Goal: Book appointment/travel/reservation

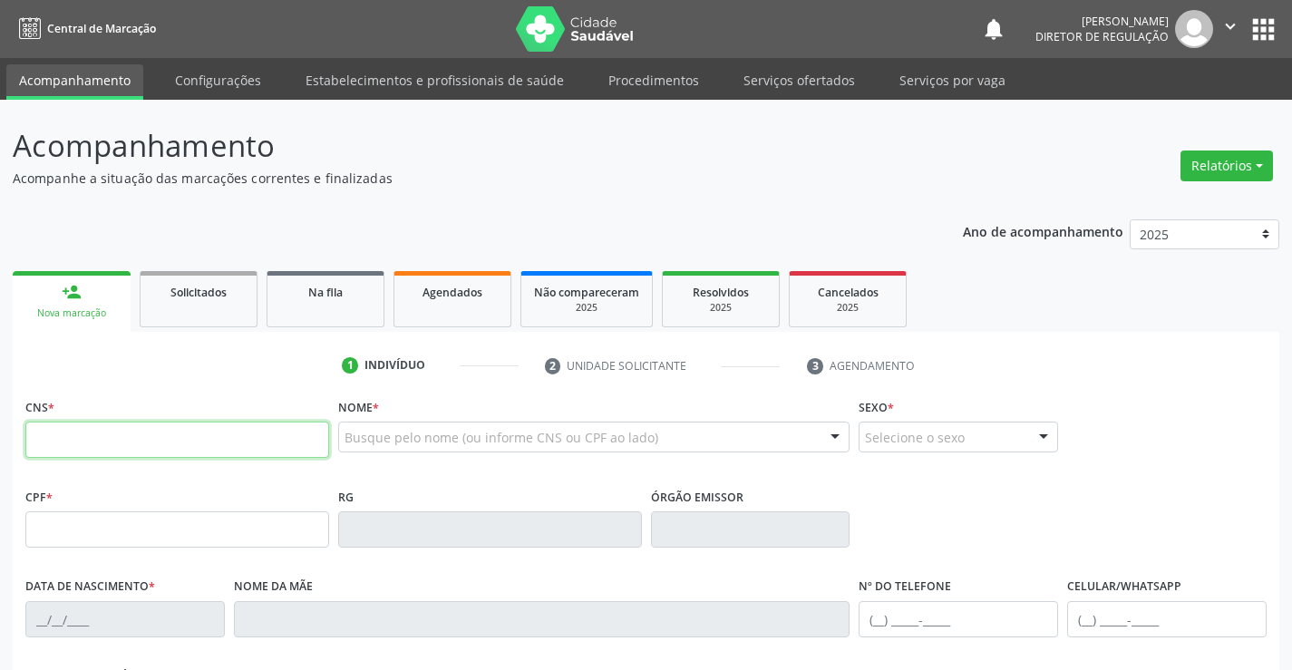
click at [105, 440] on input "text" at bounding box center [177, 440] width 304 height 36
type input "707 4010 6576 4578"
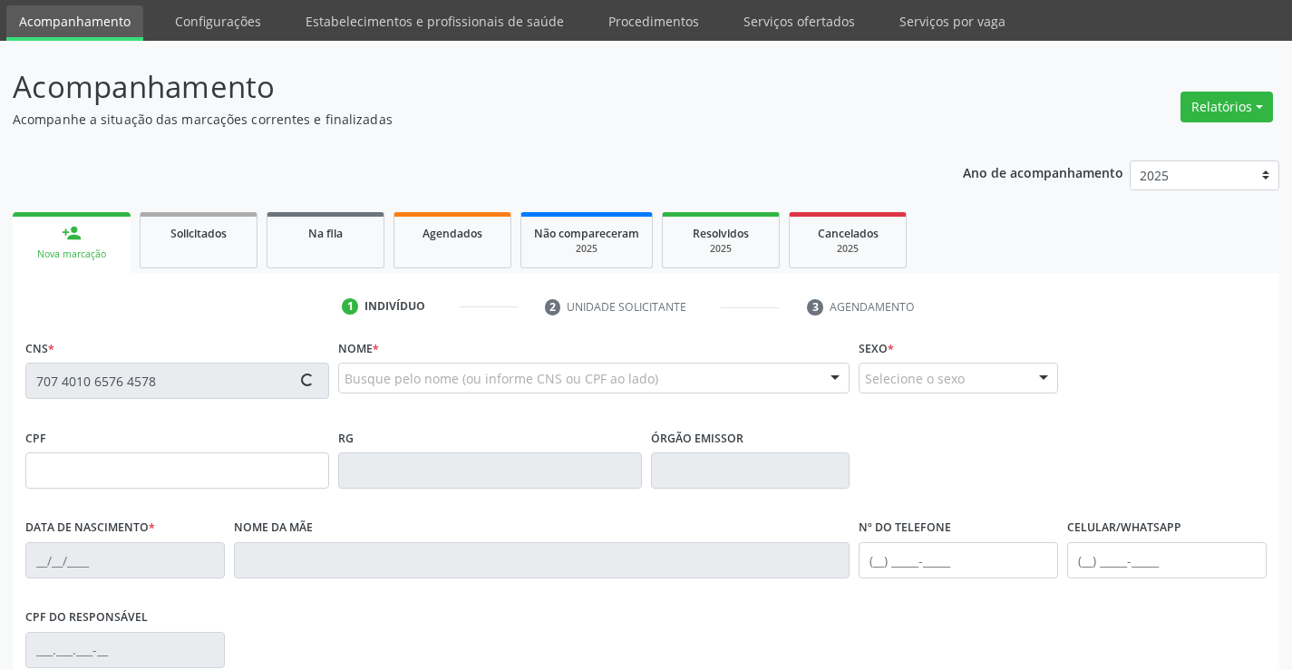
scroll to position [91, 0]
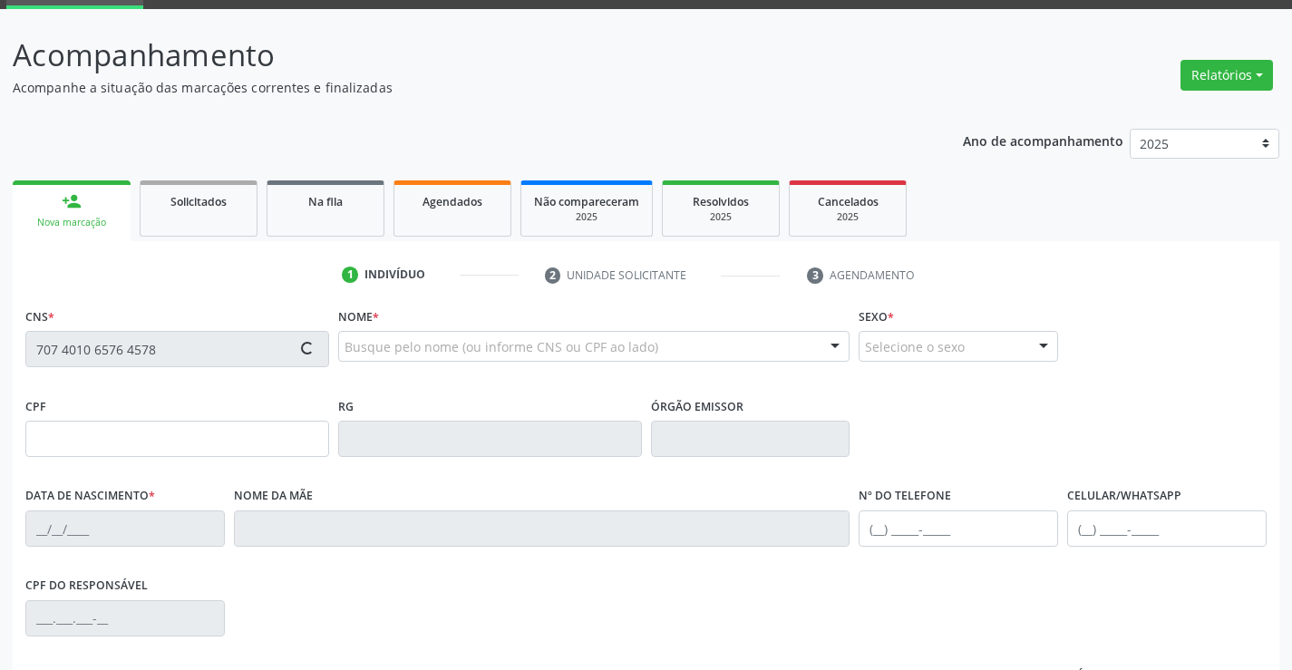
type input "040.397.085-71"
type input "2[DATE]"
type input "[PERSON_NAME]"
type input "[PHONE_NUMBER]"
type input "S/N"
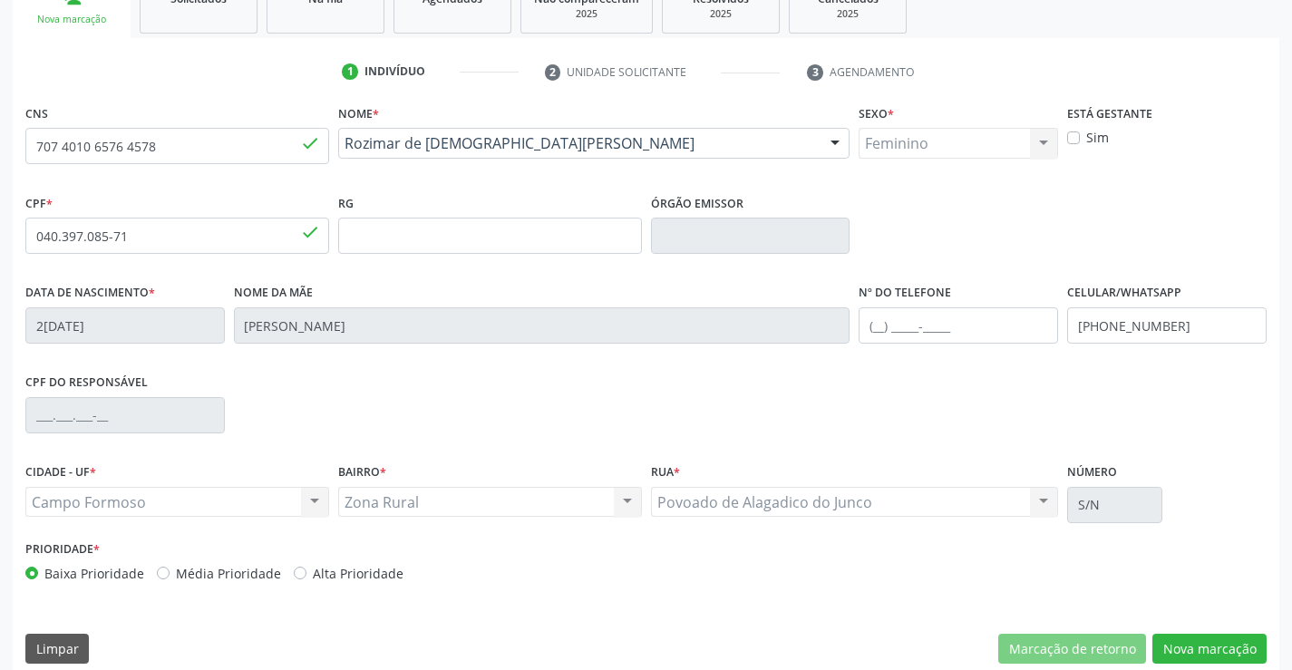
scroll to position [313, 0]
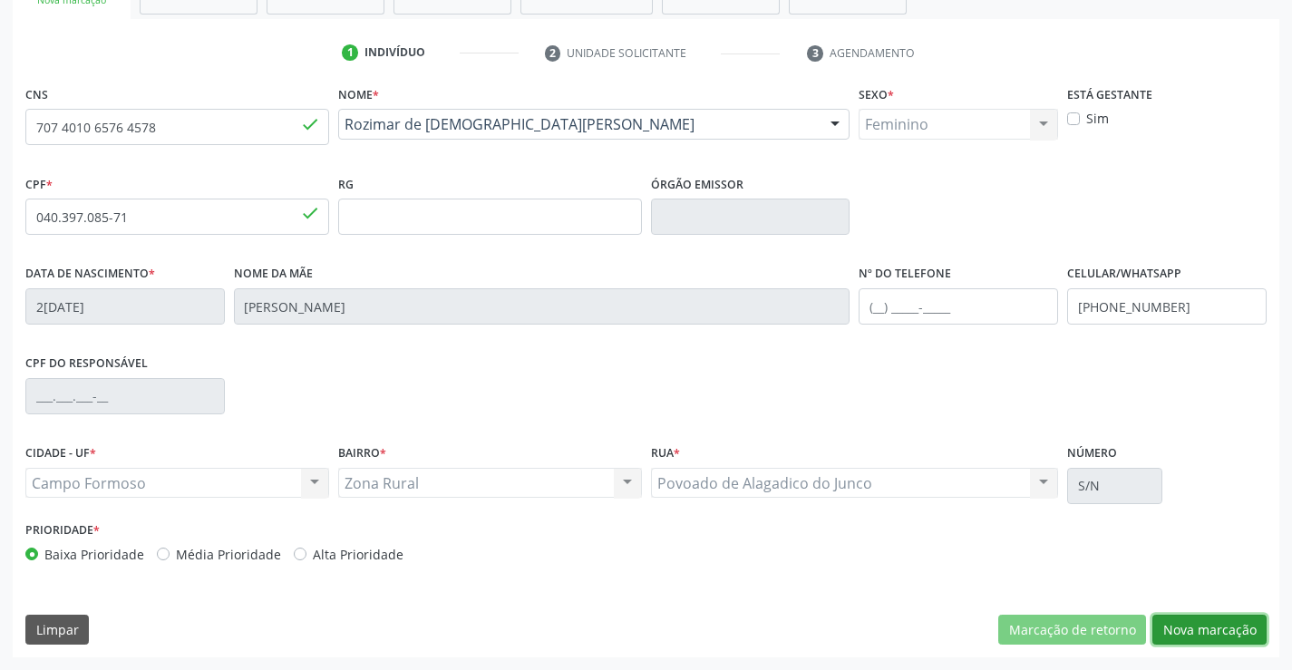
click at [1214, 638] on button "Nova marcação" at bounding box center [1210, 630] width 114 height 31
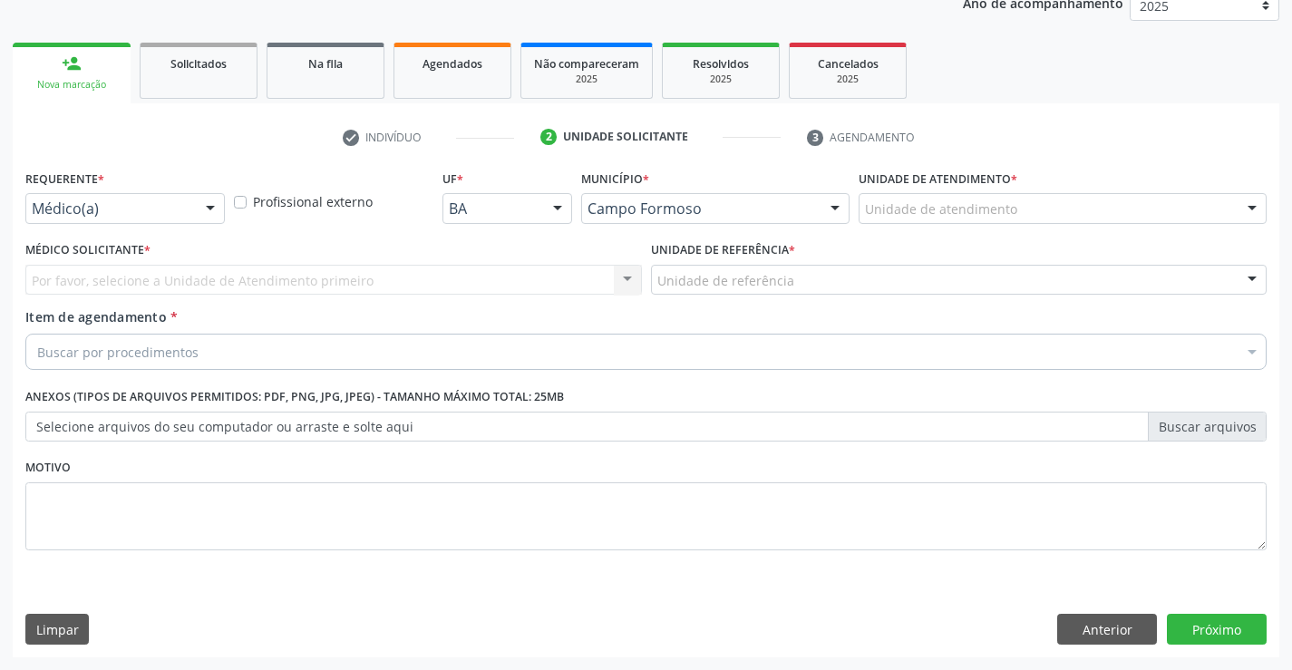
click at [165, 230] on div "Requerente * Médico(a) Médico(a) Enfermeiro(a) Paciente Nenhum resultado encont…" at bounding box center [125, 200] width 209 height 71
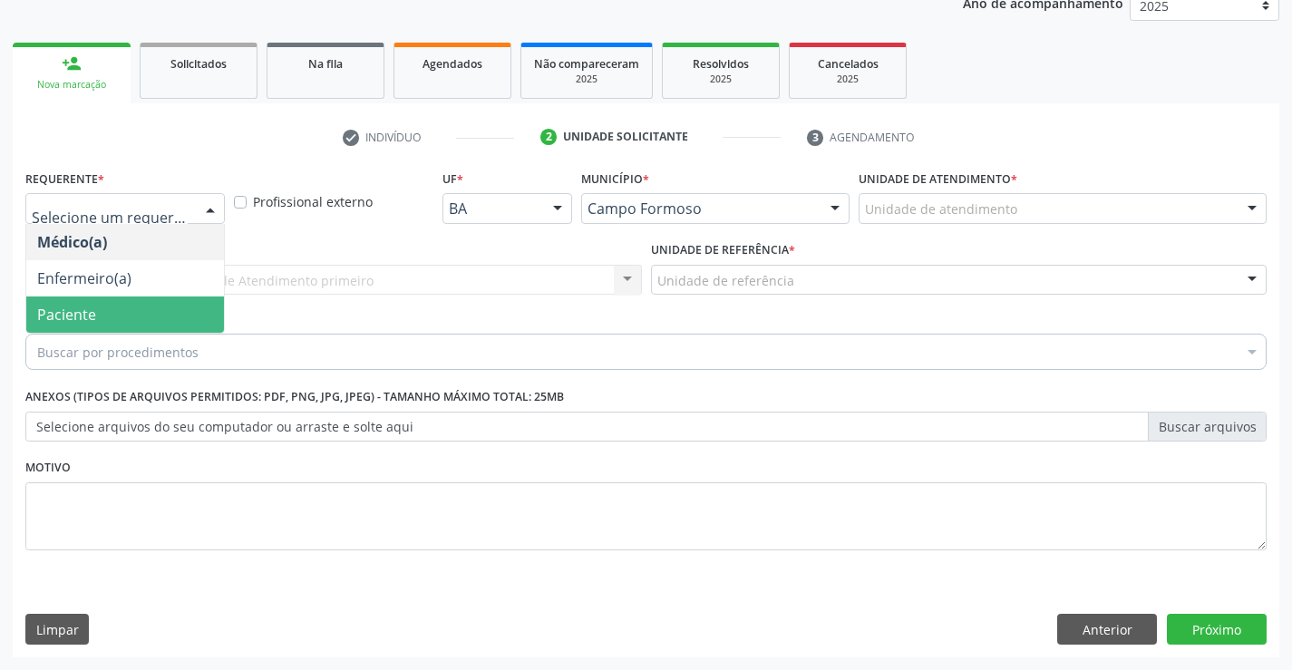
click at [155, 323] on span "Paciente" at bounding box center [125, 315] width 198 height 36
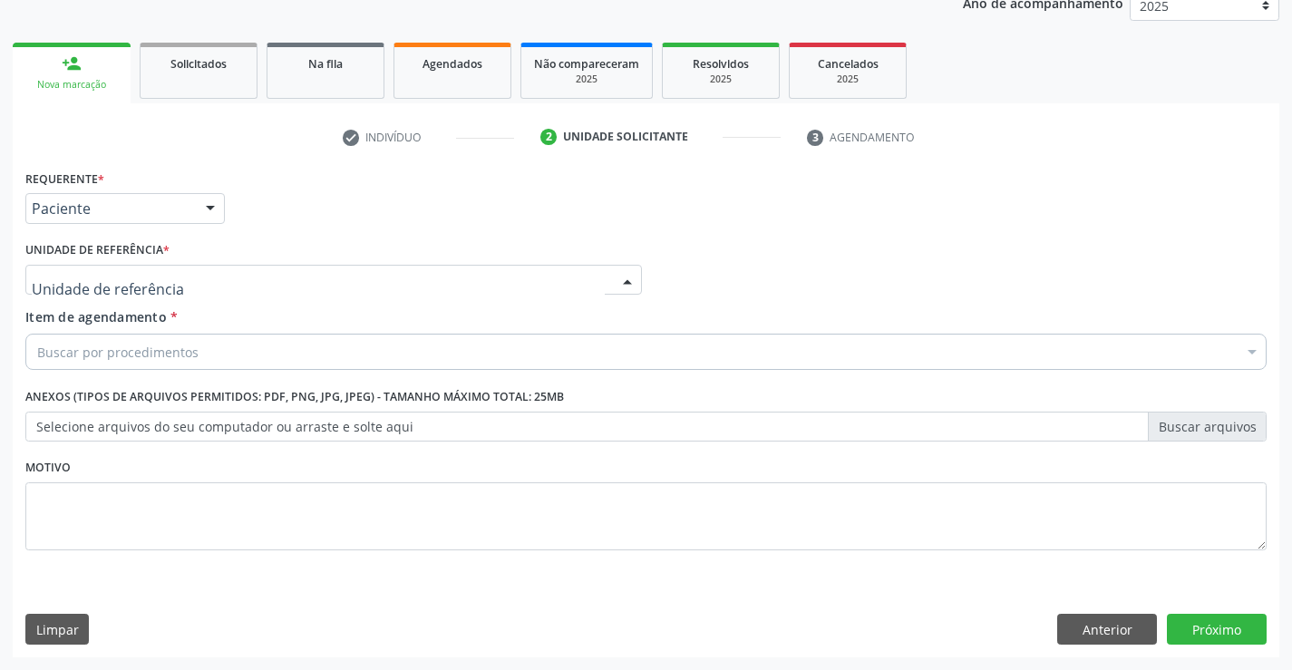
click at [364, 279] on div at bounding box center [333, 280] width 617 height 31
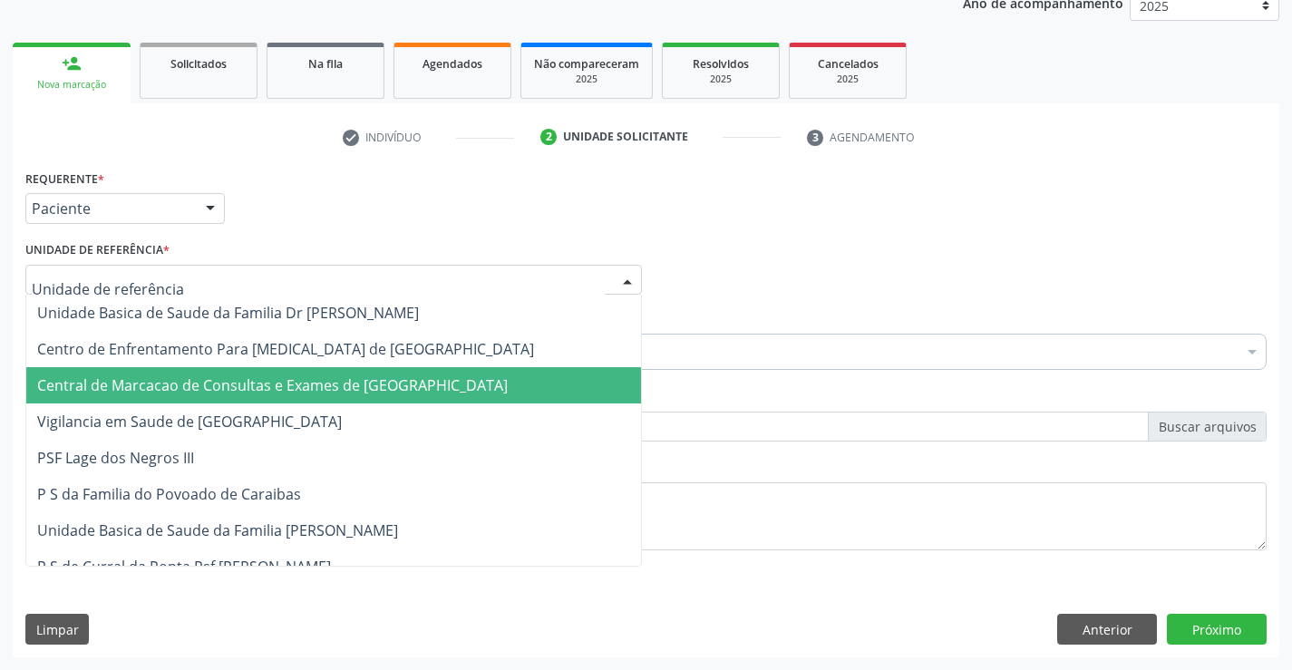
click at [335, 373] on span "Central de Marcacao de Consultas e Exames de [GEOGRAPHIC_DATA]" at bounding box center [333, 385] width 615 height 36
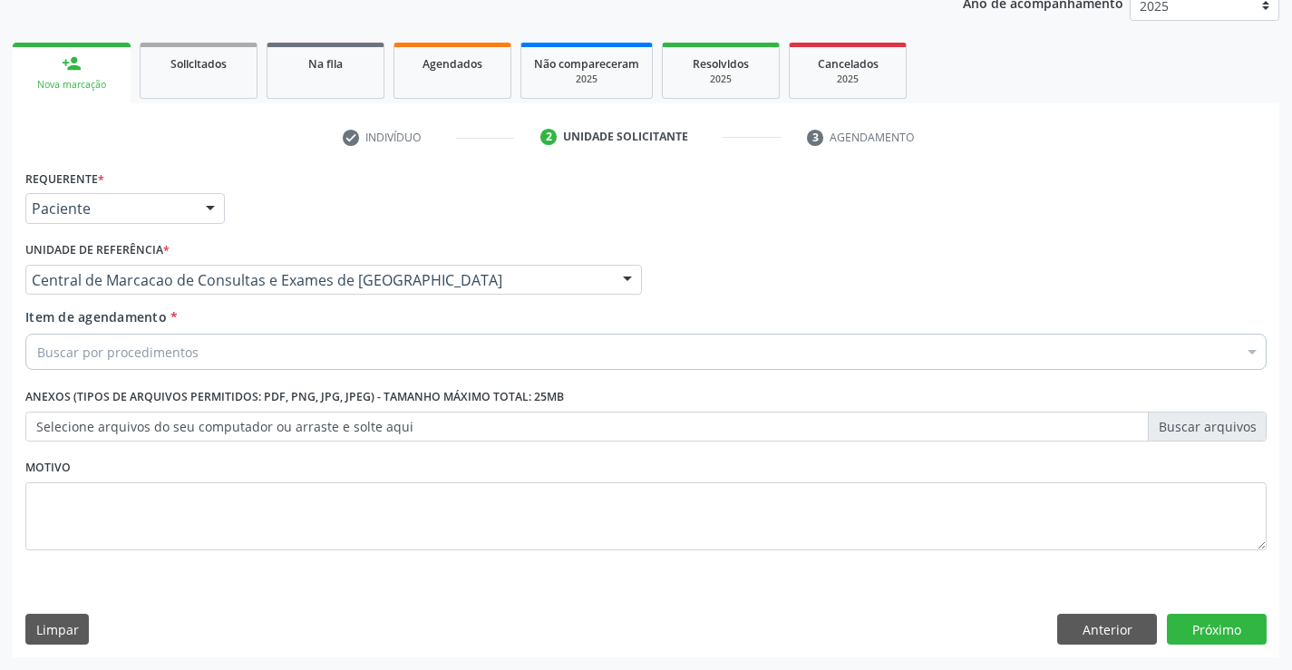
click at [394, 355] on div "Buscar por procedimentos" at bounding box center [645, 352] width 1241 height 36
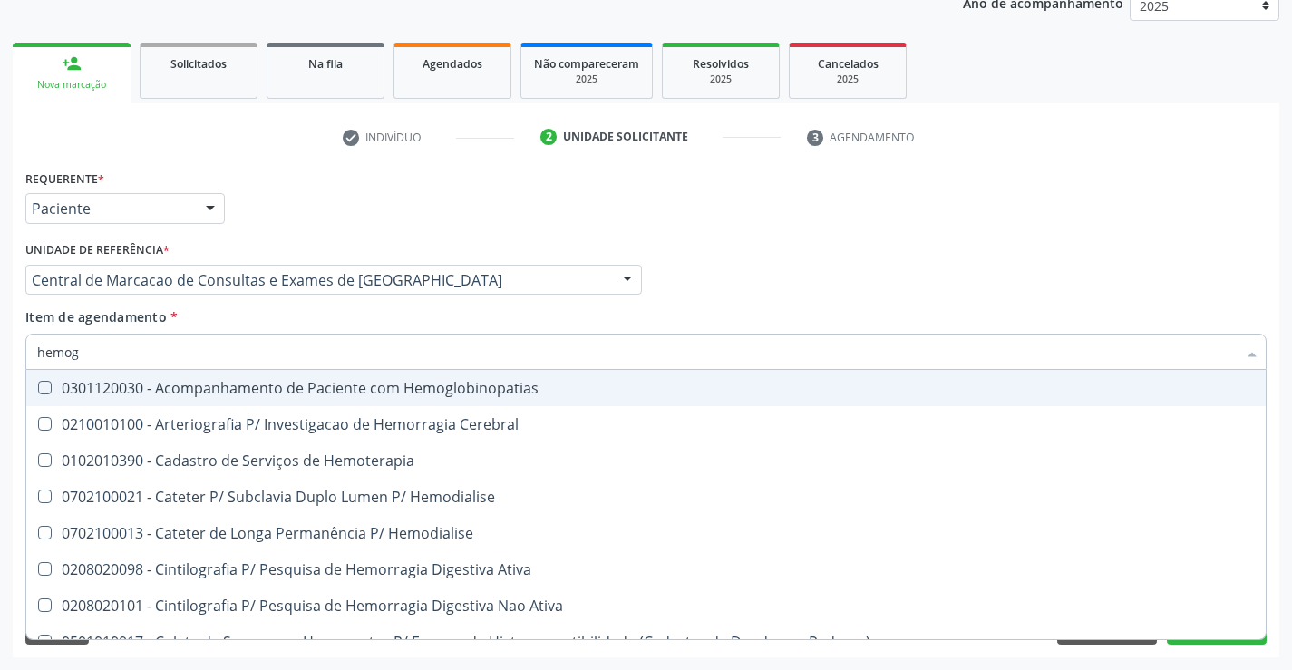
type input "hemogr"
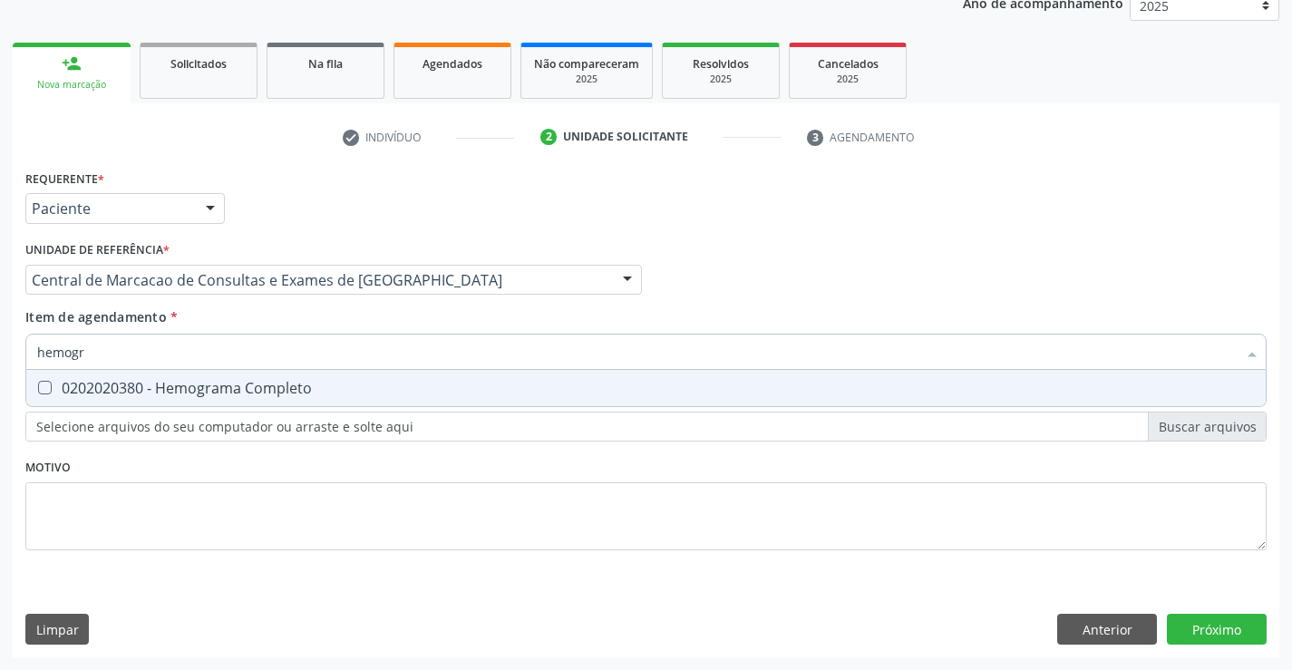
click at [380, 387] on div "0202020380 - Hemograma Completo" at bounding box center [646, 388] width 1218 height 15
checkbox Completo "true"
type input "hemogr"
click at [373, 316] on div "Item de agendamento * hemogr Desfazer seleção 0202020380 - Hemograma Completo N…" at bounding box center [645, 335] width 1241 height 57
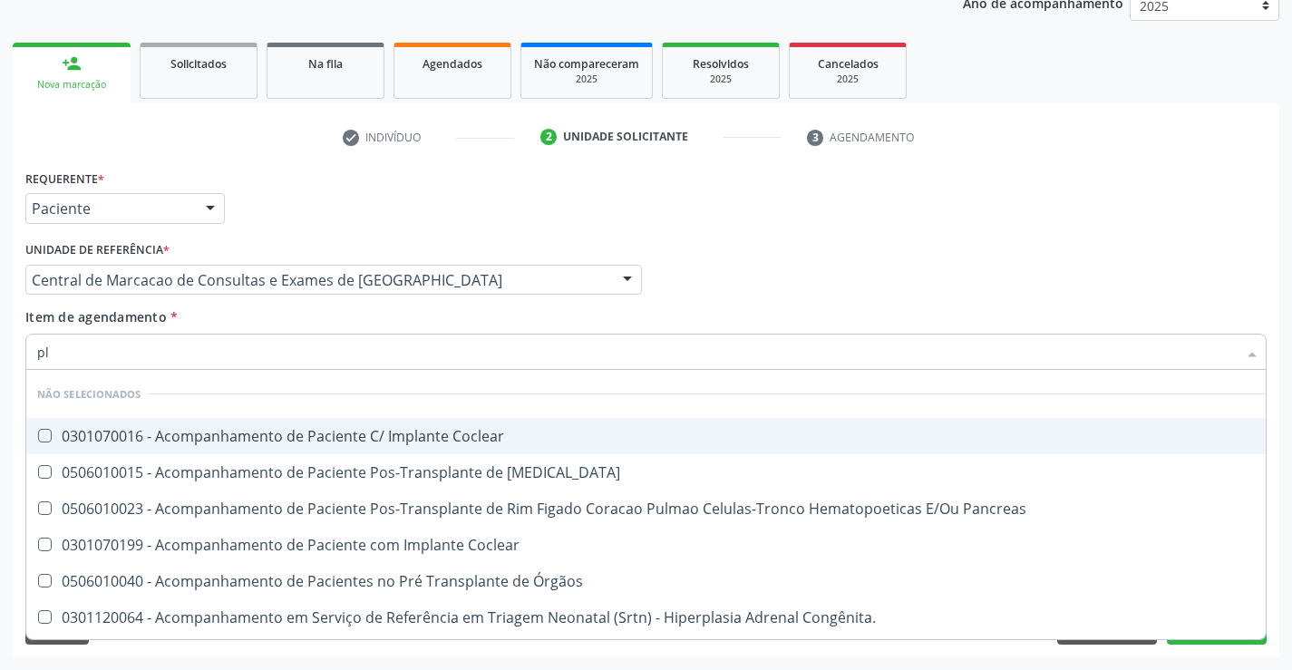
type input "pla"
checkbox Coclear "false"
type input "plaq"
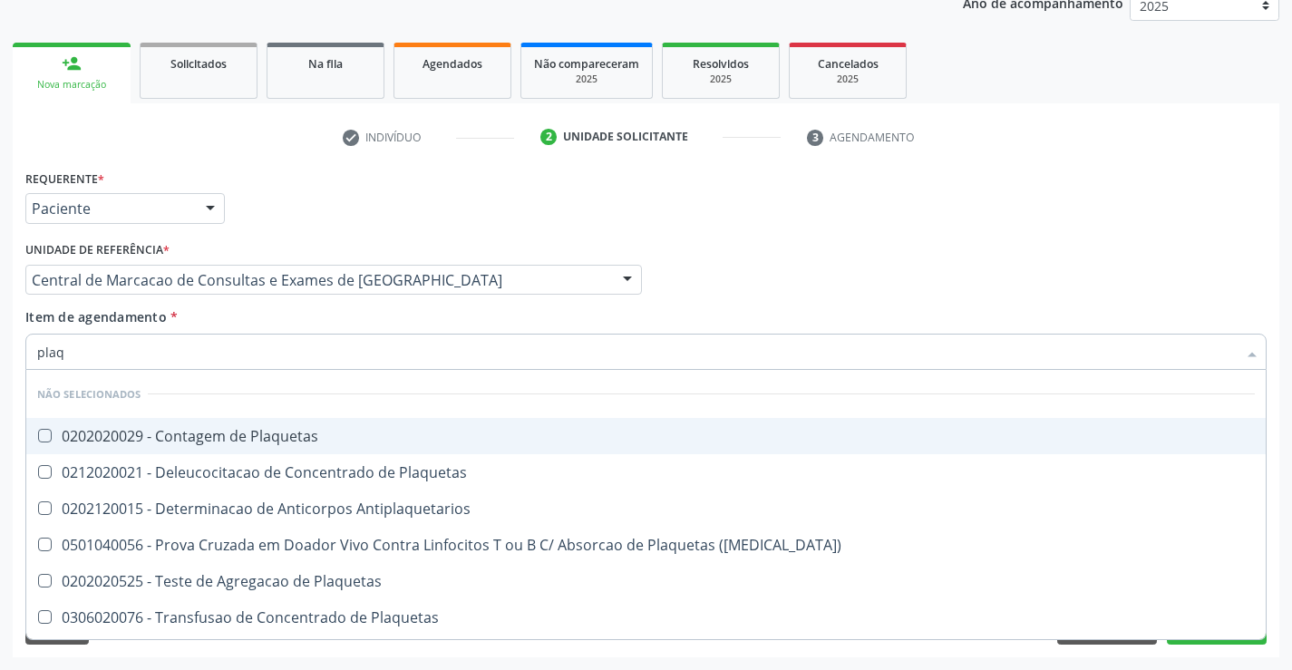
click at [275, 453] on span "0202020029 - Contagem de Plaquetas" at bounding box center [646, 436] width 1240 height 36
checkbox Plaquetas "true"
type input "plaq"
click at [241, 324] on div "Item de agendamento * plaq Desfazer seleção Não selecionados 0202020029 - Conta…" at bounding box center [645, 335] width 1241 height 57
checkbox Plaquetas "true"
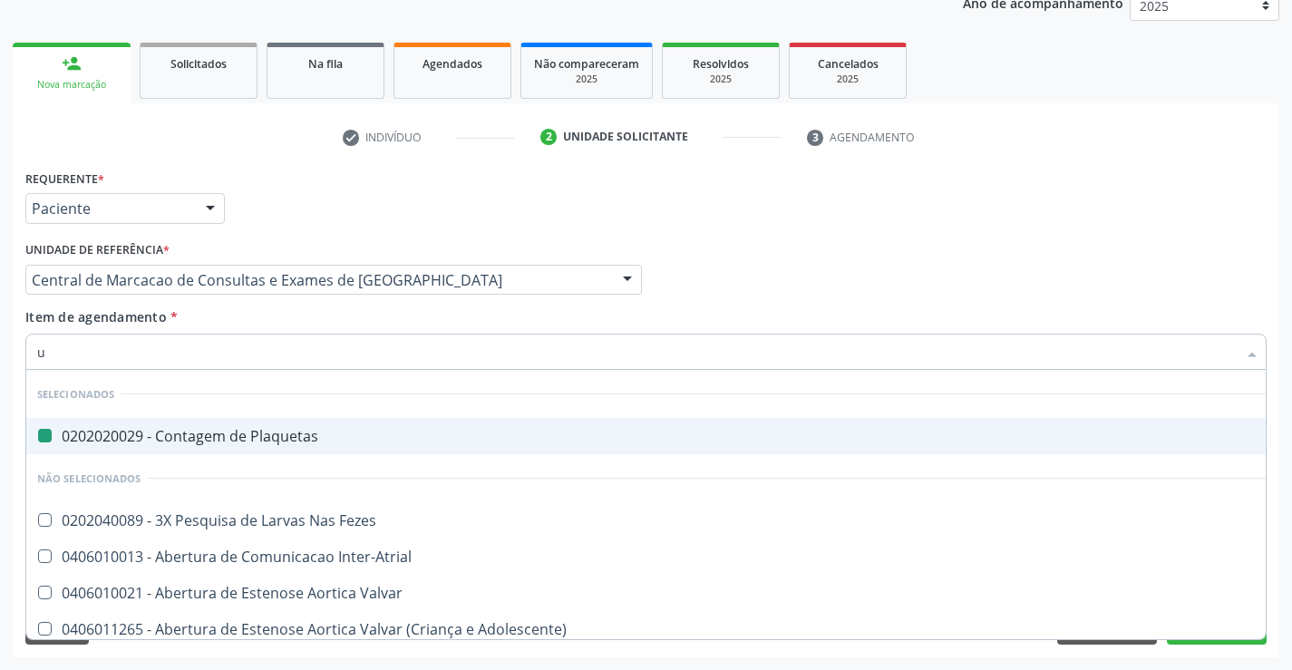
type input "ur"
checkbox Plaquetas "false"
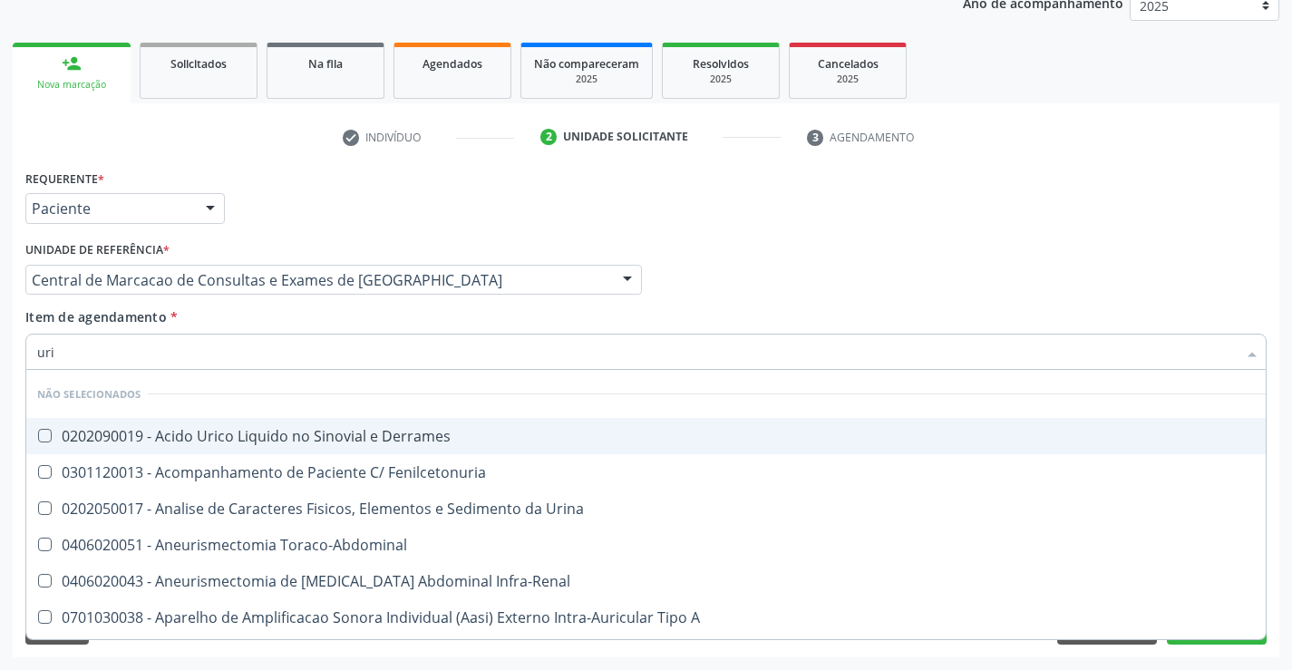
type input "urin"
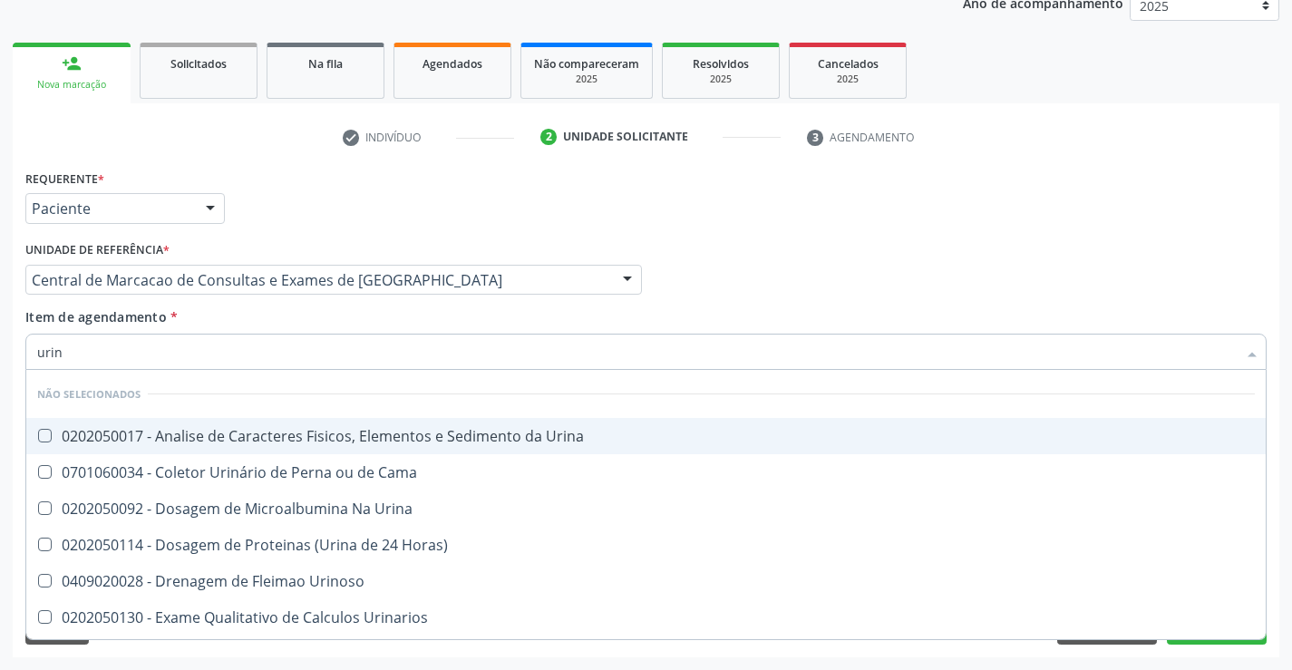
click at [250, 423] on span "0202050017 - Analise de Caracteres Fisicos, Elementos e Sedimento da Urina" at bounding box center [646, 436] width 1240 height 36
checkbox Urina "true"
click at [245, 308] on div "Item de agendamento * urin Desfazer seleção Não selecionados 0202050017 - Anali…" at bounding box center [645, 335] width 1241 height 57
checkbox Urina "true"
checkbox Cama "true"
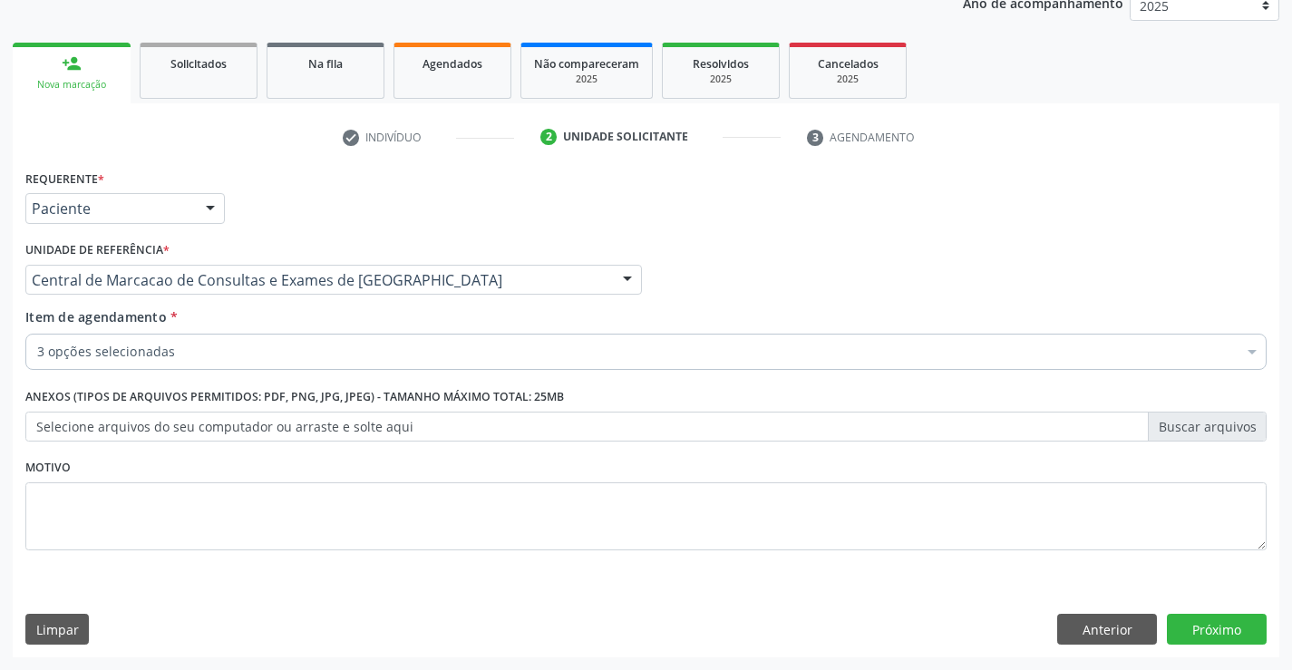
click at [241, 367] on div "3 opções selecionadas" at bounding box center [645, 352] width 1241 height 36
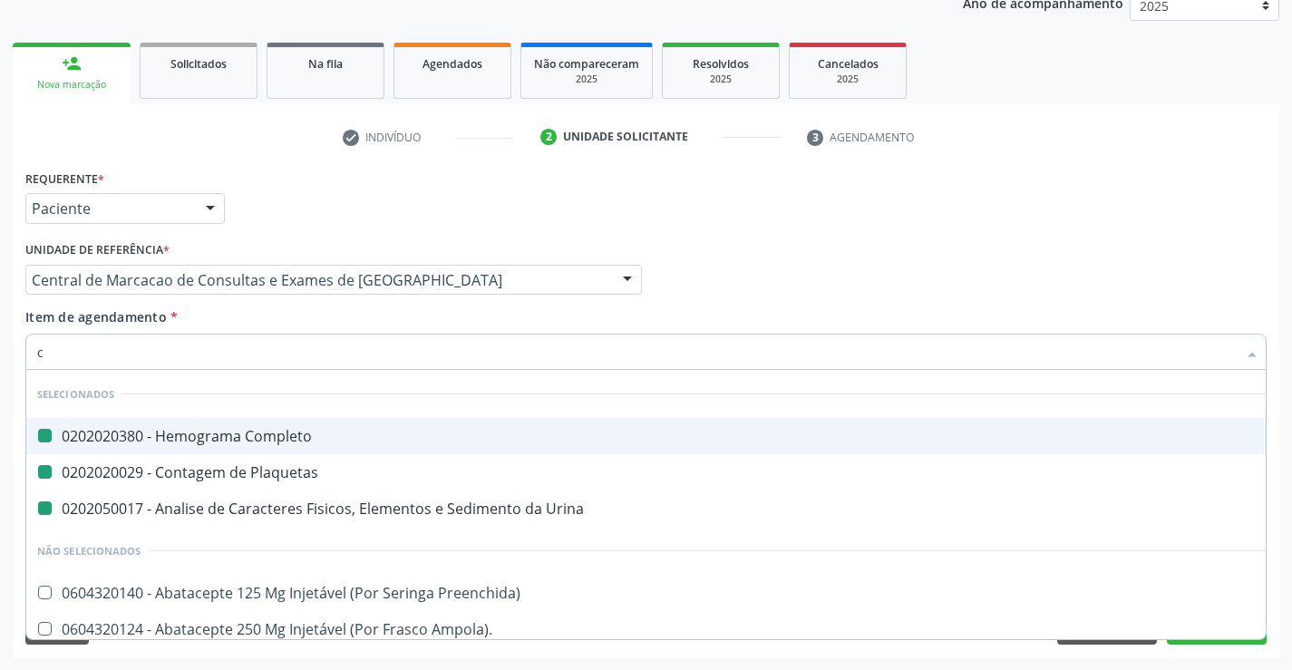
type input "cl"
checkbox Completo "false"
checkbox Urina "false"
checkbox Plaquetas "false"
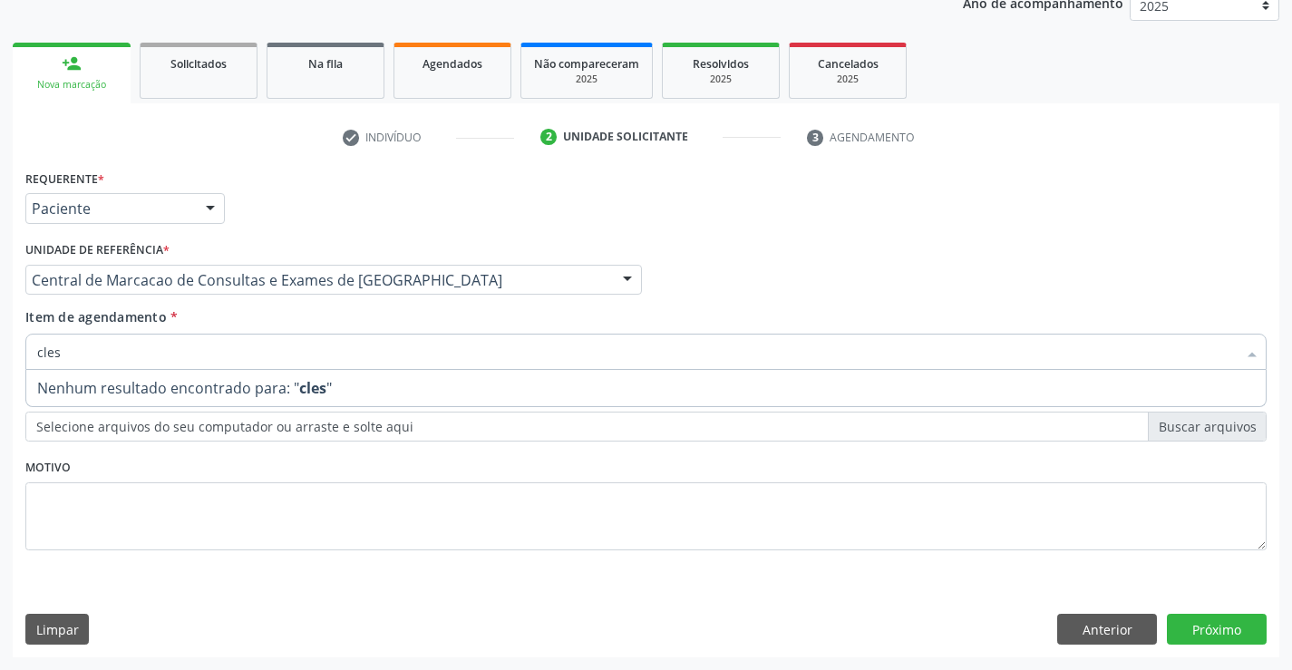
click at [43, 351] on input "cles" at bounding box center [637, 352] width 1200 height 36
type input "coles"
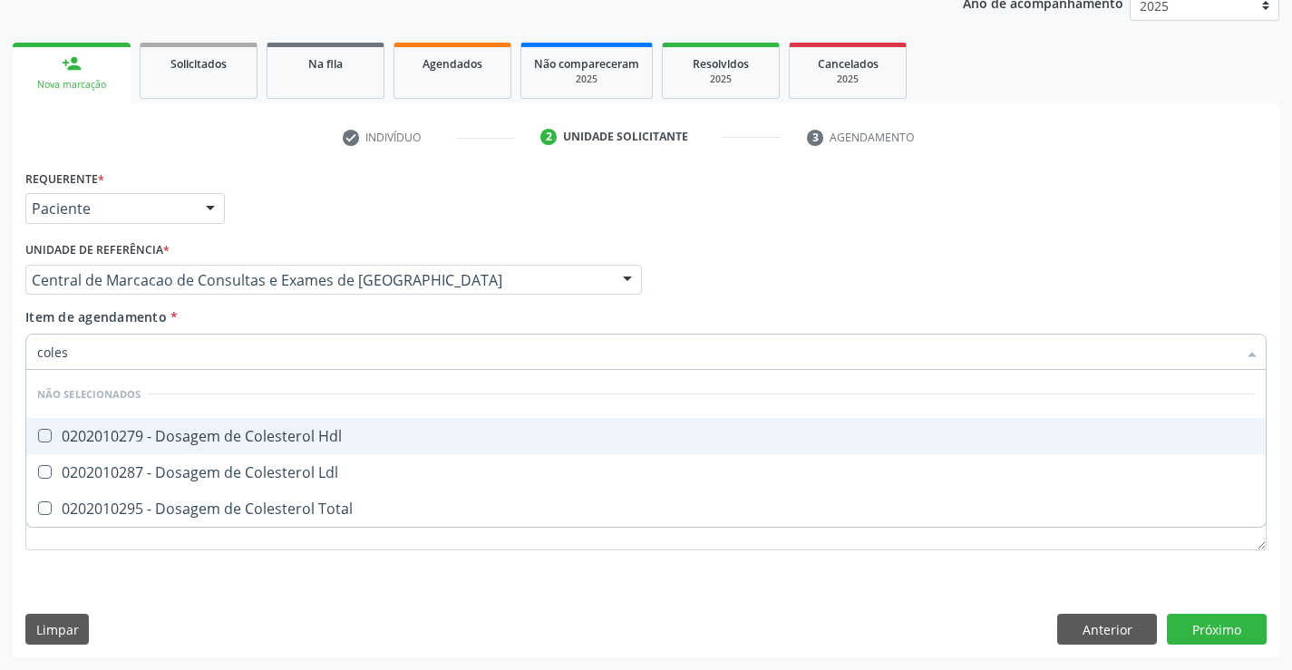
click at [232, 443] on div "0202010279 - Dosagem de Colesterol Hdl" at bounding box center [646, 436] width 1218 height 15
checkbox Hdl "true"
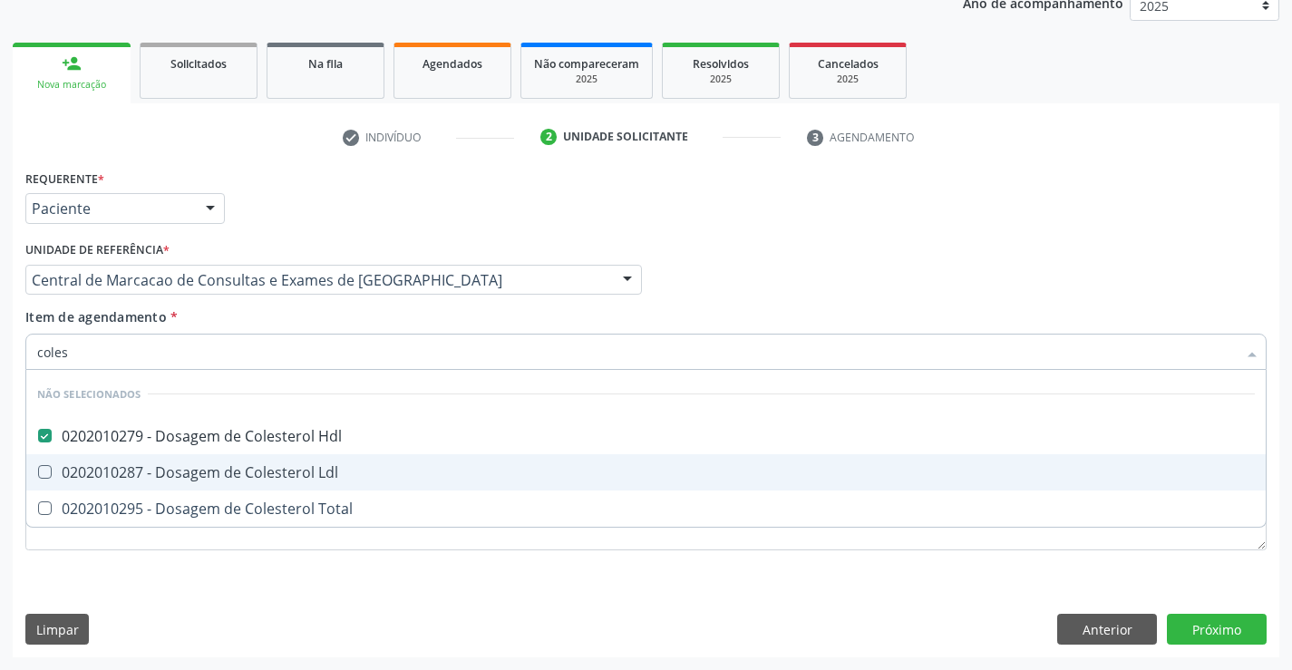
click at [255, 477] on div "0202010287 - Dosagem de Colesterol Ldl" at bounding box center [646, 472] width 1218 height 15
checkbox Ldl "true"
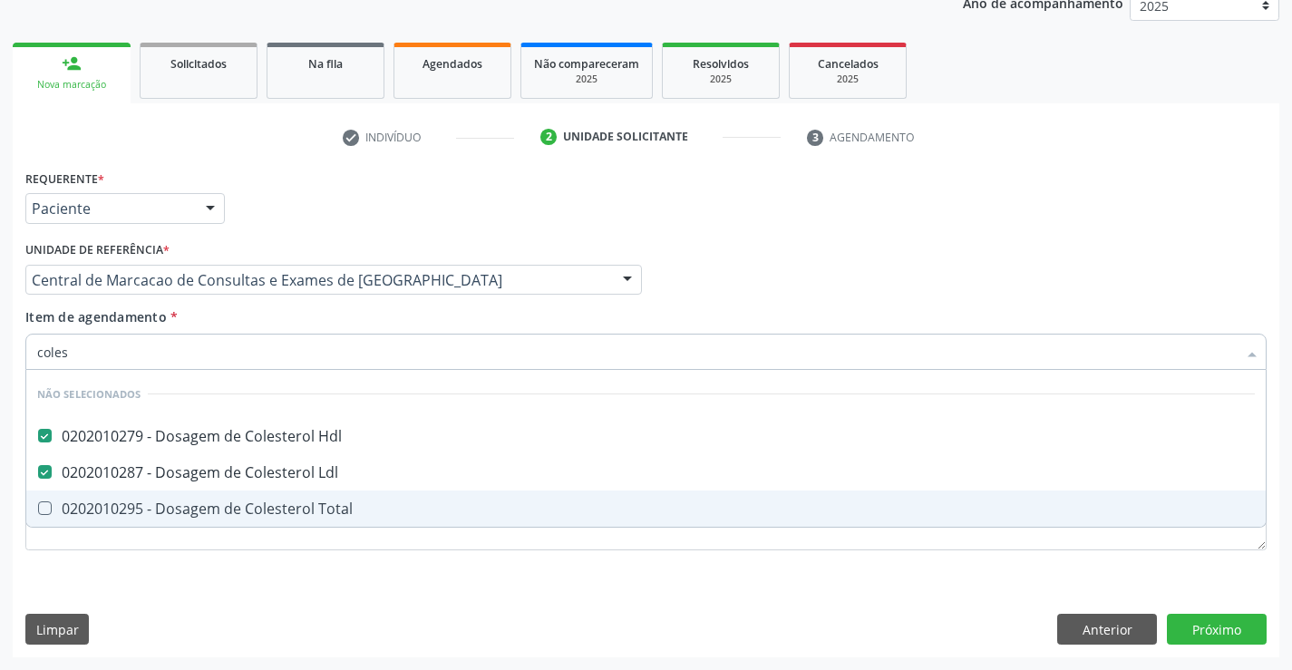
click at [259, 516] on div "0202010295 - Dosagem de Colesterol Total" at bounding box center [646, 508] width 1218 height 15
checkbox Total "true"
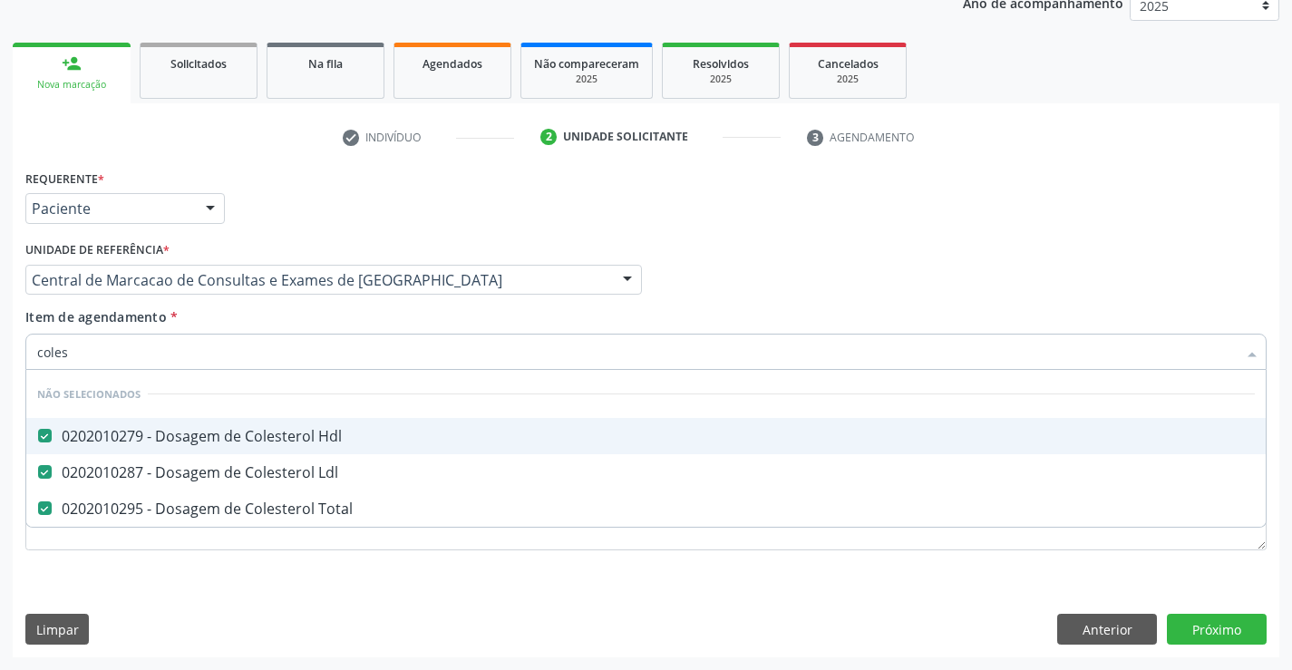
click at [258, 325] on div "Item de agendamento * coles Desfazer seleção Não selecionados 0202010279 - Dosa…" at bounding box center [645, 335] width 1241 height 57
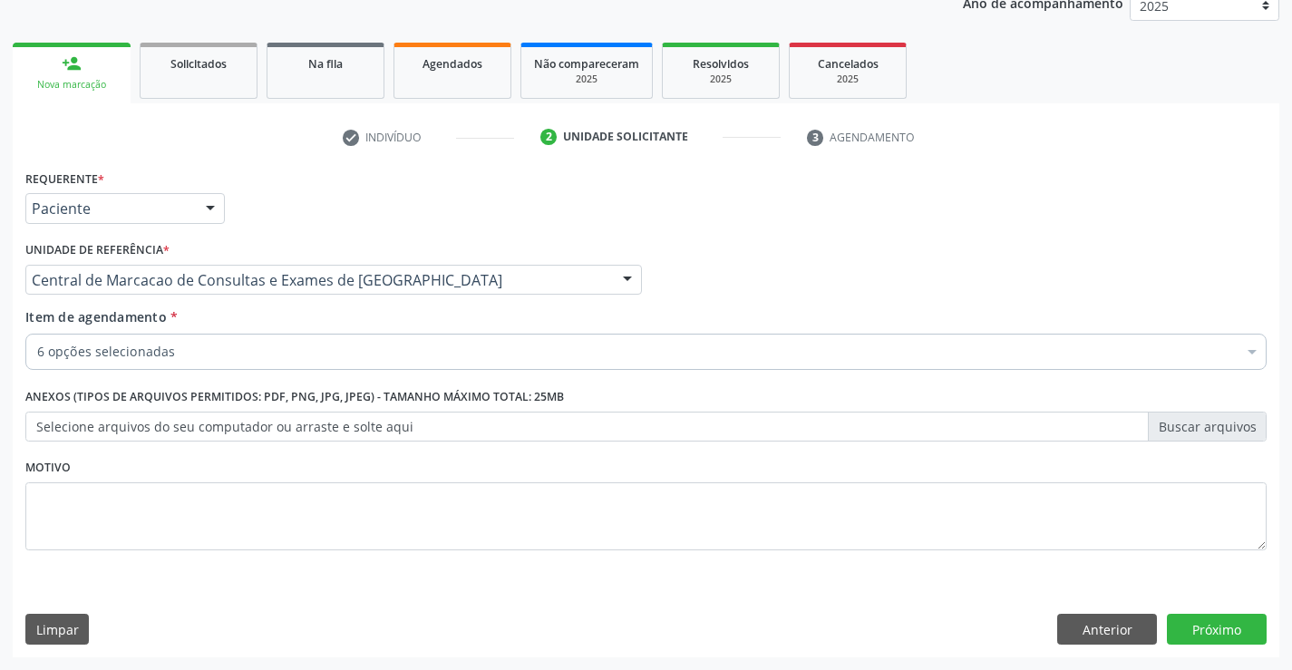
click at [245, 367] on div "6 opções selecionadas" at bounding box center [645, 352] width 1241 height 36
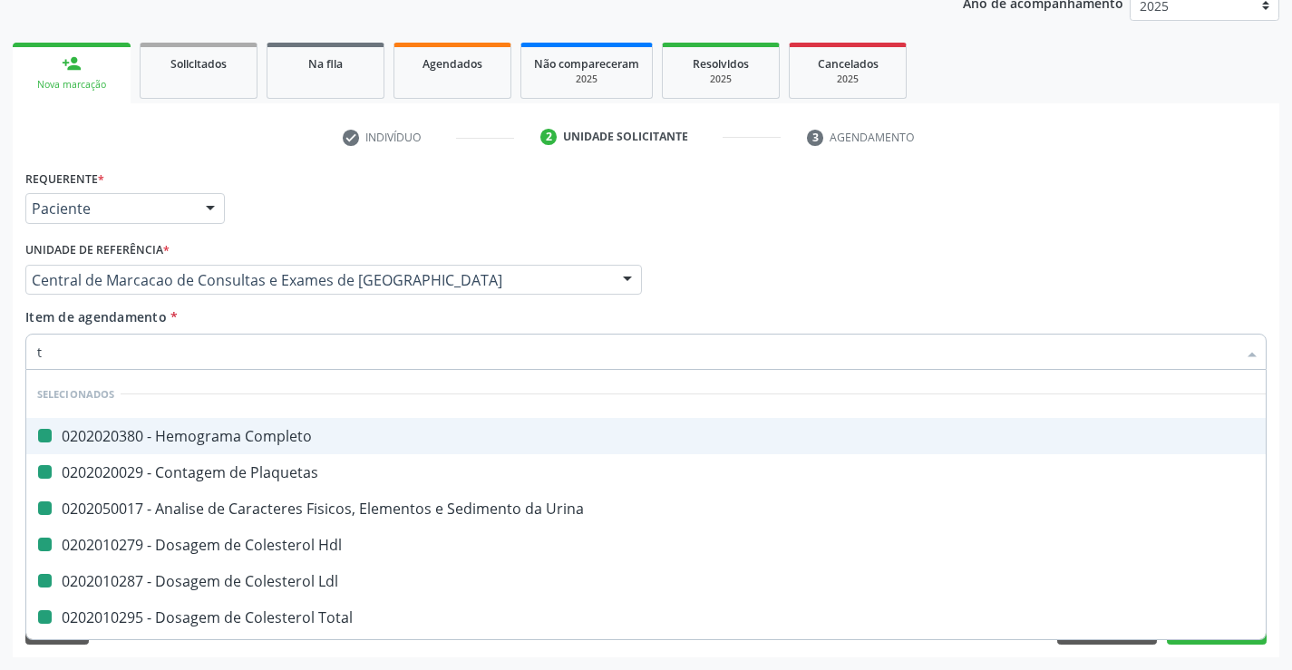
type input "tr"
checkbox Completo "false"
checkbox Plaquetas "false"
checkbox Urina "false"
checkbox Hdl "false"
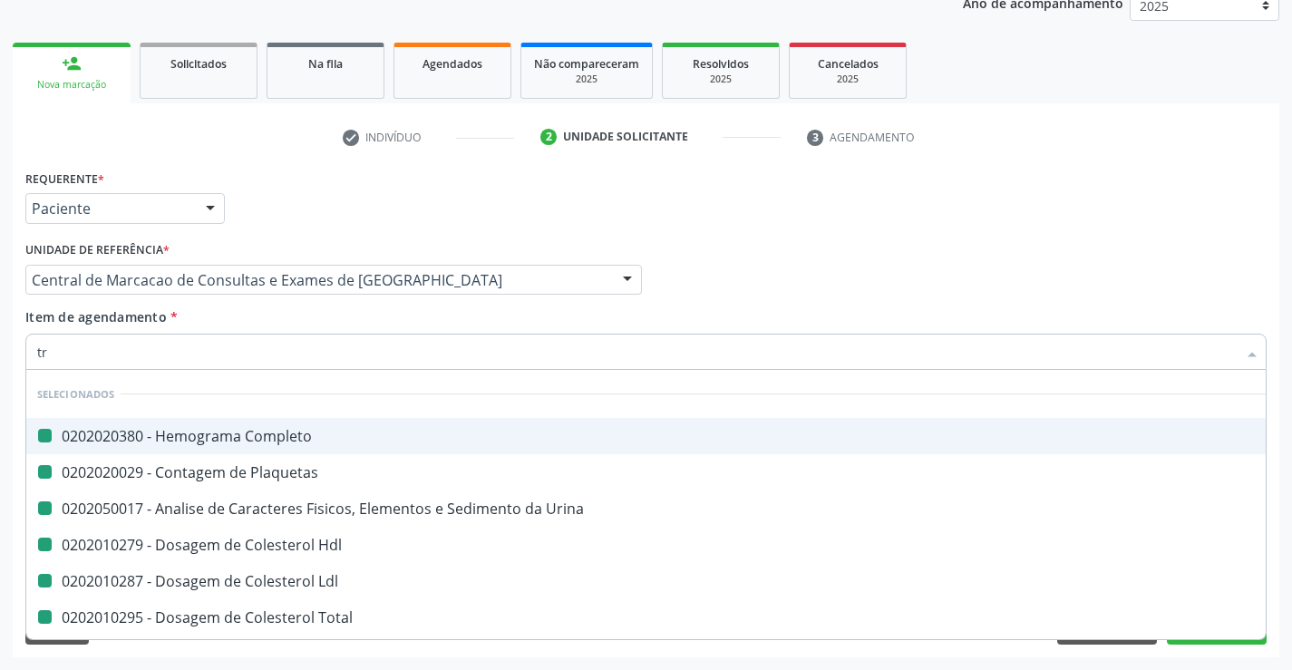
checkbox Ldl "false"
checkbox Total "false"
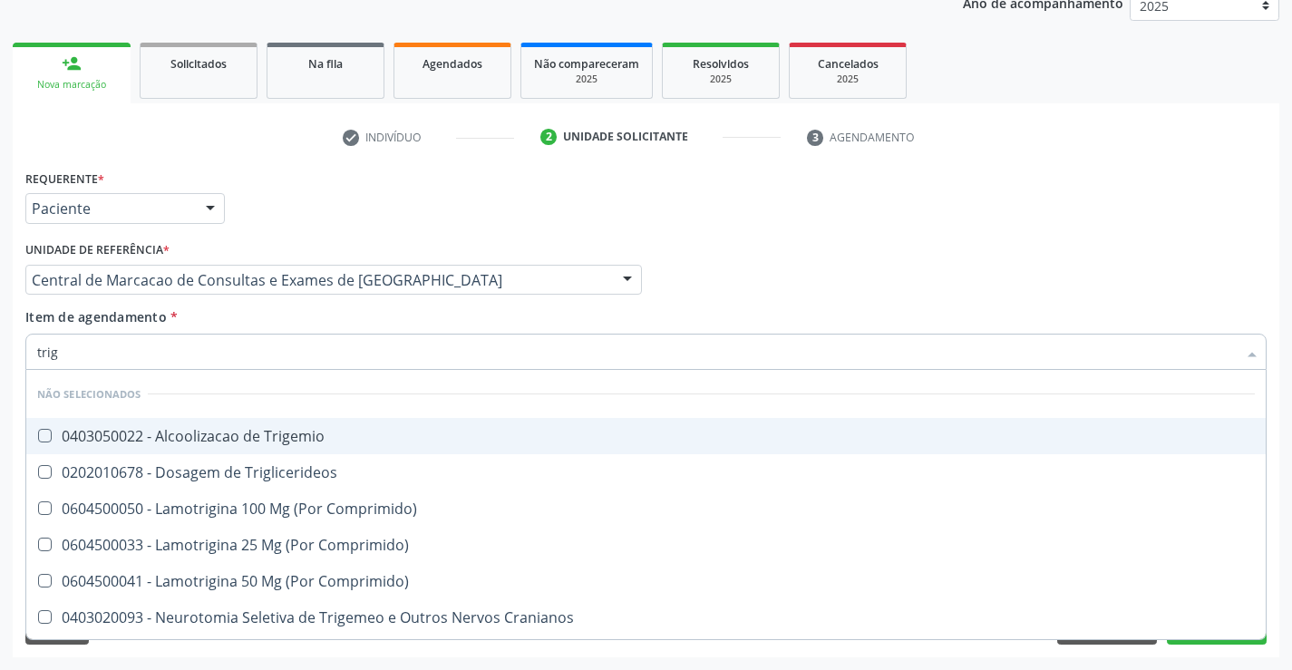
type input "trigl"
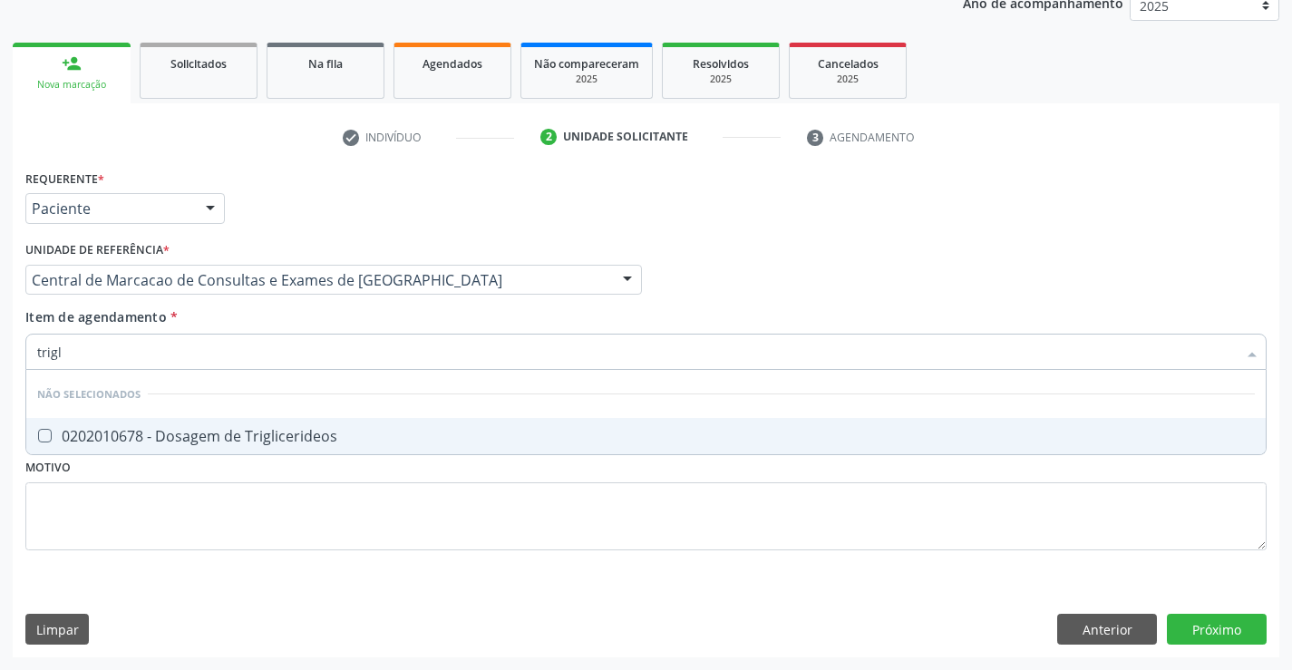
click at [235, 429] on div "0202010678 - Dosagem de Triglicerideos" at bounding box center [646, 436] width 1218 height 15
checkbox Triglicerideos "true"
click at [254, 312] on div "Item de agendamento * trigl Desfazer seleção Não selecionados 0202010678 - Dosa…" at bounding box center [645, 335] width 1241 height 57
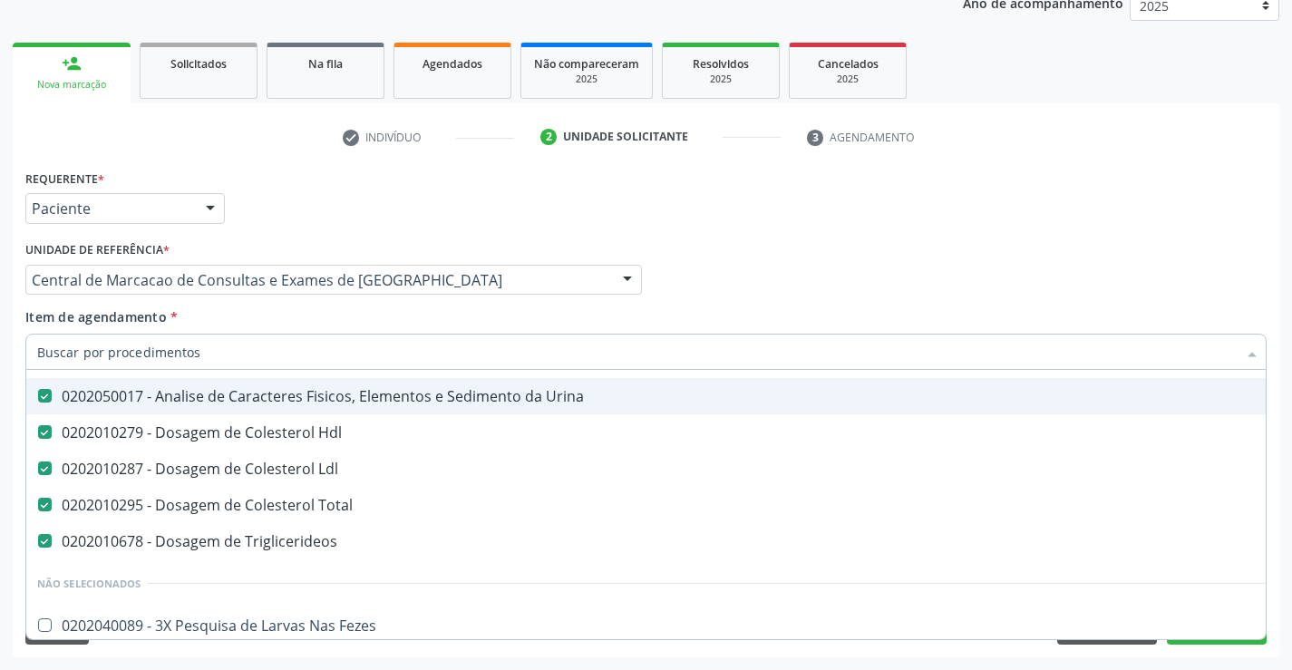
scroll to position [181, 0]
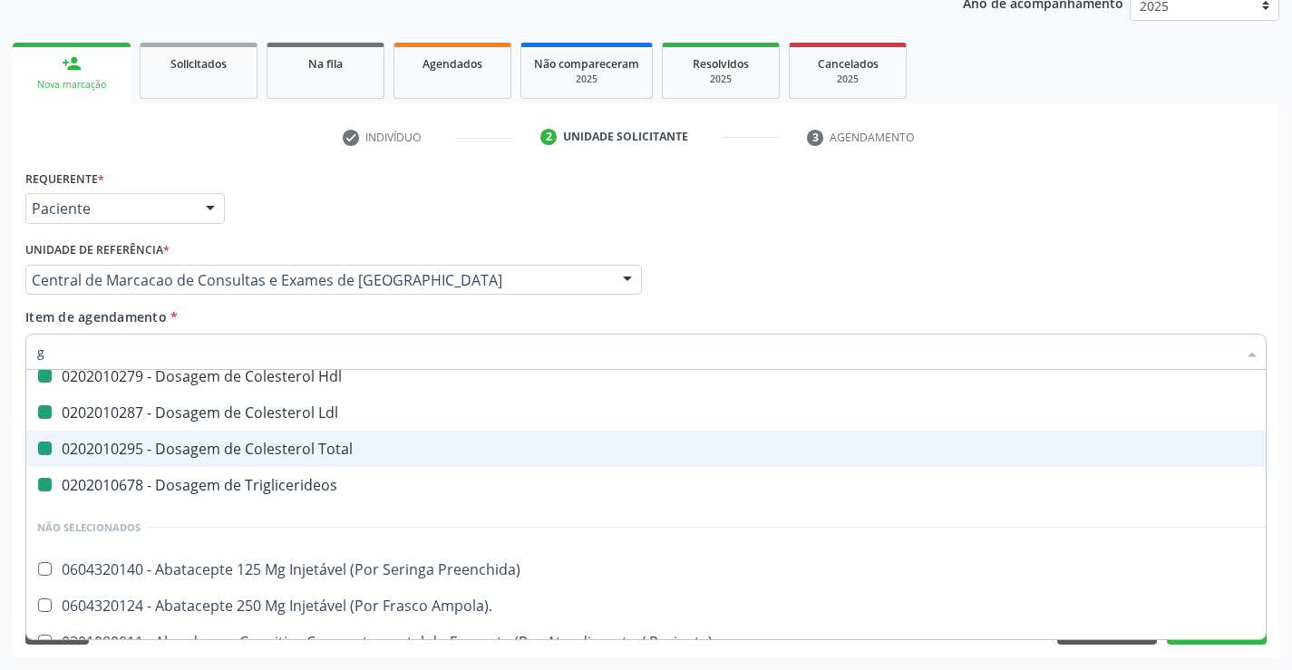
type input "gl"
checkbox Hdl "false"
checkbox Ldl "false"
checkbox Total "false"
checkbox Triglicerideos "false"
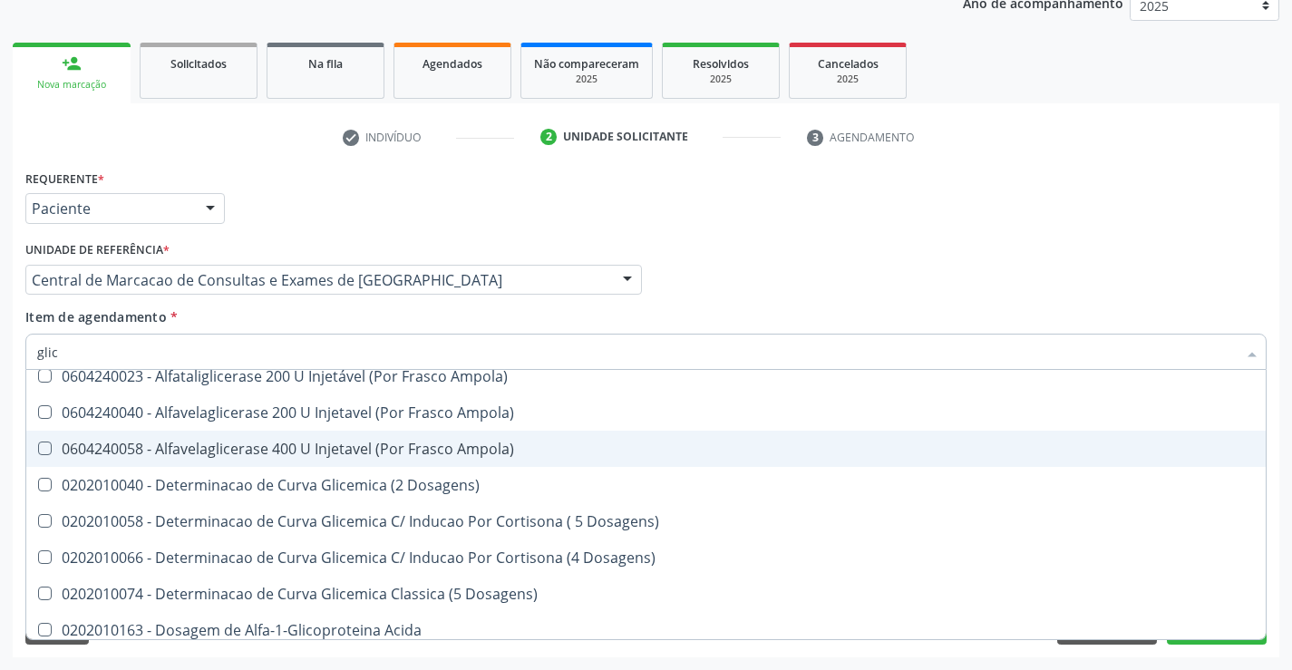
type input "glico"
checkbox Triglicerideos "false"
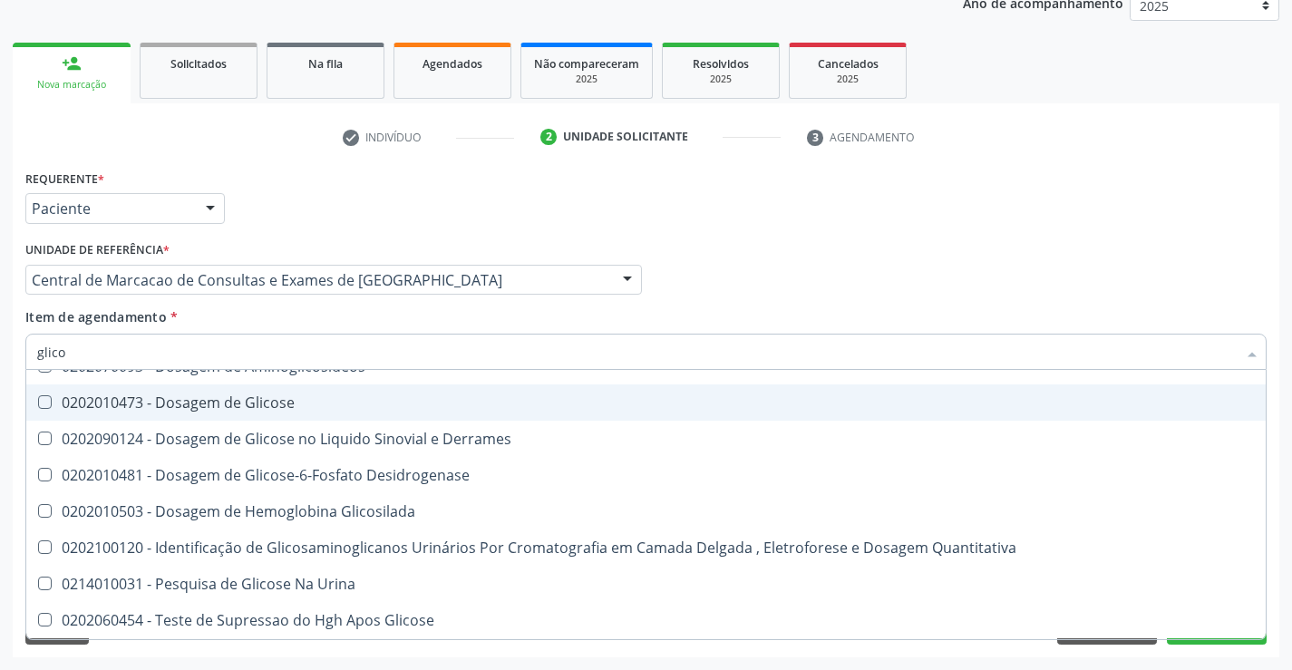
click at [235, 414] on span "0202010473 - Dosagem de Glicose" at bounding box center [646, 402] width 1240 height 36
checkbox Glicose "true"
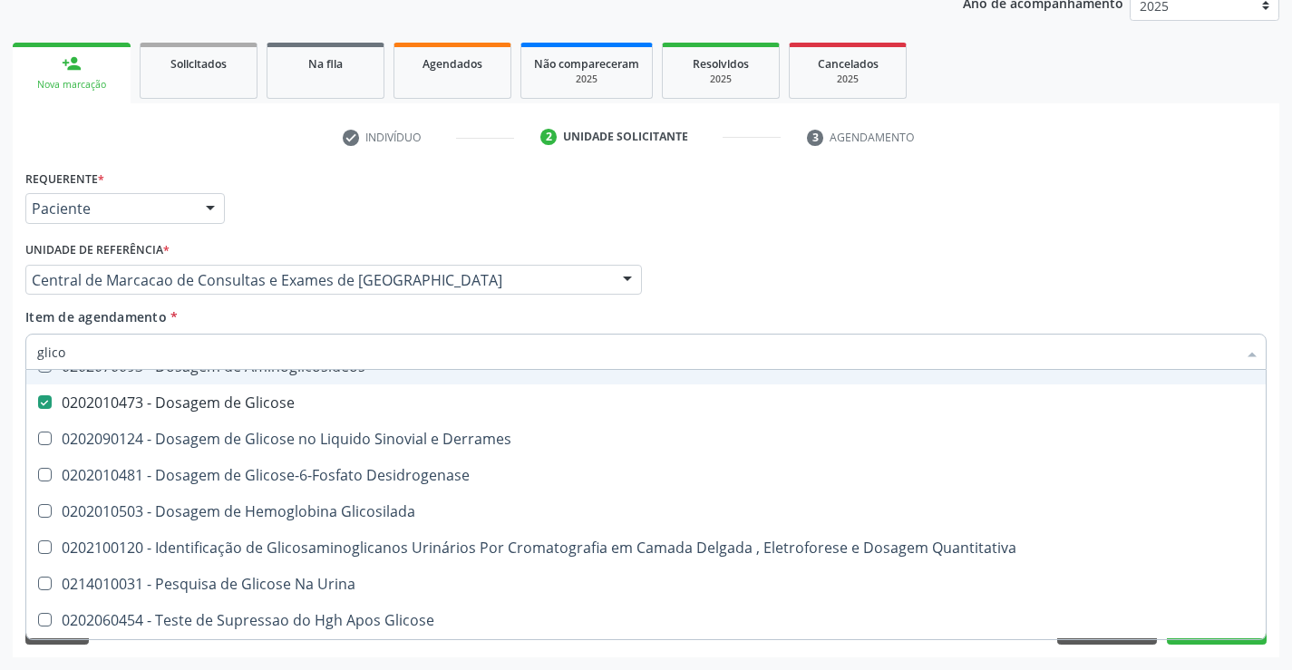
click at [234, 330] on div "Item de agendamento * glico Desfazer seleção Não selecionados 0202010163 - Dosa…" at bounding box center [645, 335] width 1241 height 57
checkbox Acida "true"
checkbox Derrames "true"
checkbox Desidrogenase "true"
checkbox Glicosilada "true"
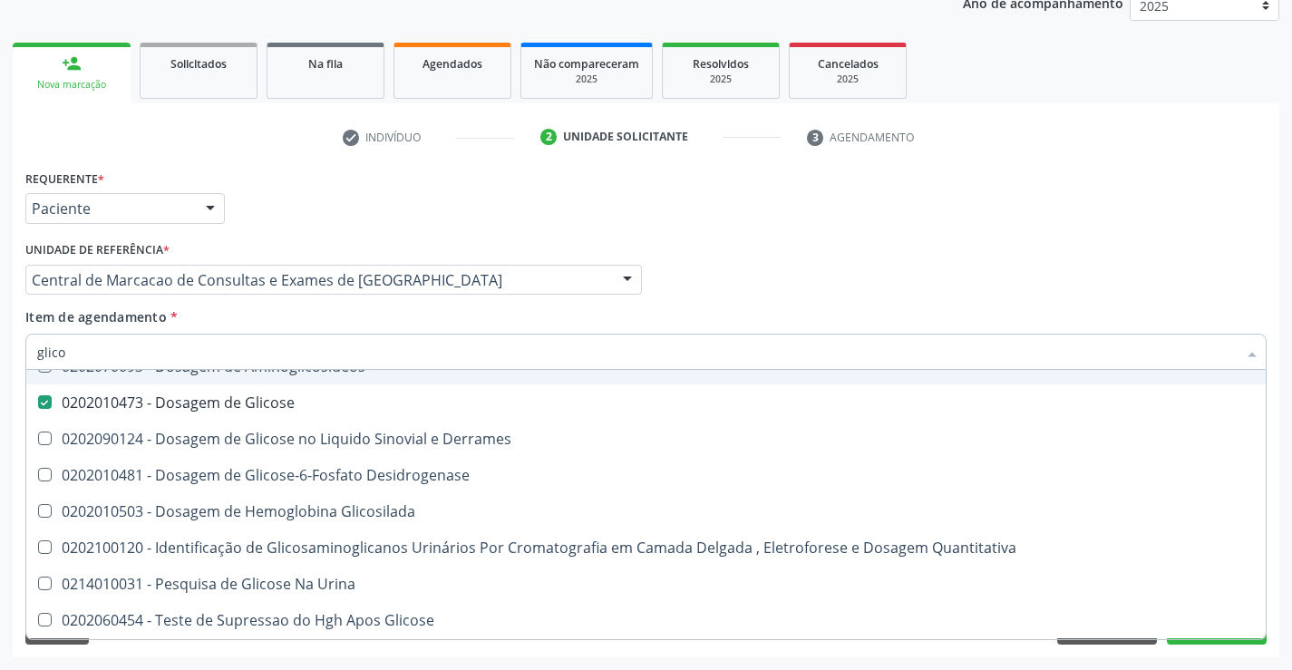
checkbox Urina "true"
checkbox Quantitativa "true"
checkbox Aminoglicosideos "true"
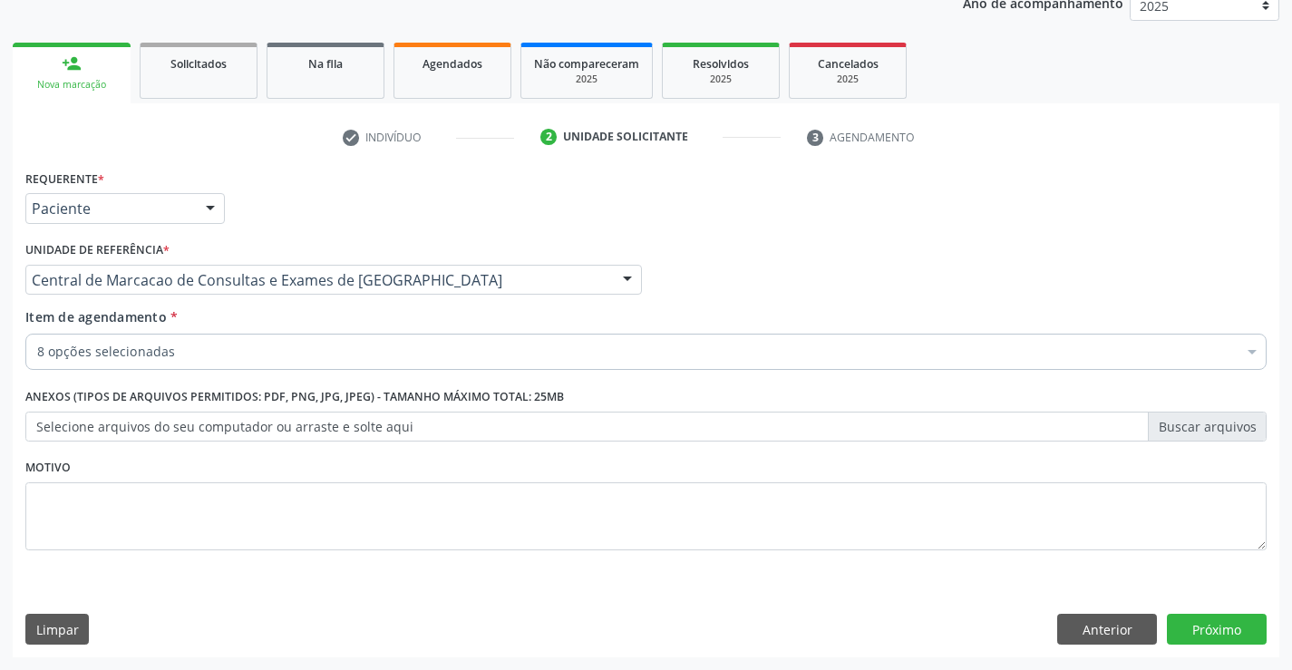
scroll to position [0, 0]
click at [234, 365] on div "8 opções selecionadas Desfazer seleção Selecionados 0202020380 - Hemograma Comp…" at bounding box center [645, 349] width 1241 height 31
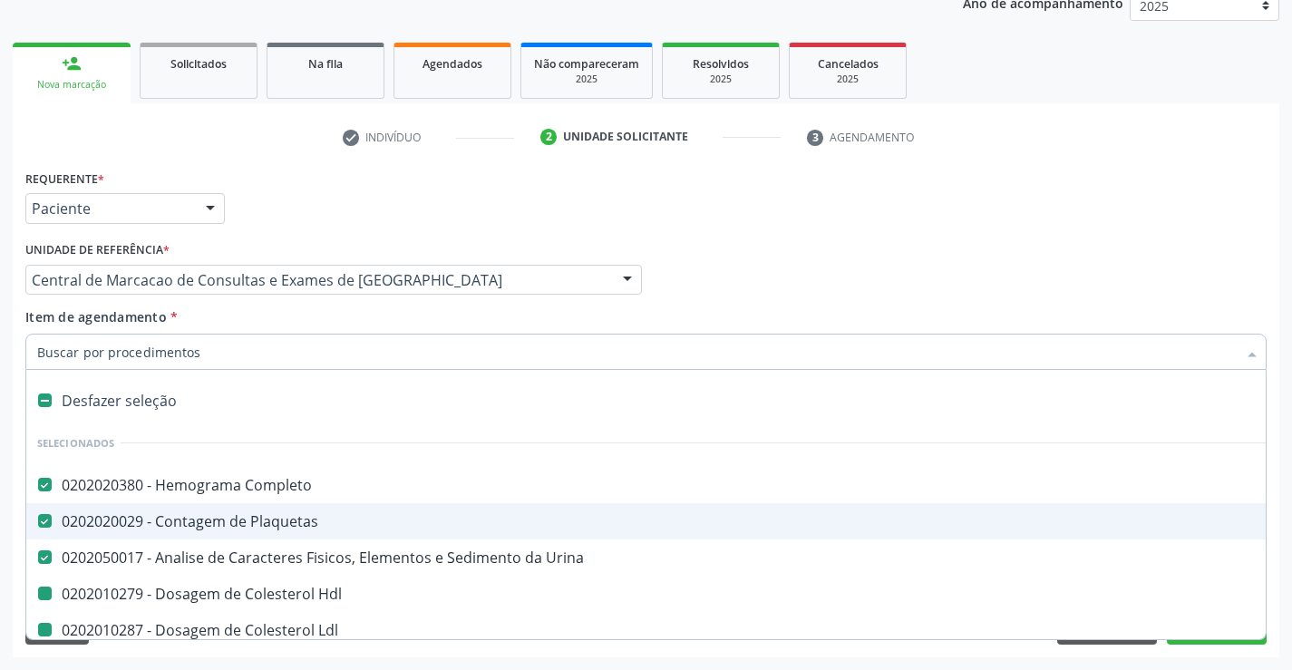
type input "u"
checkbox Hdl "false"
checkbox Ldl "false"
checkbox Total "false"
checkbox Glicose "false"
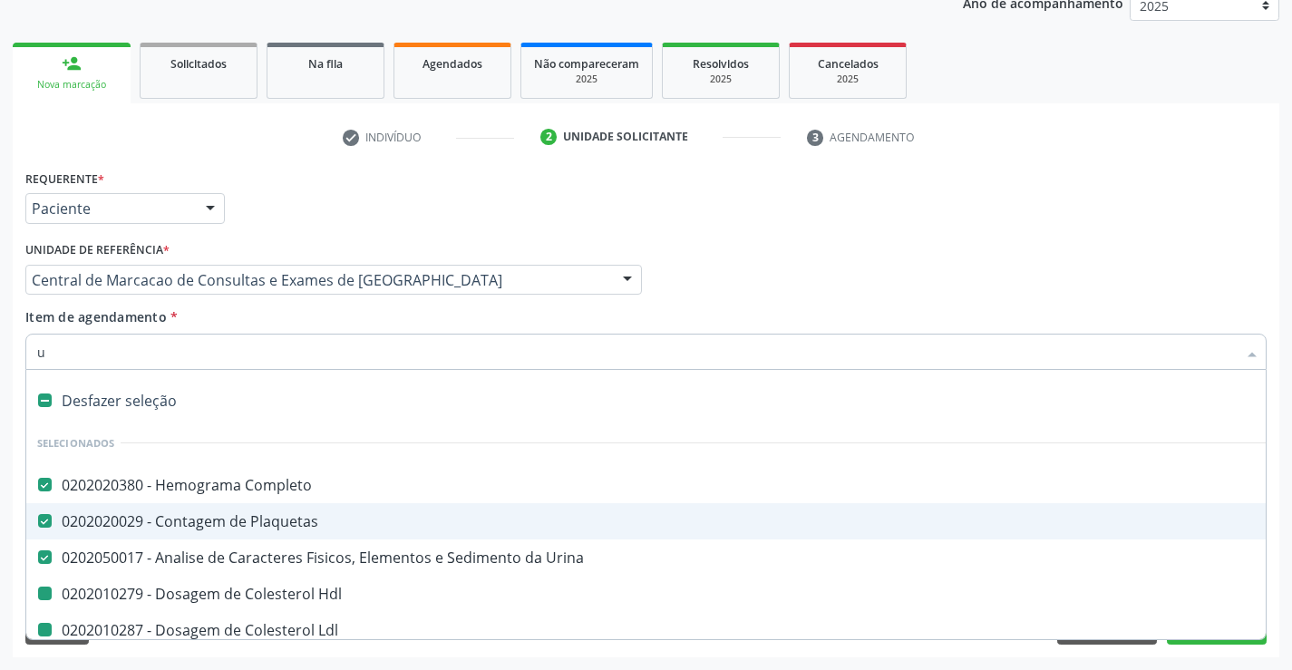
checkbox Triglicerideos "false"
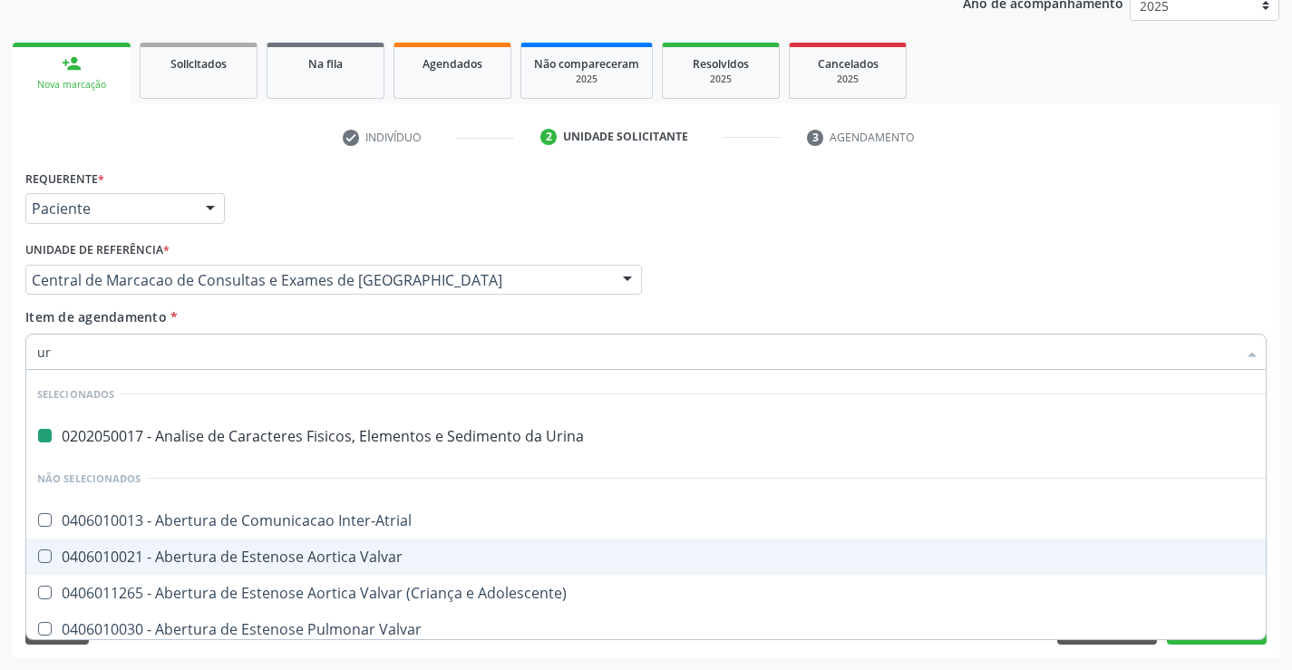
type input "ure"
checkbox Urina "false"
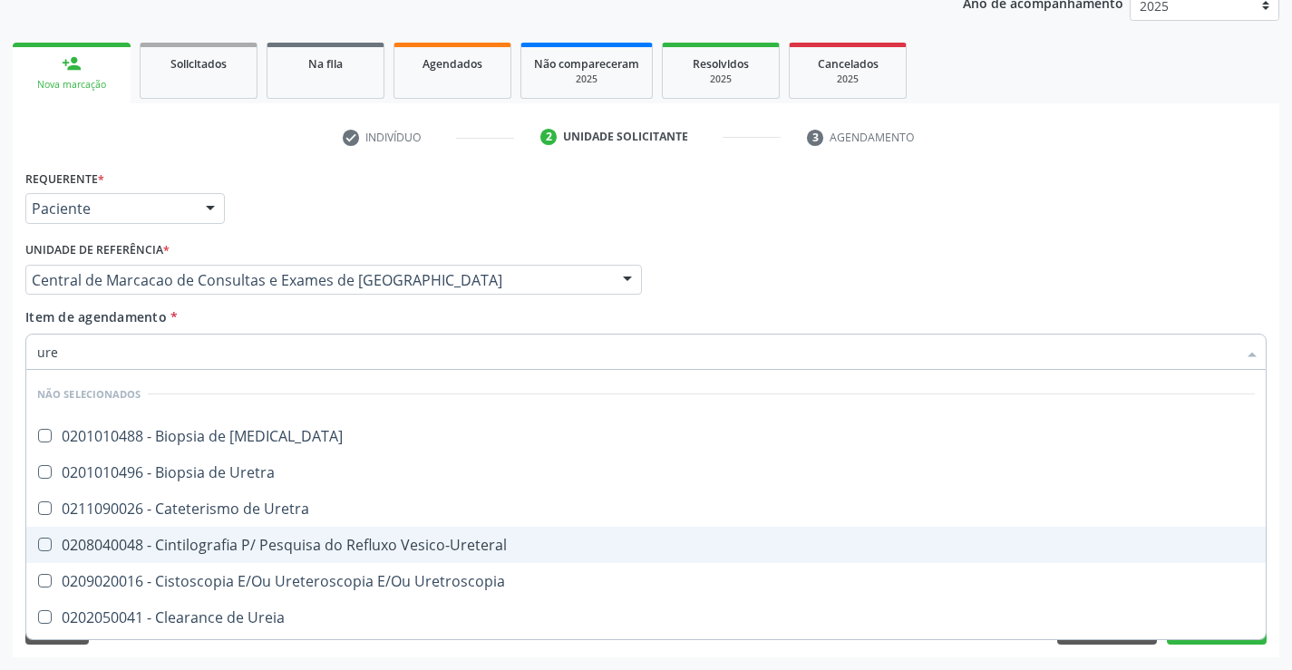
type input "urei"
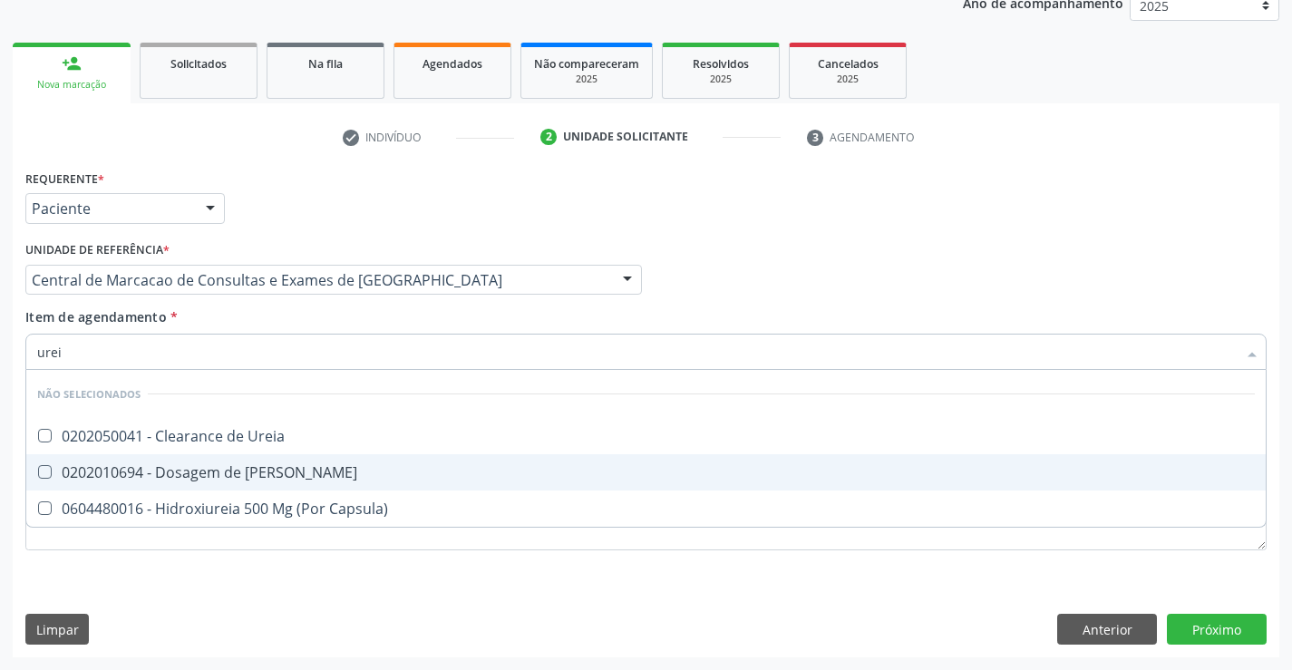
click at [219, 465] on div "0202010694 - Dosagem de [PERSON_NAME]" at bounding box center [646, 472] width 1218 height 15
checkbox Ureia "true"
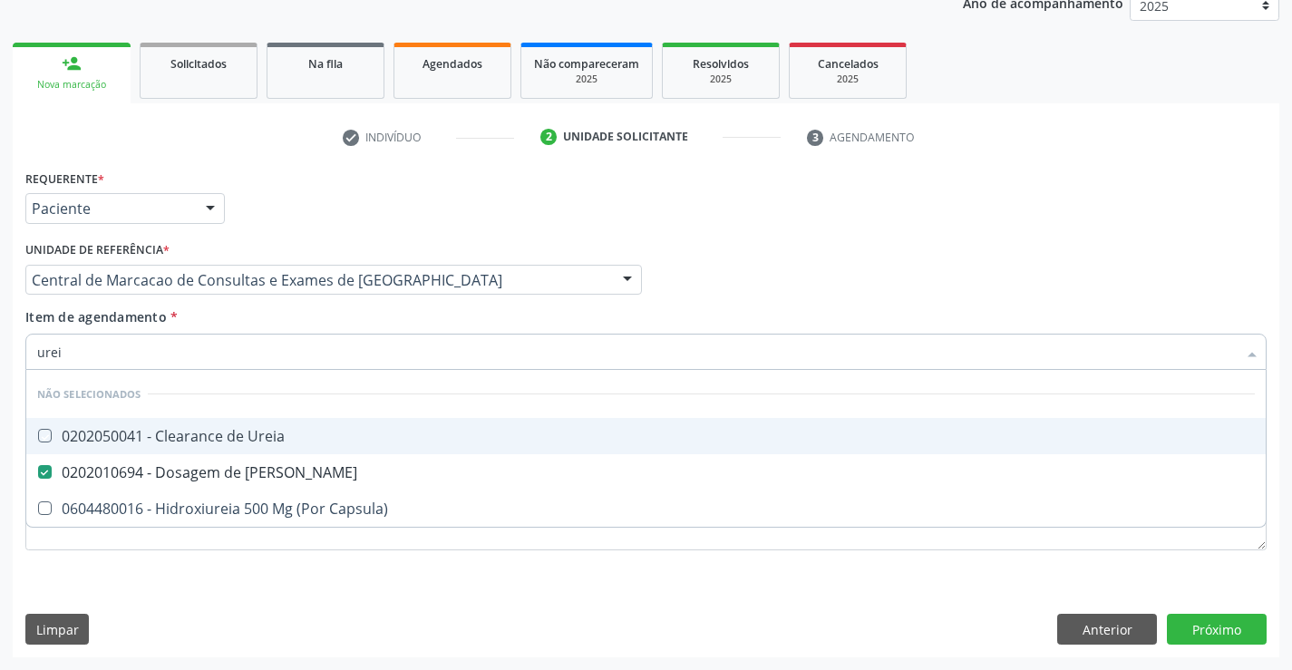
click at [227, 313] on div "Item de agendamento * urei Desfazer seleção Não selecionados 0202050041 - Clear…" at bounding box center [645, 335] width 1241 height 57
checkbox Ureia "true"
checkbox Capsula\) "true"
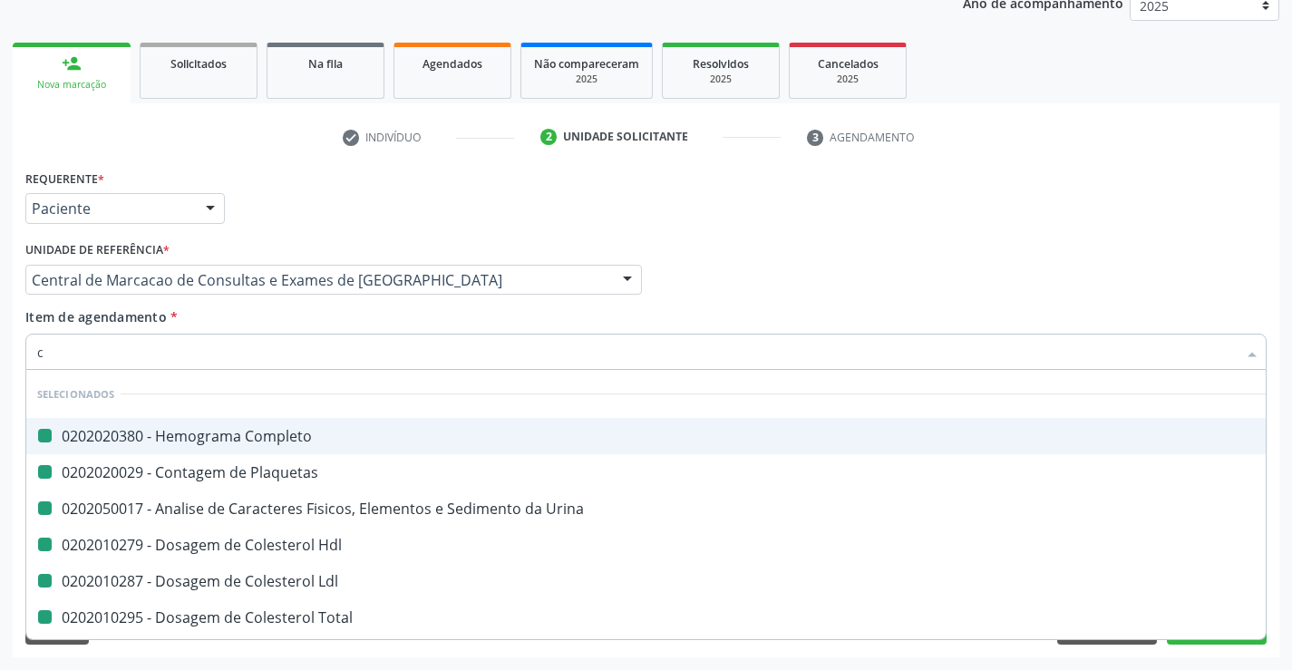
type input "cr"
checkbox Completo "false"
checkbox Urina "false"
checkbox Plaquetas "false"
checkbox Hdl "false"
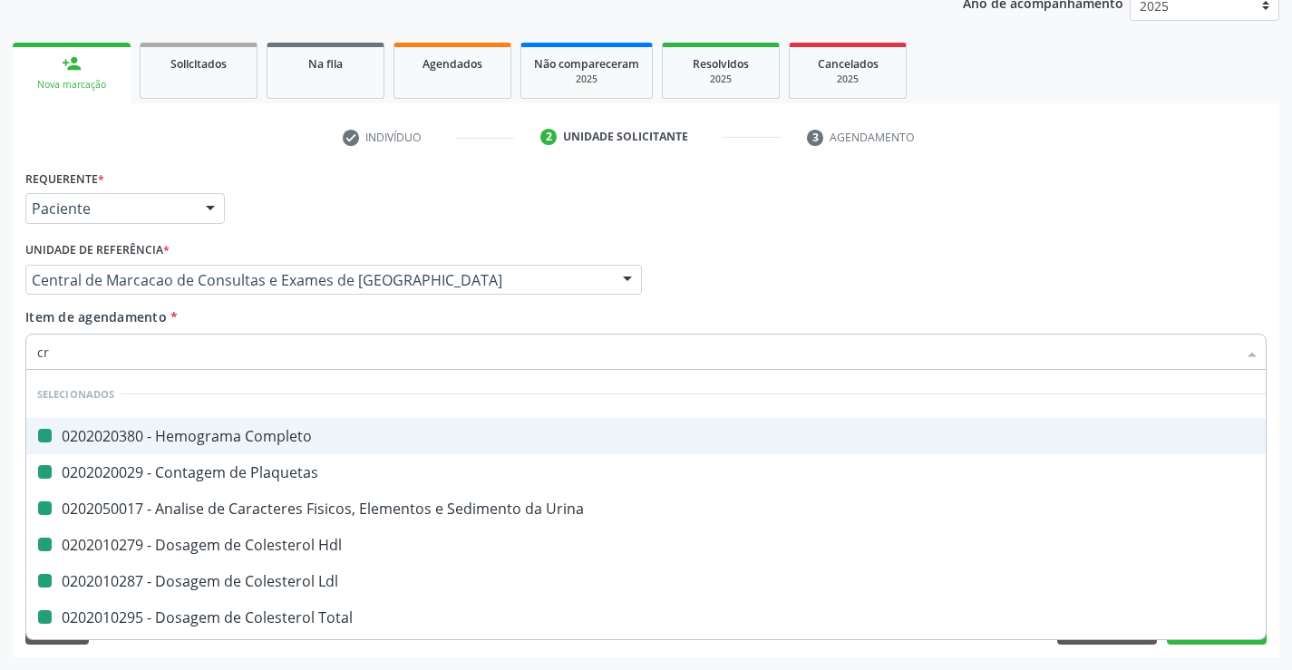
checkbox Ldl "false"
checkbox Total "false"
checkbox Triglicerideos "false"
checkbox Glicose "false"
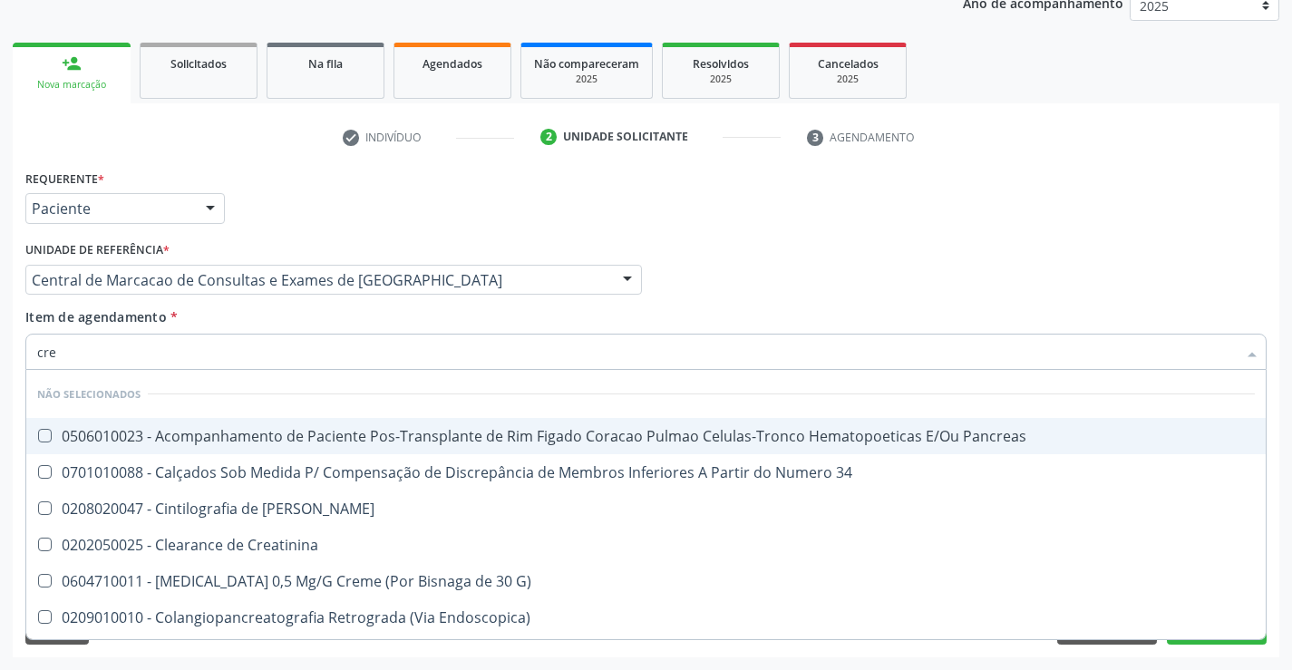
type input "crea"
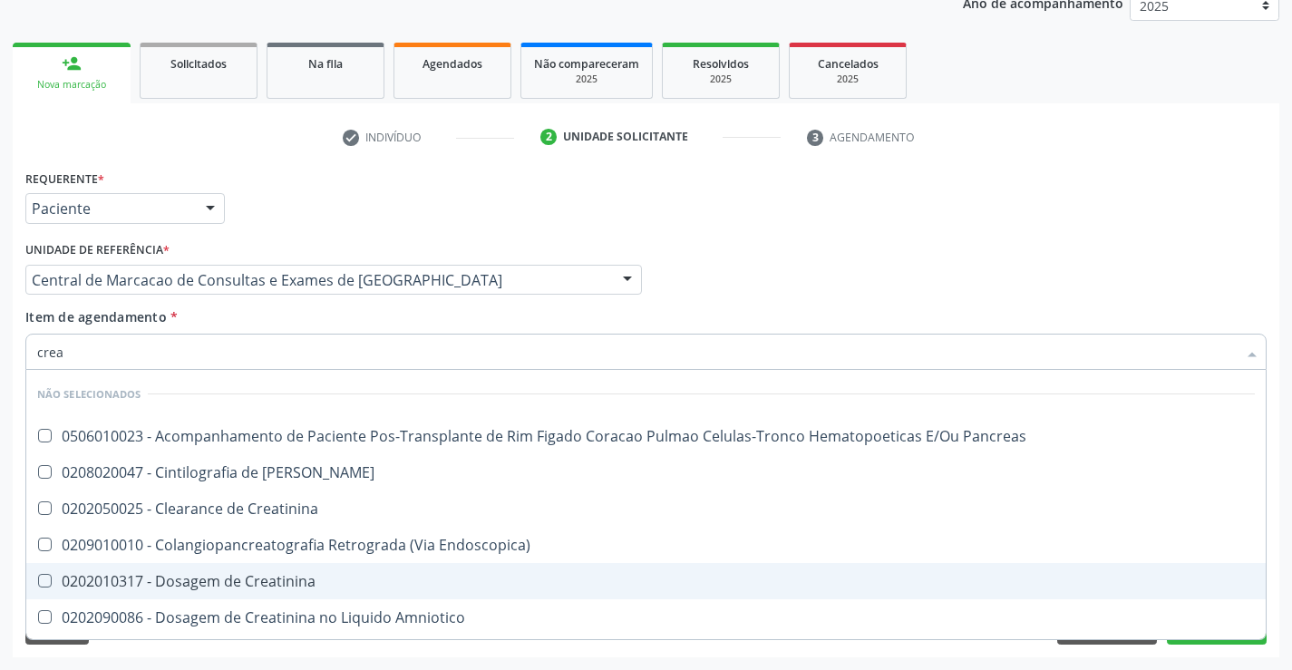
click at [272, 576] on div "0202010317 - Dosagem de Creatinina" at bounding box center [646, 581] width 1218 height 15
checkbox Creatinina "true"
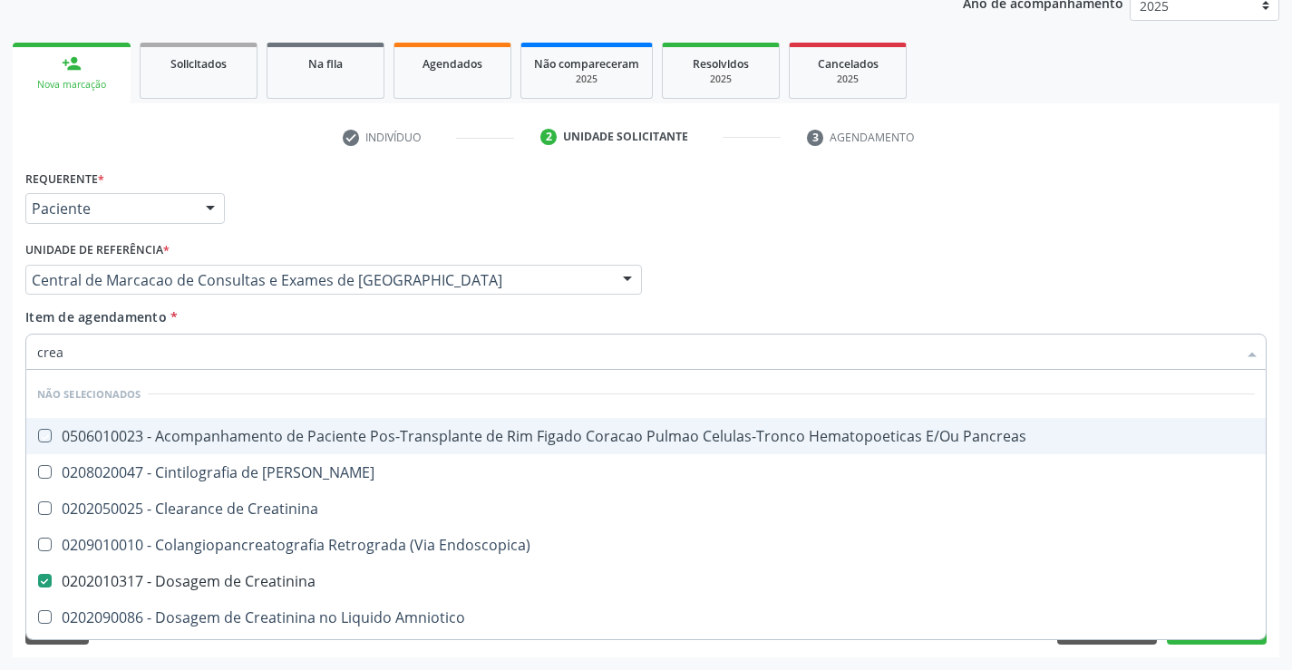
click at [277, 326] on div "Item de agendamento * crea Desfazer seleção Não selecionados 0506010023 - Acomp…" at bounding box center [645, 335] width 1241 height 57
checkbox Pancreas "true"
checkbox Creatinina "true"
checkbox Pancreas "true"
checkbox Endoscopica\) "true"
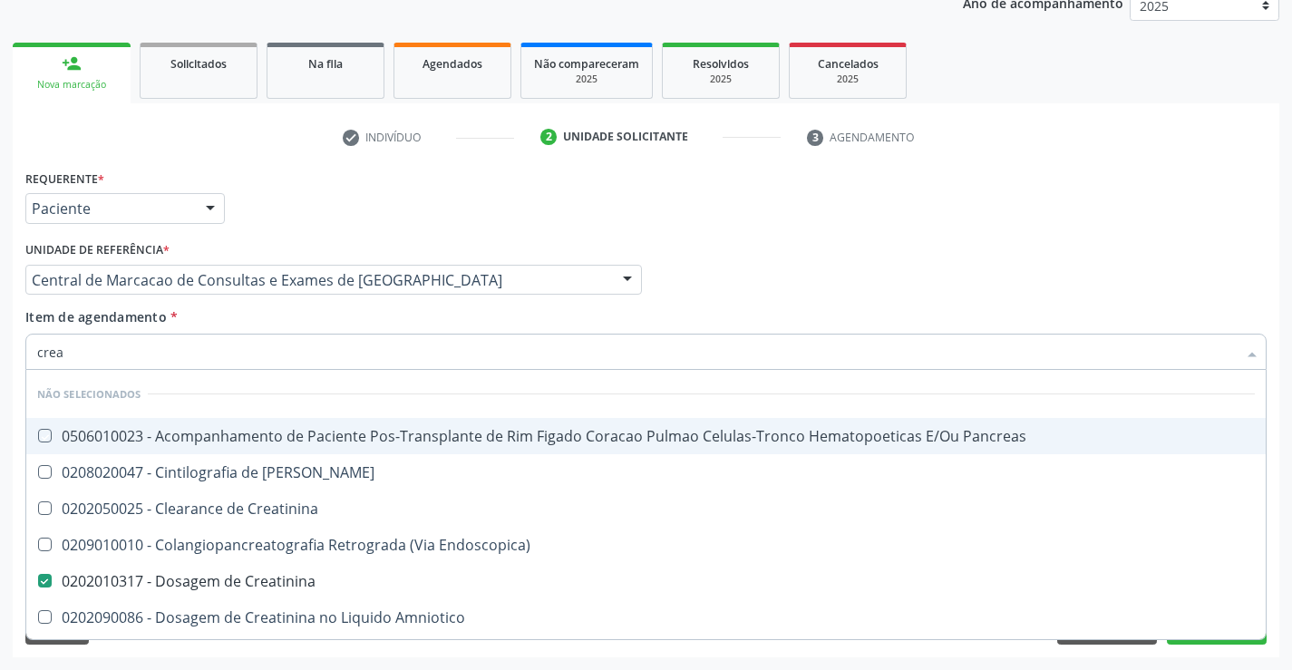
checkbox Amniotico "true"
checkbox \(Cpk\) "true"
checkbox Mb "true"
checkbox Rim "true"
checkbox Oncologia "true"
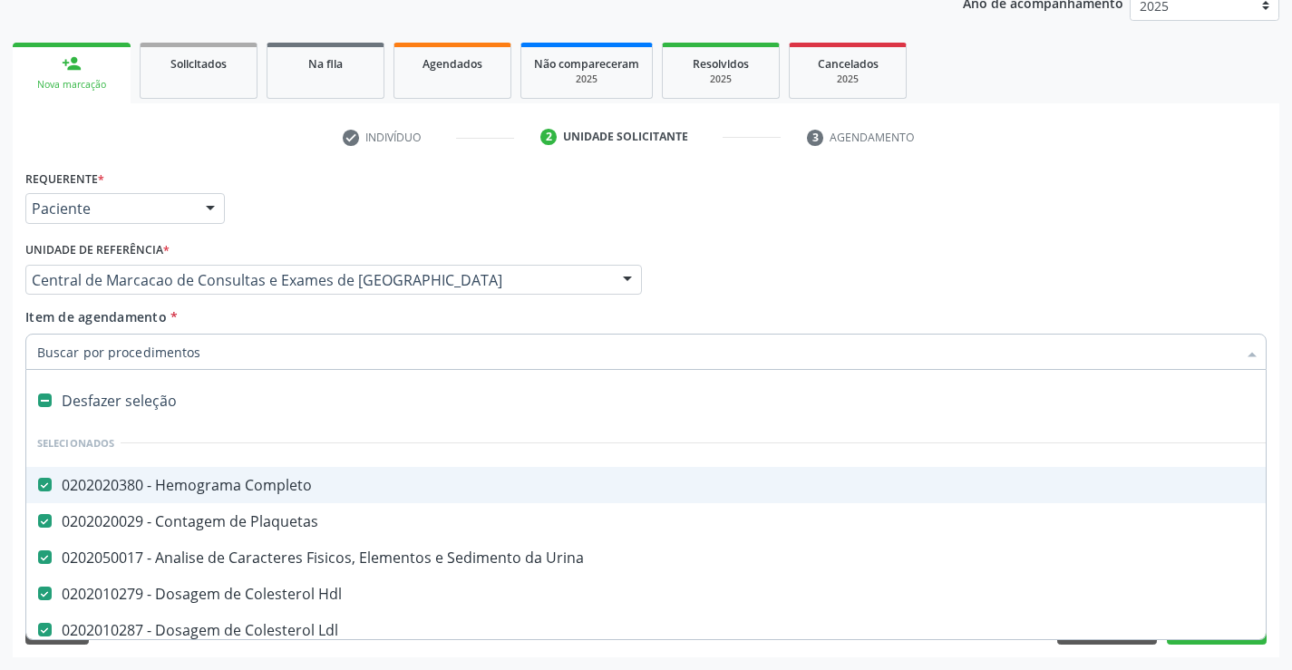
type input "t"
checkbox Creatinina "false"
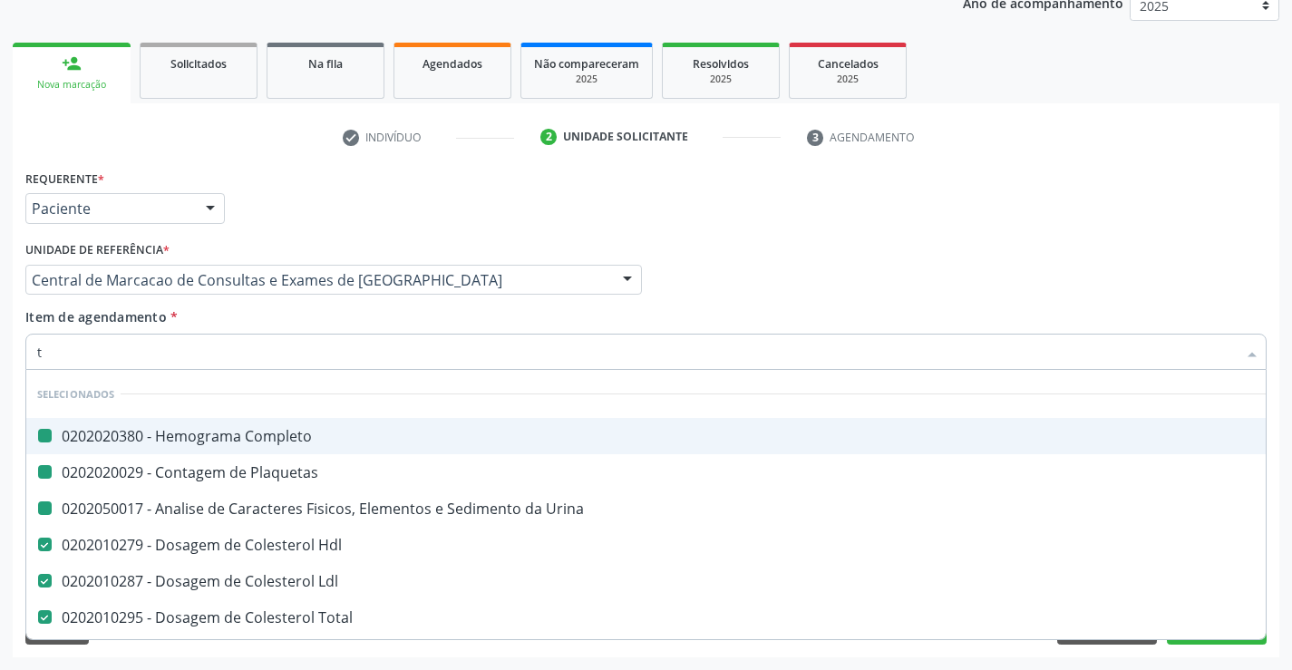
type input "tg"
checkbox Completo "false"
checkbox Urina "false"
checkbox Plaquetas "false"
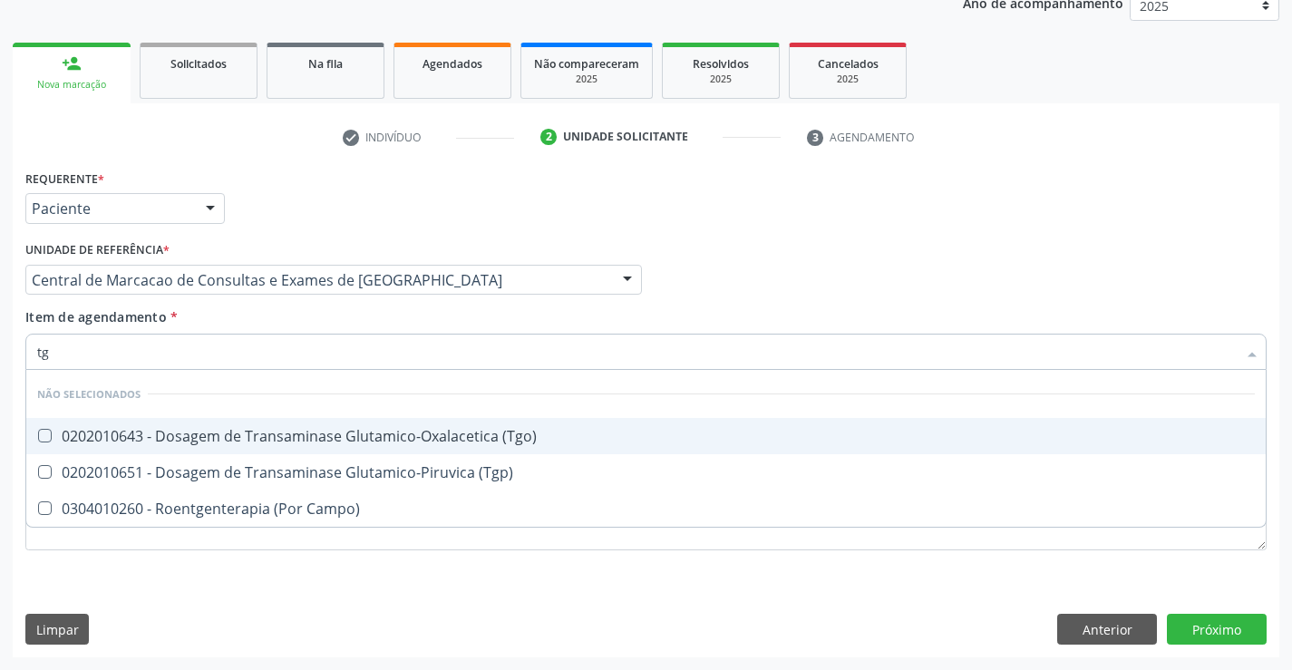
click at [295, 433] on div "0202010643 - Dosagem de Transaminase Glutamico-Oxalacetica (Tgo)" at bounding box center [646, 436] width 1218 height 15
checkbox \(Tgo\) "true"
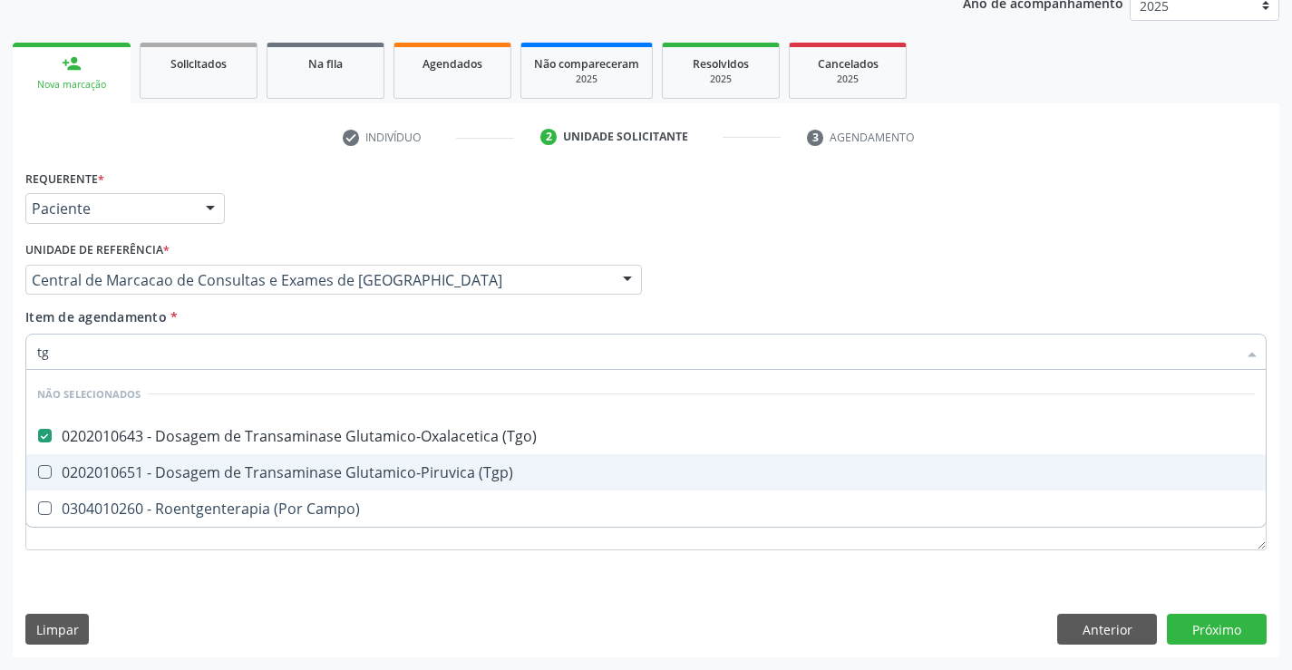
click at [305, 467] on div "0202010651 - Dosagem de Transaminase Glutamico-Piruvica (Tgp)" at bounding box center [646, 472] width 1218 height 15
checkbox \(Tgp\) "true"
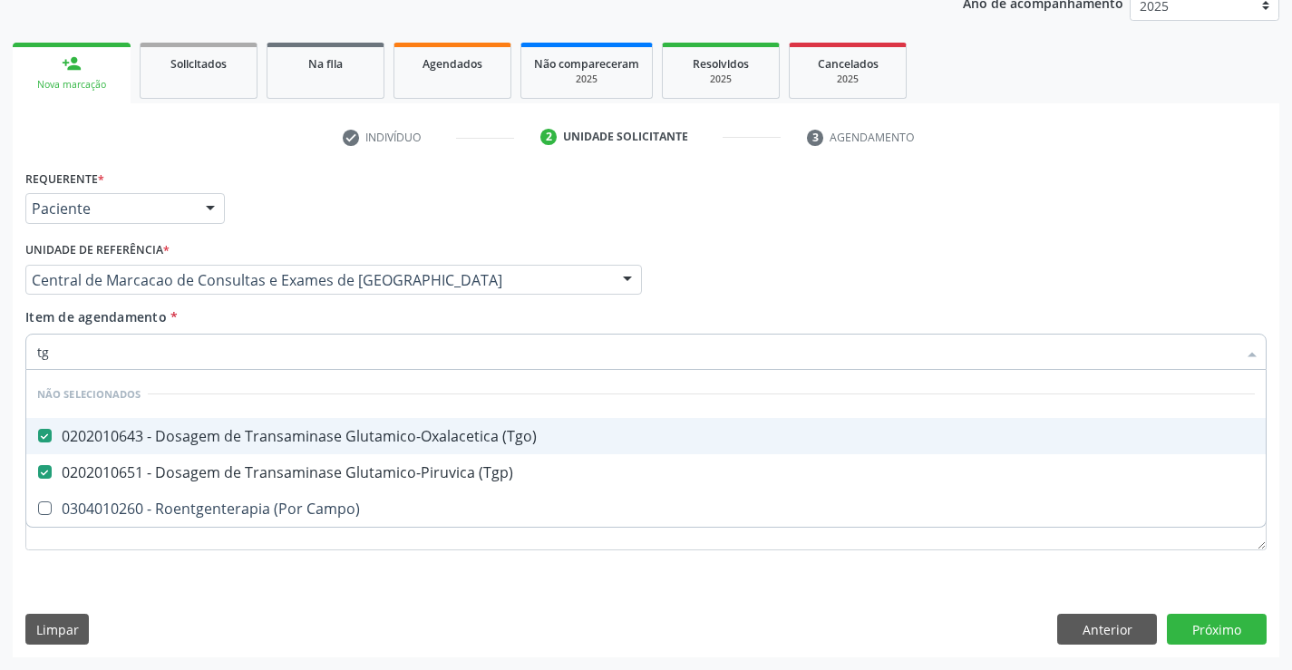
click at [283, 319] on div "Item de agendamento * tg Desfazer seleção Não selecionados 0202010643 - Dosagem…" at bounding box center [645, 335] width 1241 height 57
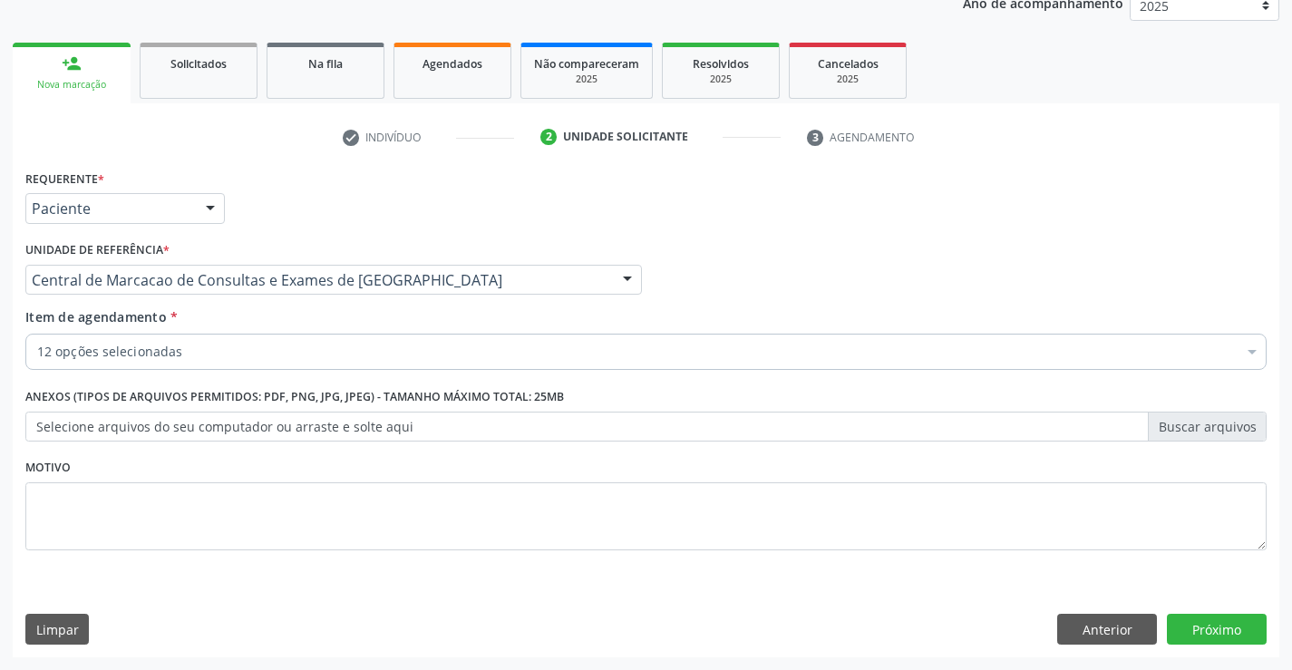
checkbox Urina "true"
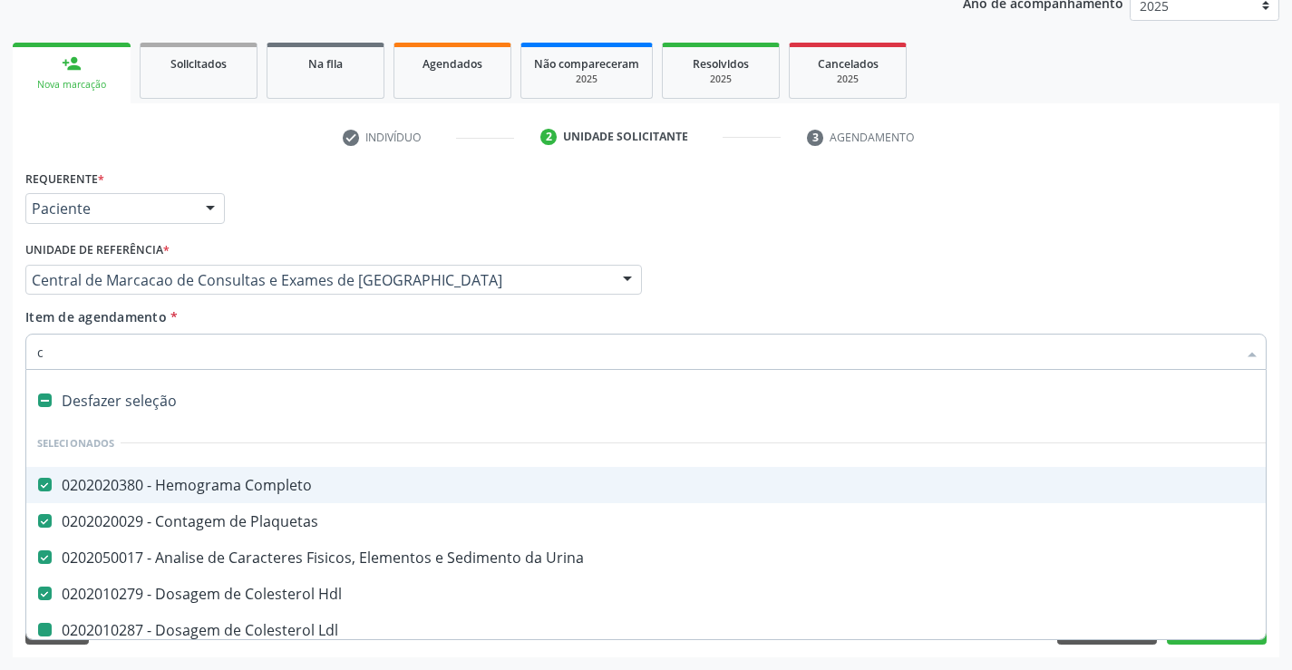
type input "ca"
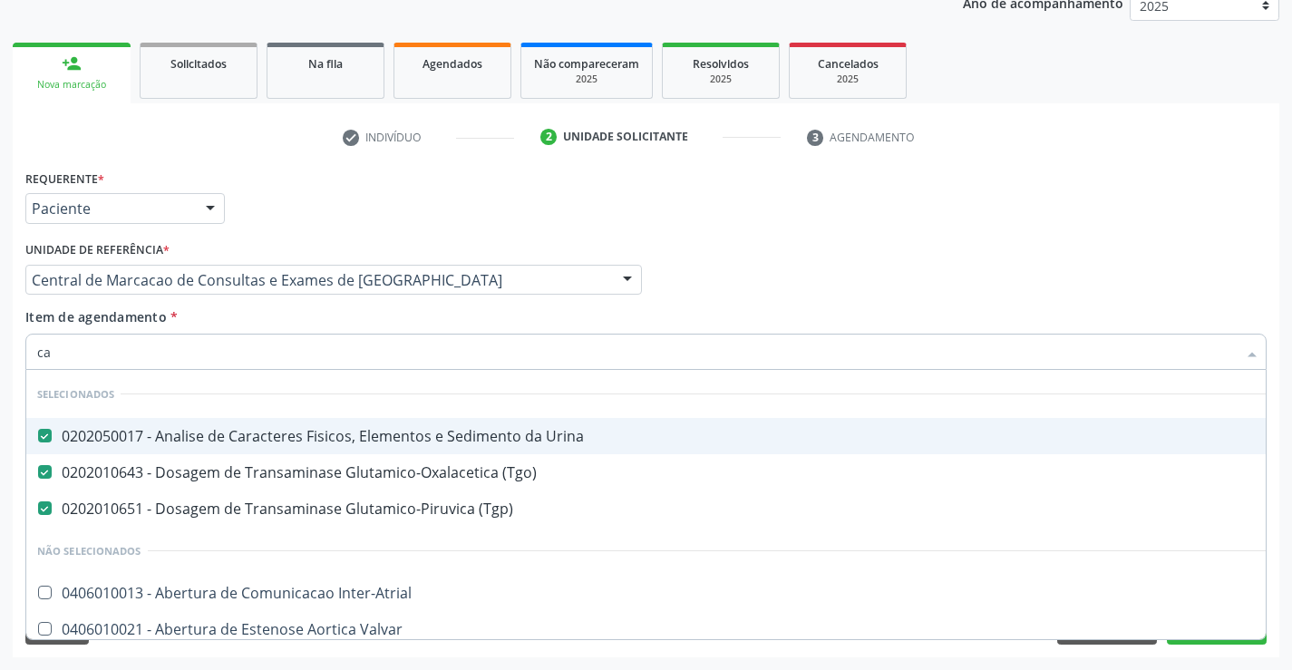
checkbox Inter-Atrial "false"
checkbox Valvar "false"
checkbox Adolescente\) "false"
checkbox Dente\) "false"
checkbox Capsula\) "false"
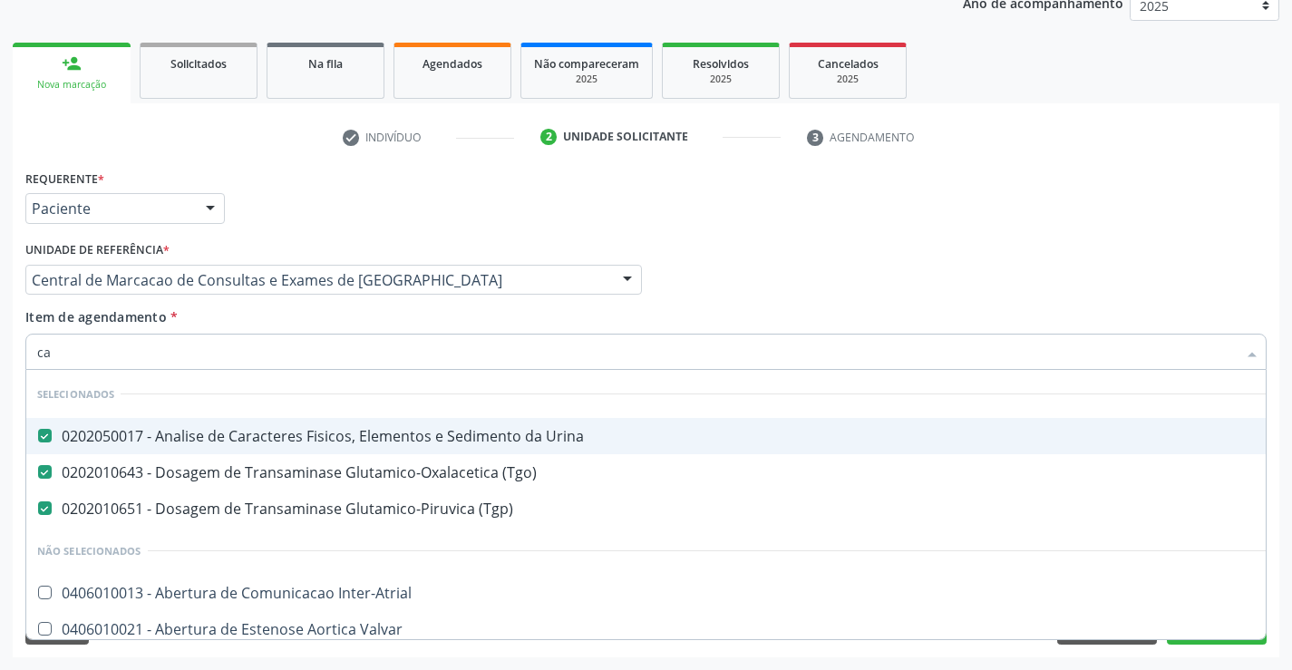
checkbox Capsula\) "false"
checkbox Risco "false"
type input "cal"
checkbox Urina "false"
checkbox \(Tgp\) "false"
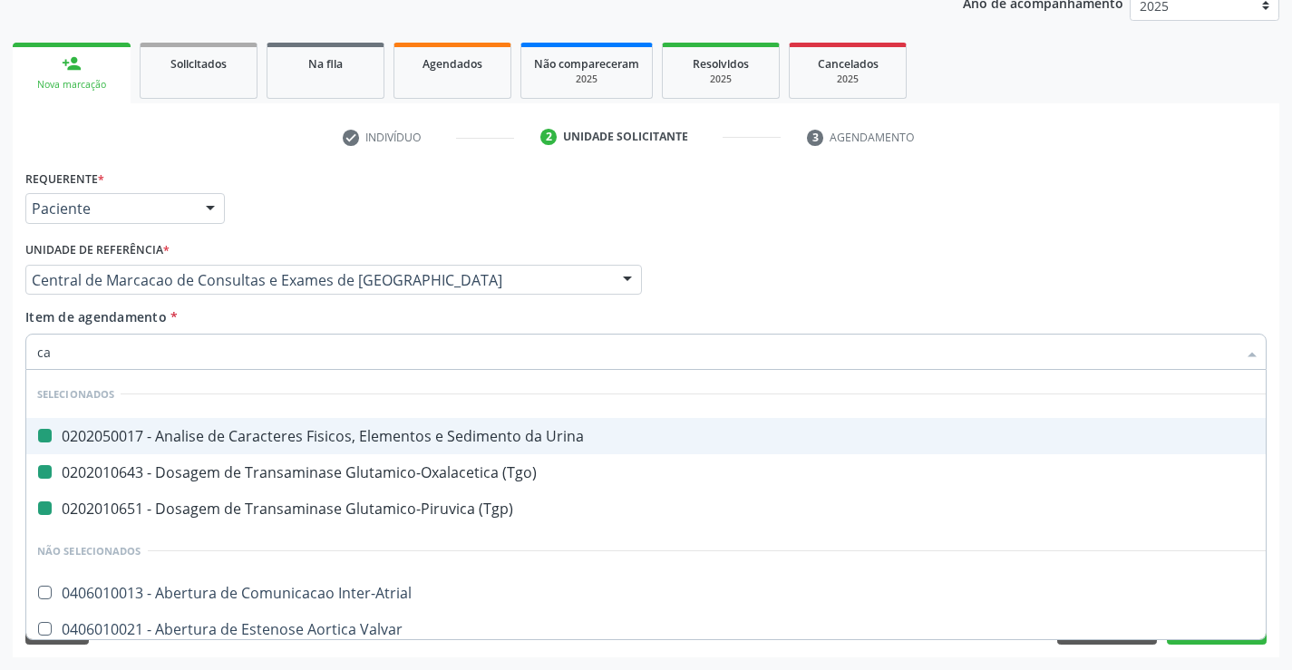
checkbox \(Tgo\) "false"
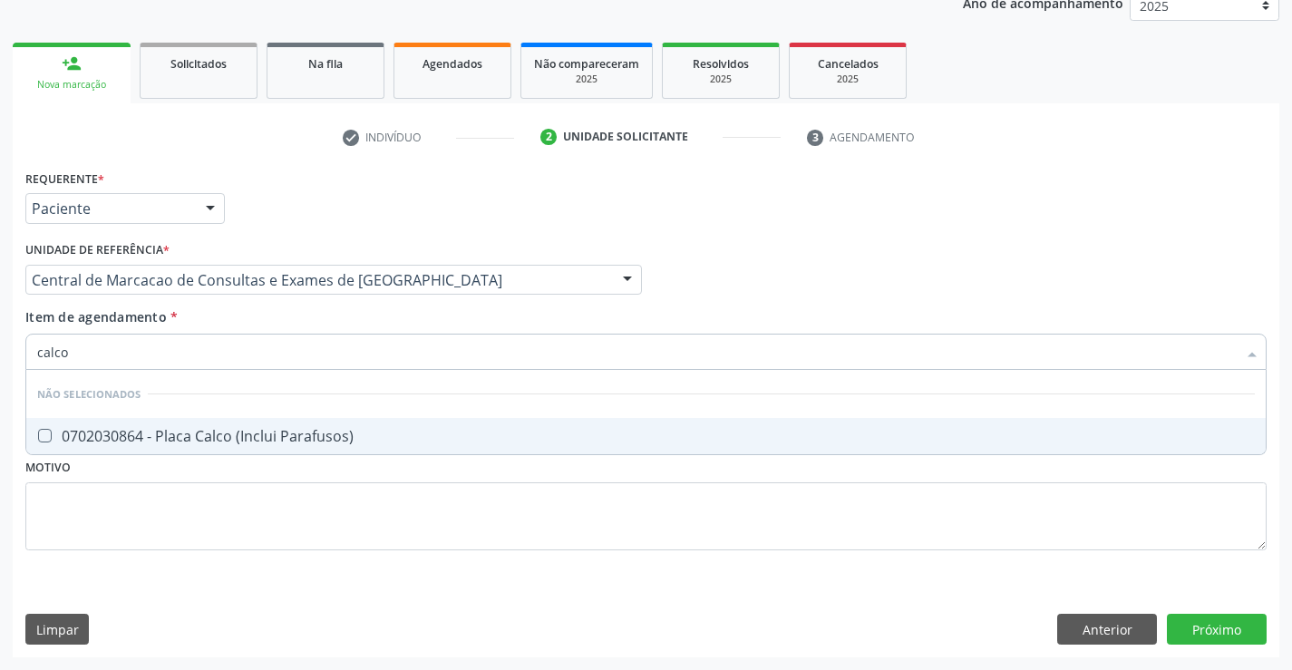
click at [61, 351] on input "calco" at bounding box center [637, 352] width 1200 height 36
type input "calcio"
click at [257, 443] on div "0202010210 - Dosagem de Calcio" at bounding box center [646, 436] width 1218 height 15
checkbox Calcio "true"
type input "calcio"
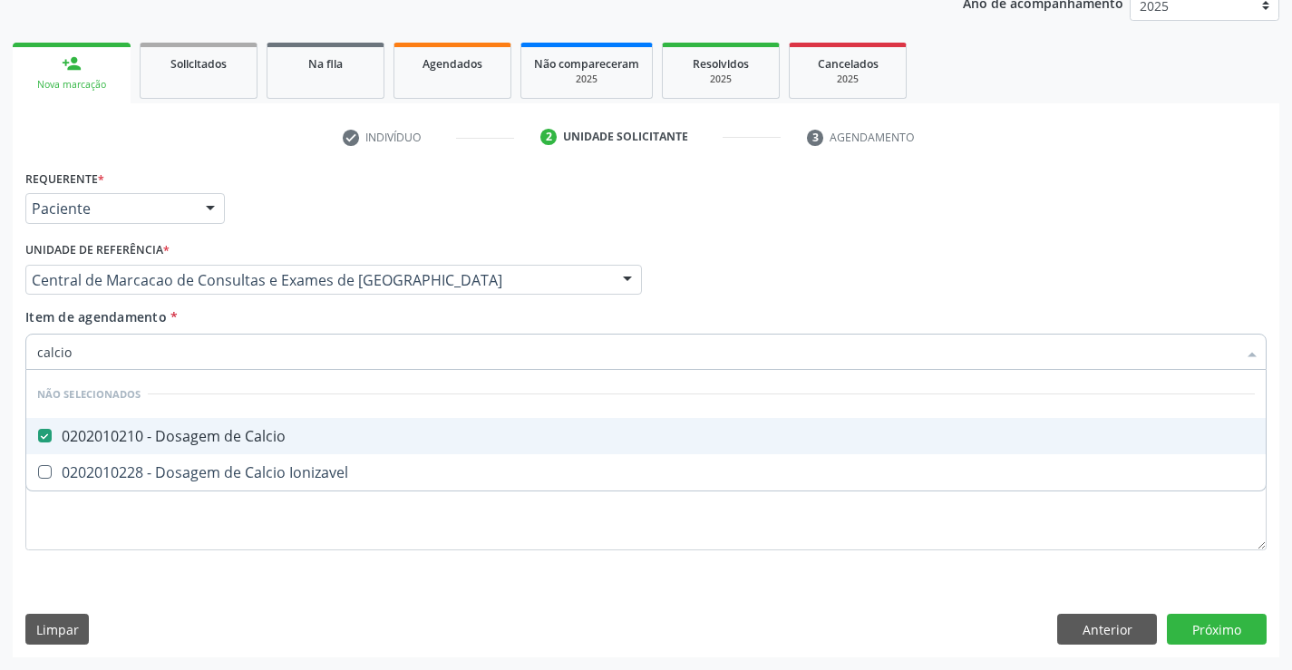
click at [269, 314] on div "Item de agendamento * calcio Desfazer seleção Não selecionados 0202010210 - Dos…" at bounding box center [645, 335] width 1241 height 57
checkbox Ionizavel "true"
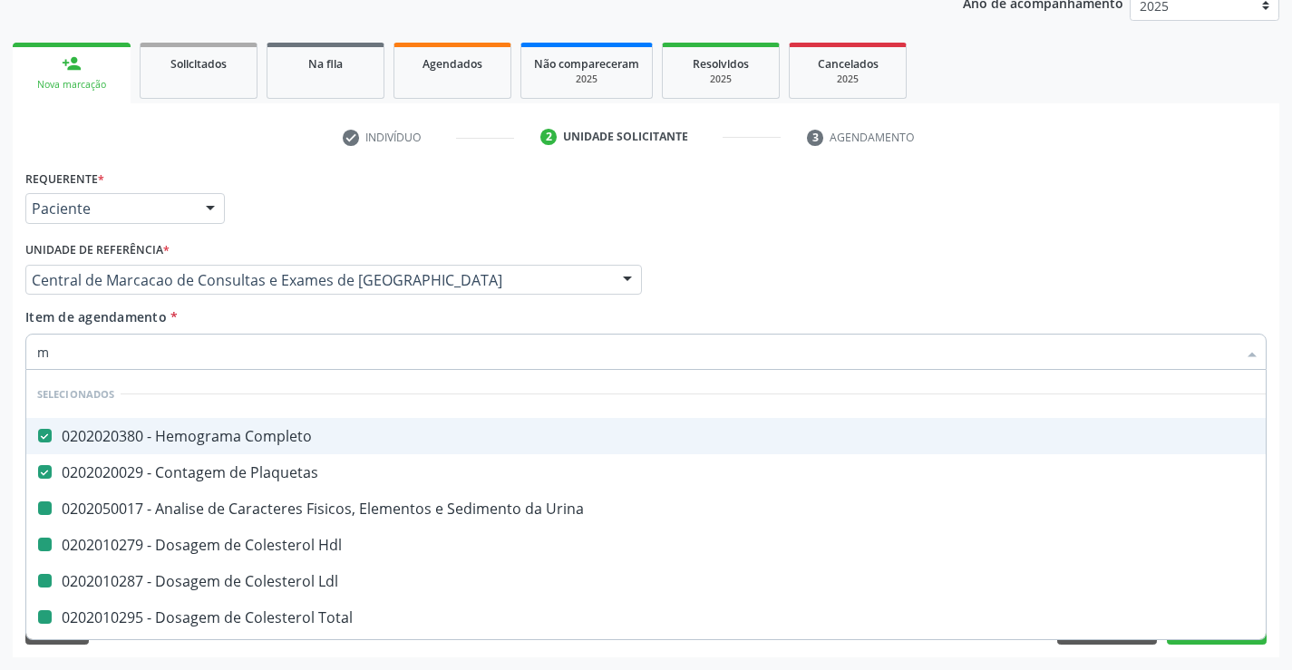
type input "ma"
checkbox Urina "false"
checkbox Hdl "false"
checkbox Ldl "false"
checkbox Total "false"
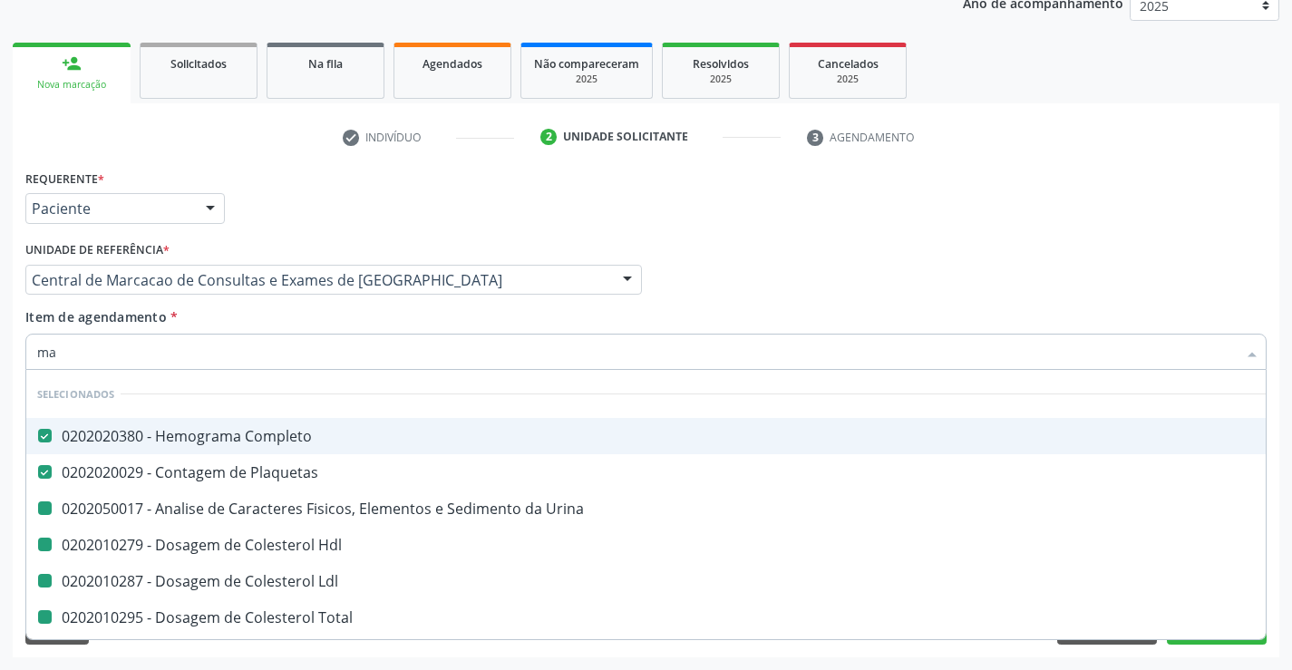
checkbox Triglicerideos "false"
checkbox Glicose "false"
checkbox Ureia "false"
checkbox Creatinina "false"
checkbox \(Tgo\) "false"
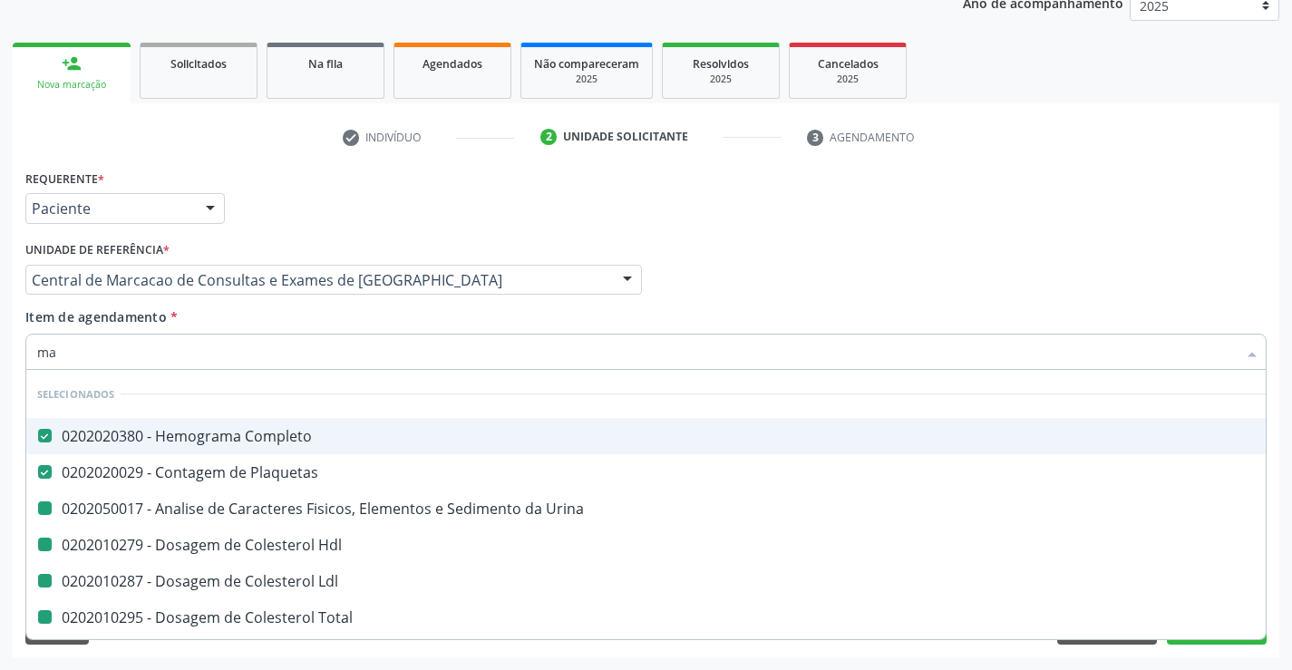
checkbox \(Tgp\) "false"
checkbox Calcio "false"
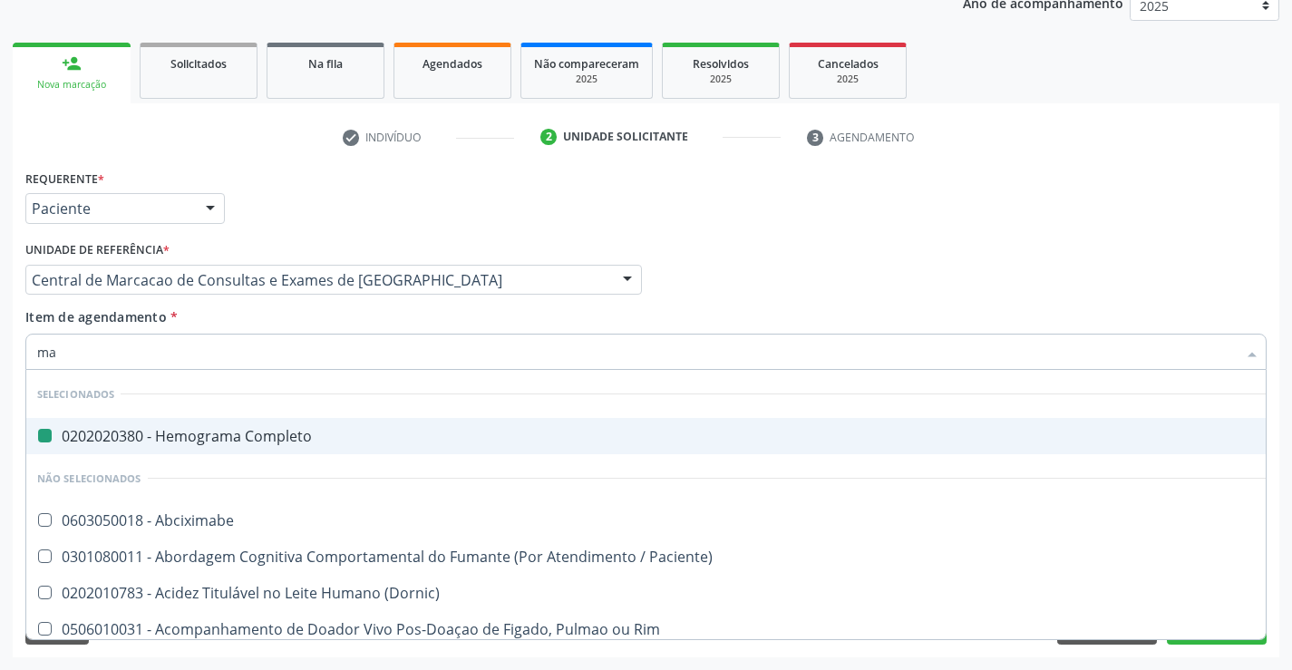
type input "mag"
checkbox Completo "false"
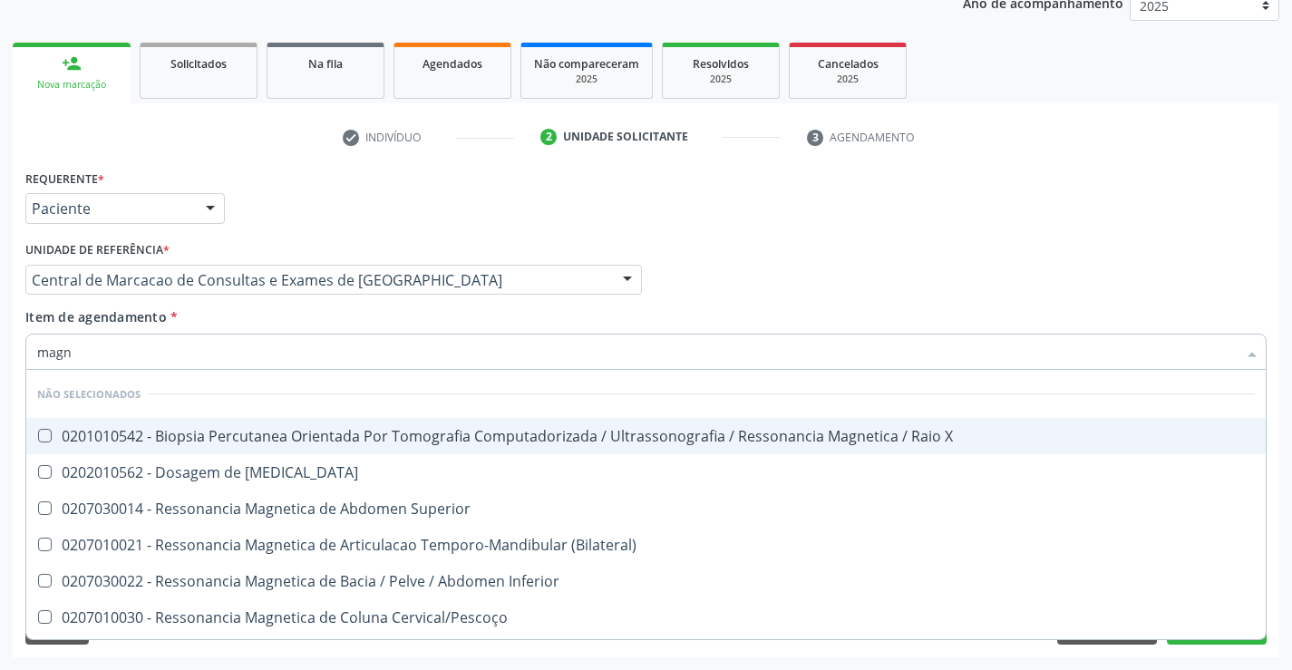
type input "magne"
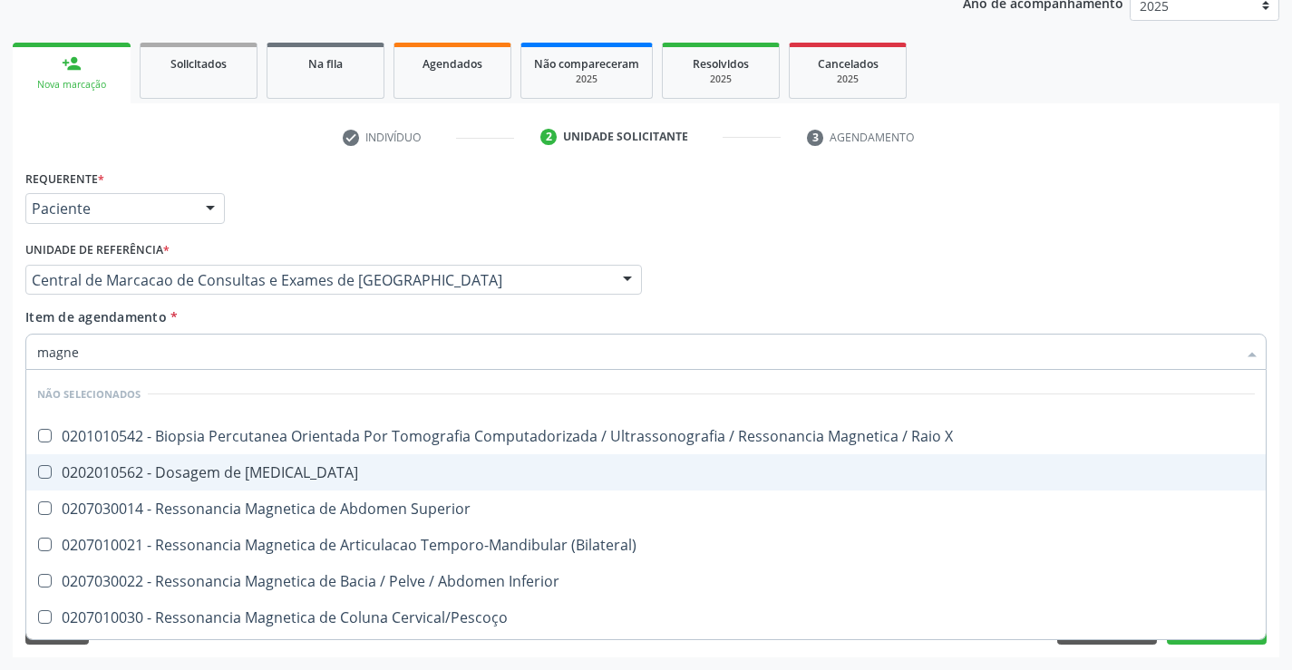
click at [273, 488] on span "0202010562 - Dosagem de [MEDICAL_DATA]" at bounding box center [646, 472] width 1240 height 36
checkbox Magnesio "true"
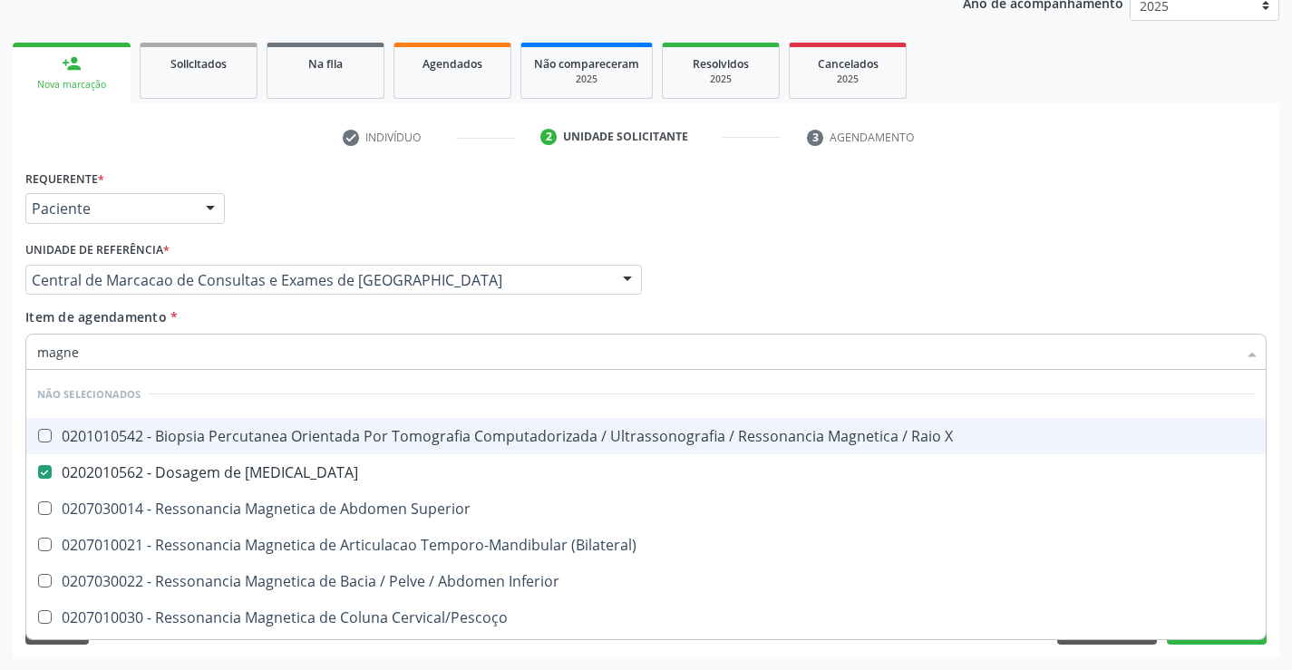
click at [275, 326] on div "Item de agendamento * magne Desfazer seleção Não selecionados 0201010542 - Biop…" at bounding box center [645, 335] width 1241 height 57
checkbox X "true"
checkbox Superior "true"
checkbox \(Bilateral\) "true"
checkbox Inferior "true"
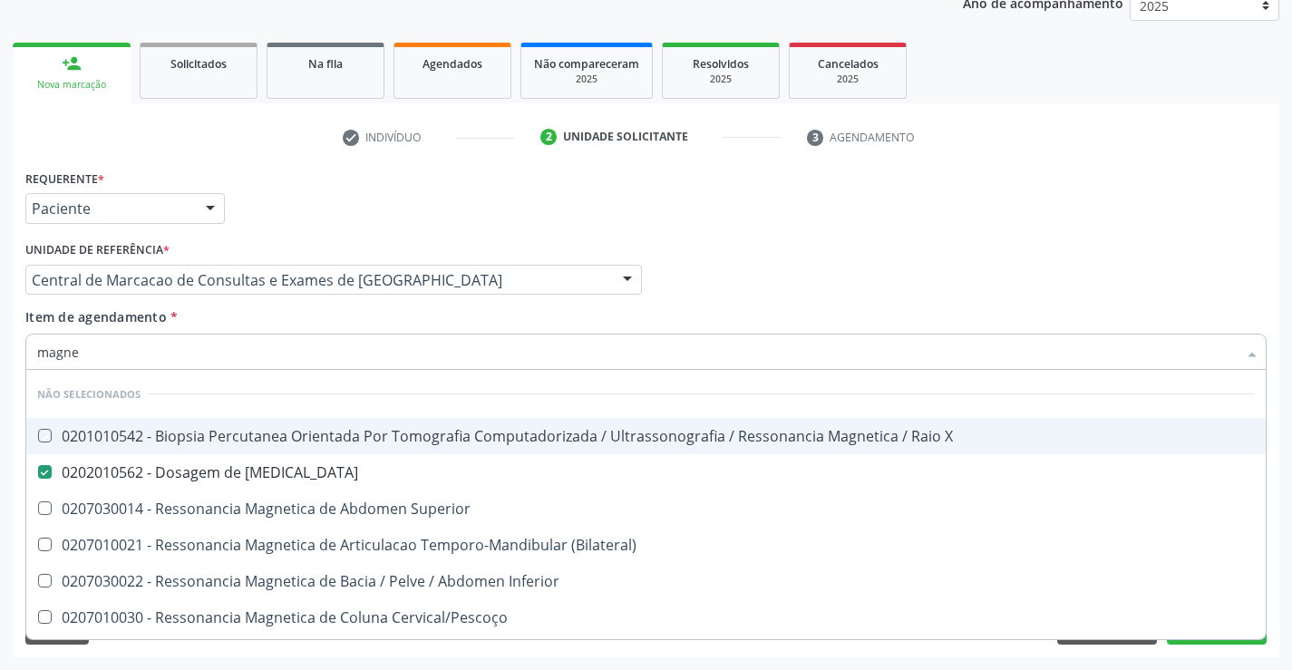
checkbox Cervical\/Pescoço "true"
checkbox Lombo-Sacra "true"
checkbox Toracica "true"
checkbox Cine "true"
checkbox Cranio "true"
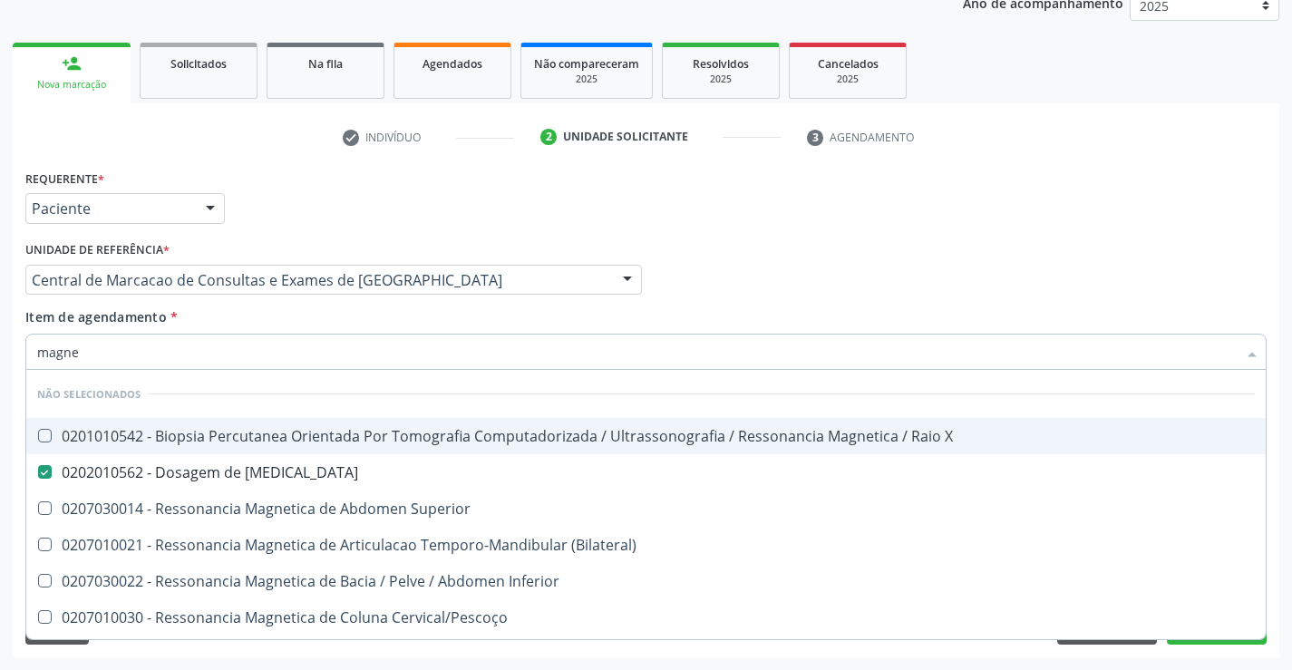
checkbox \(Unilateral\) "true"
checkbox Turcica "true"
checkbox Torax "true"
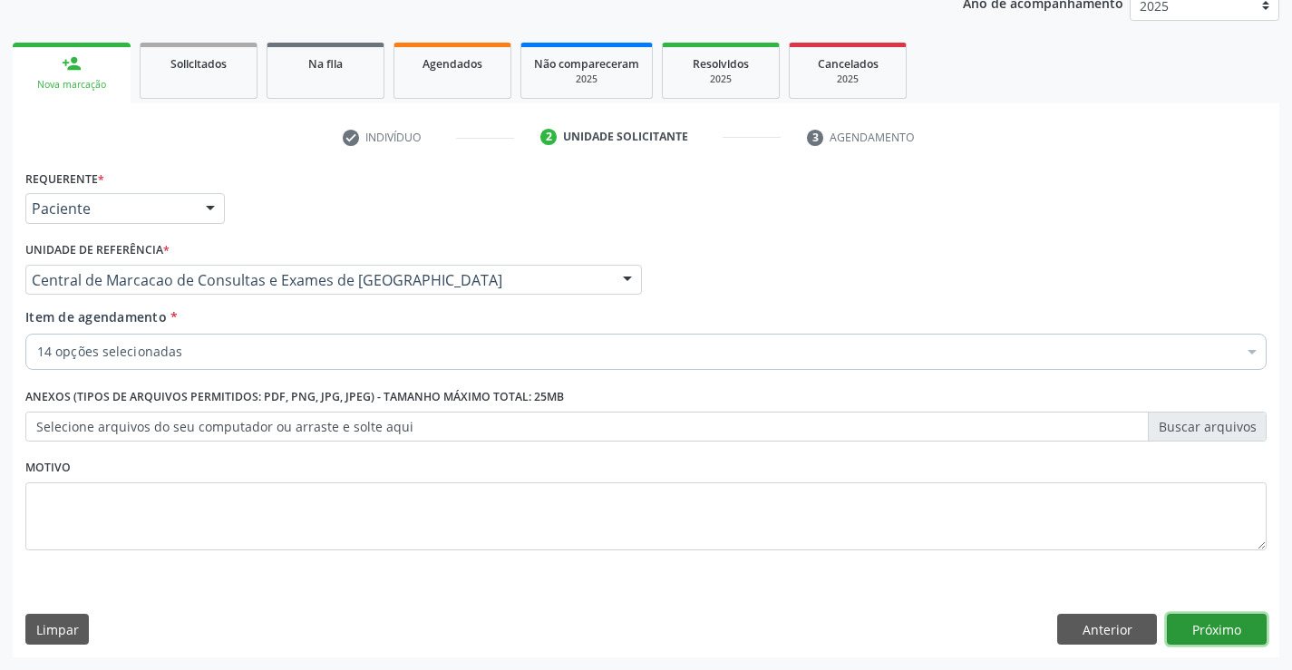
click at [1188, 634] on button "Próximo" at bounding box center [1217, 629] width 100 height 31
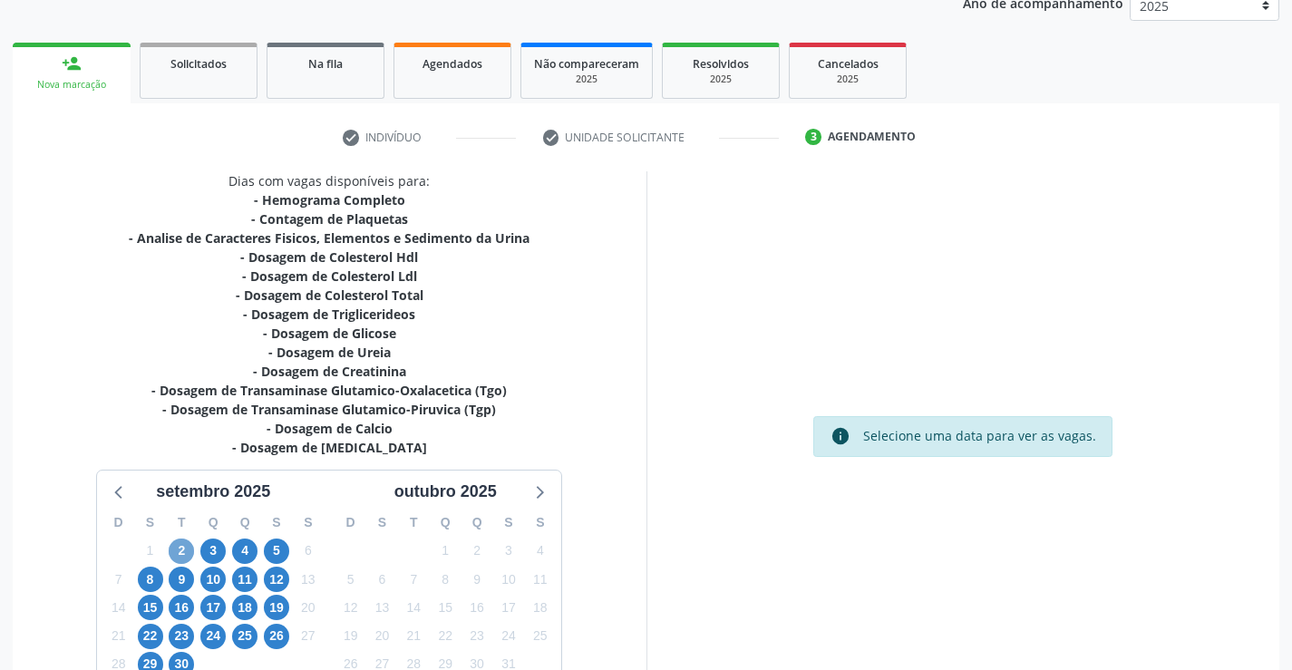
click at [180, 553] on span "2" at bounding box center [181, 551] width 25 height 25
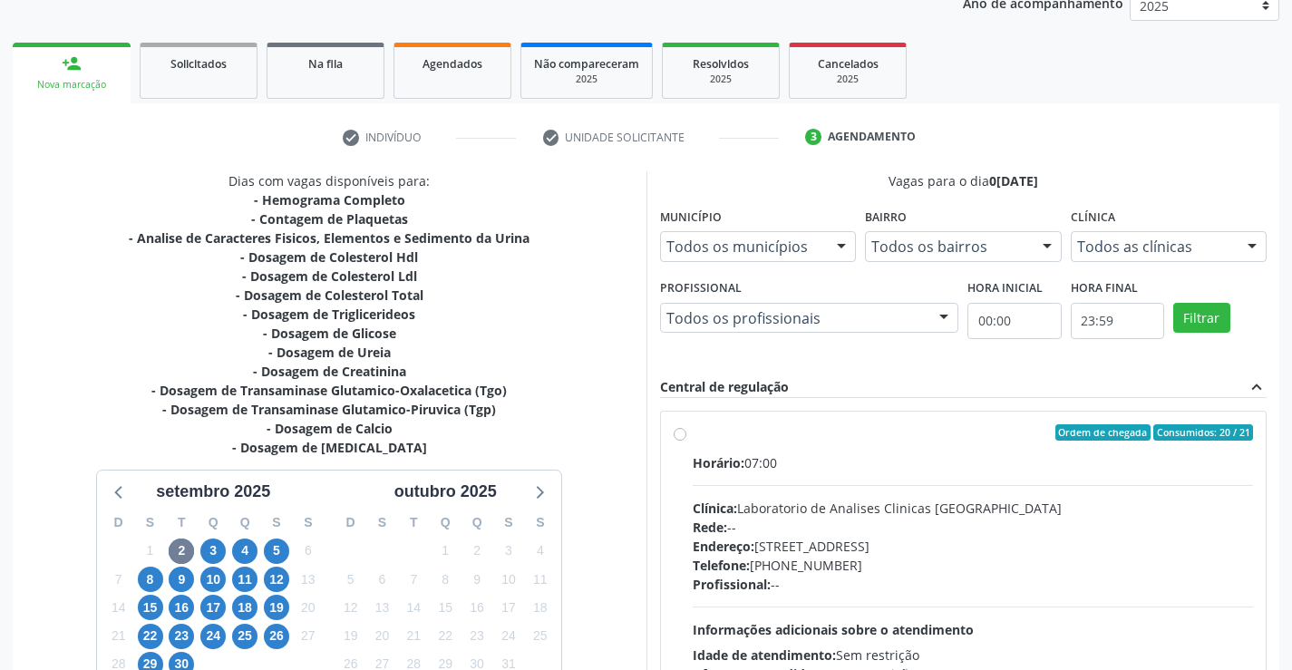
click at [894, 489] on div "Horário: 07:00 Clínica: Laboratorio de Analises Clinicas [GEOGRAPHIC_DATA] Rede…" at bounding box center [973, 577] width 561 height 249
click at [686, 441] on input "Ordem de chegada Consumidos: 20 / 21 Horário: 07:00 Clínica: Laboratorio de Ana…" at bounding box center [680, 432] width 13 height 16
radio input "true"
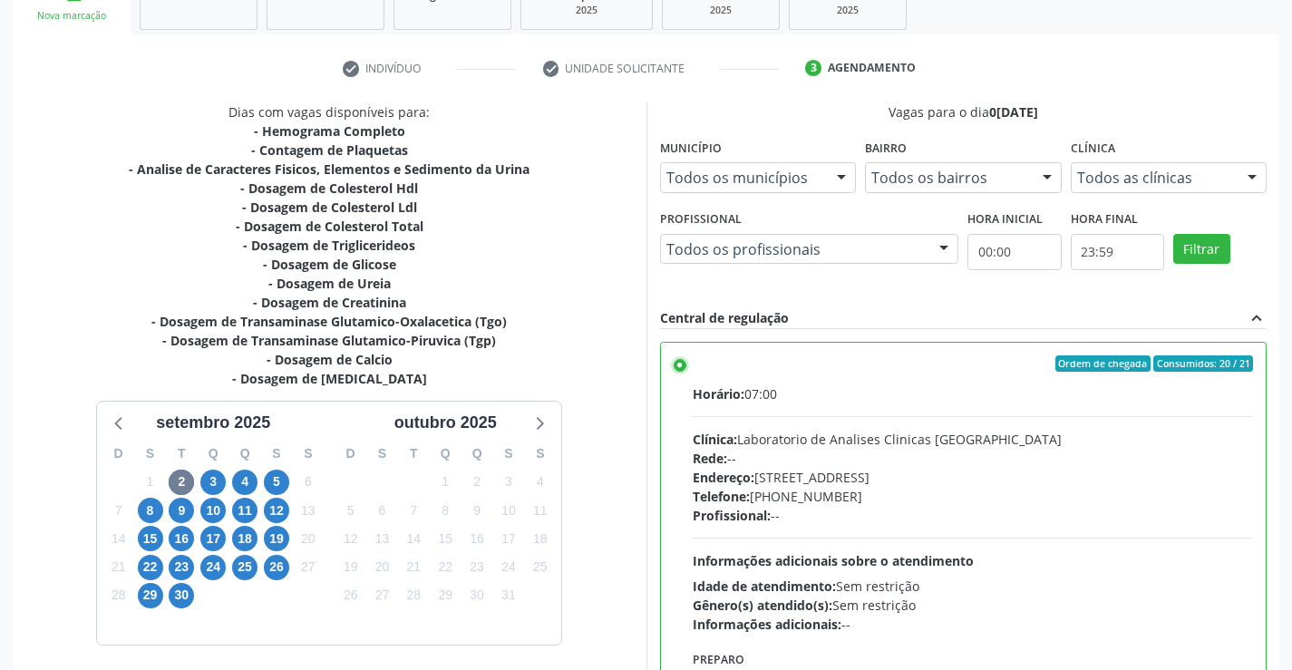
scroll to position [414, 0]
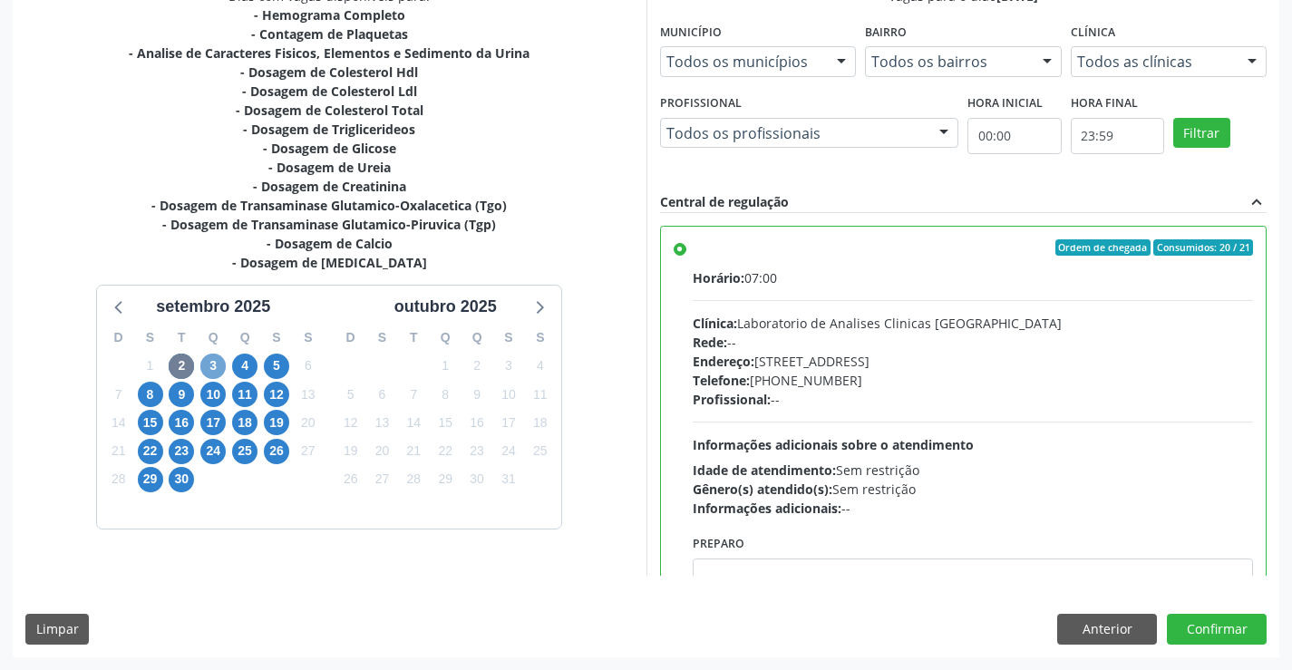
click at [212, 357] on span "3" at bounding box center [212, 366] width 25 height 25
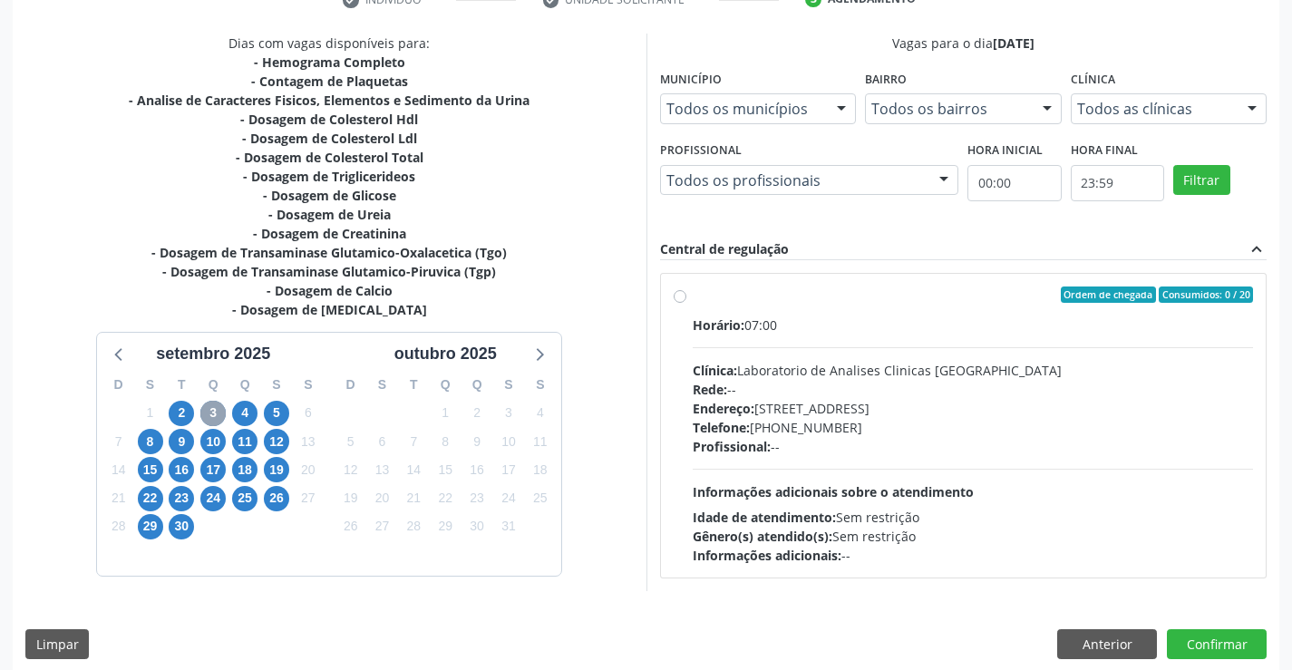
scroll to position [381, 0]
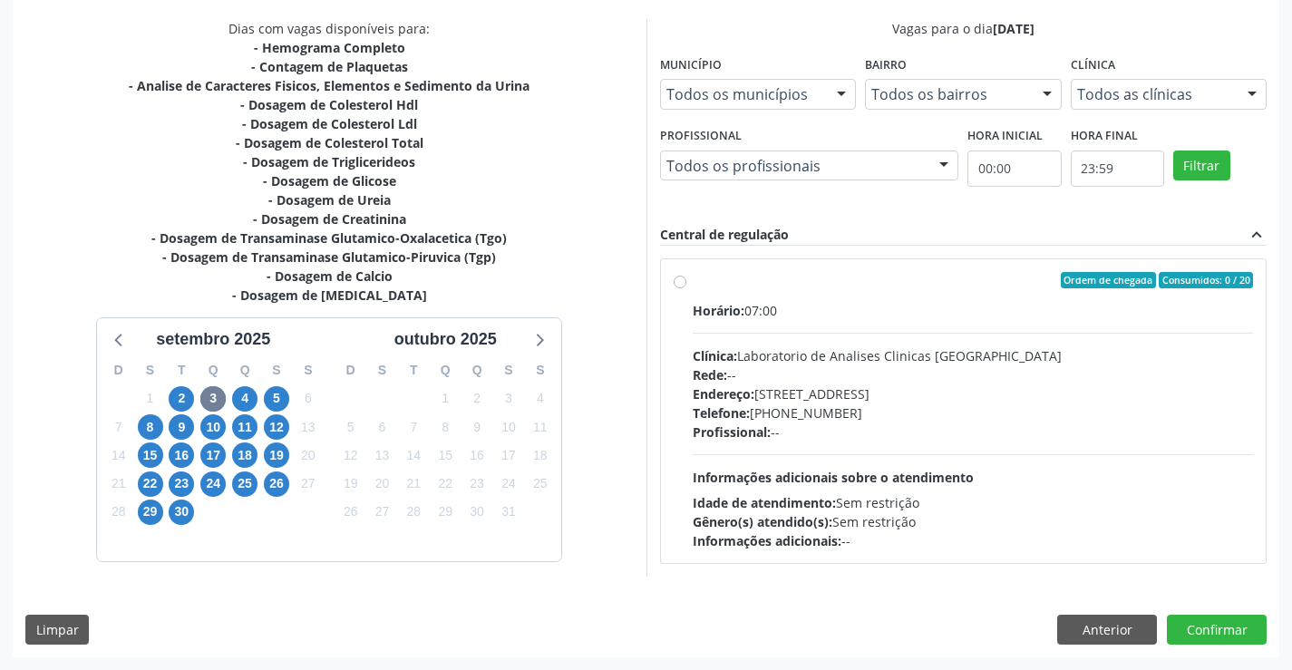
click at [1154, 439] on div "Profissional: --" at bounding box center [973, 432] width 561 height 19
click at [686, 288] on input "Ordem de chegada Consumidos: 0 / 20 Horário: 07:00 Clínica: Laboratorio de Anal…" at bounding box center [680, 280] width 13 height 16
radio input "true"
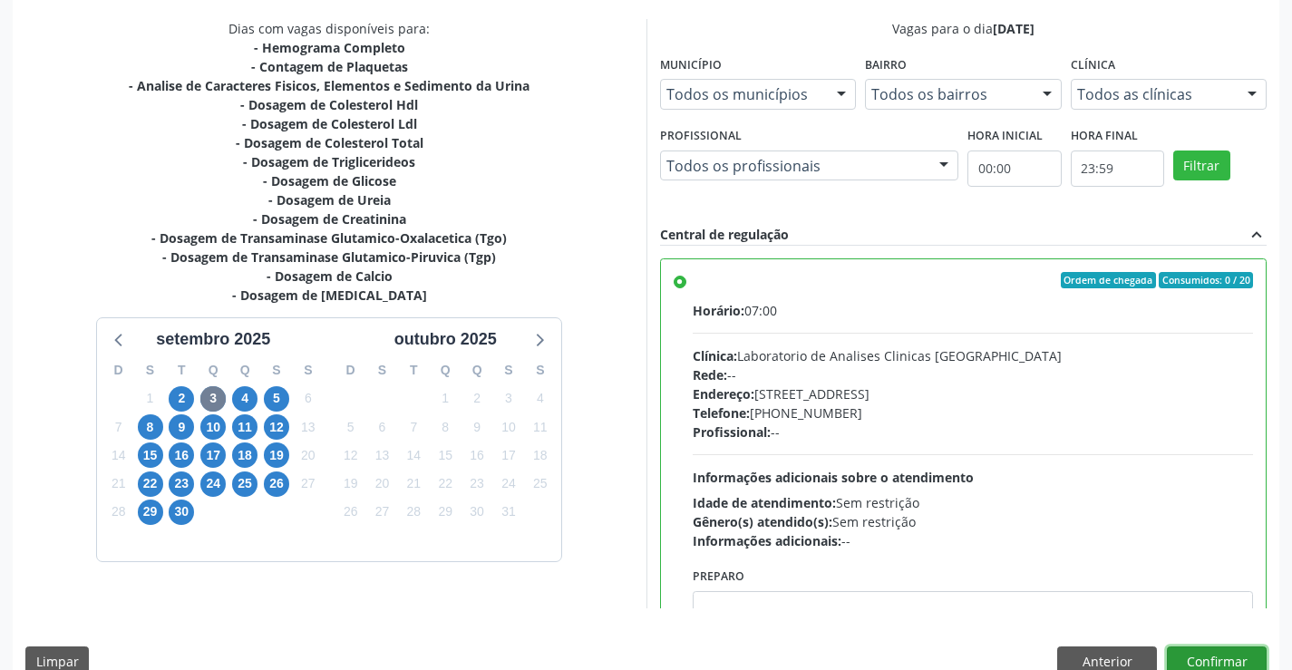
click at [1217, 657] on button "Confirmar" at bounding box center [1217, 662] width 100 height 31
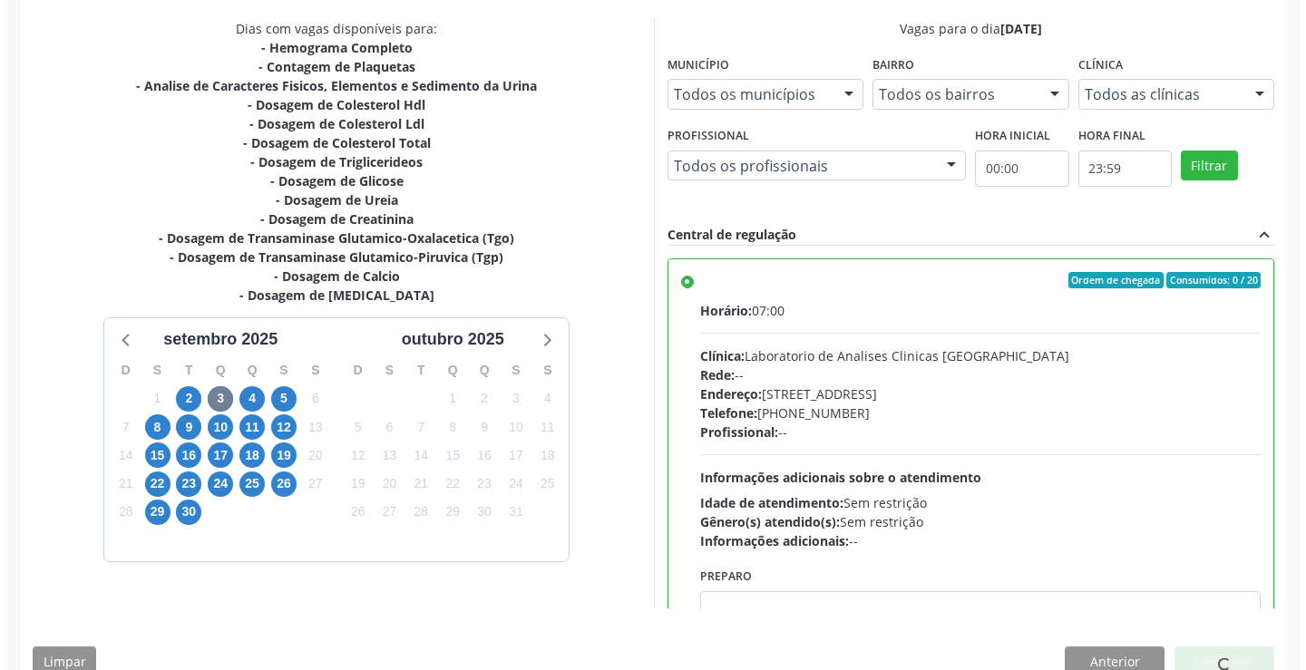
scroll to position [0, 0]
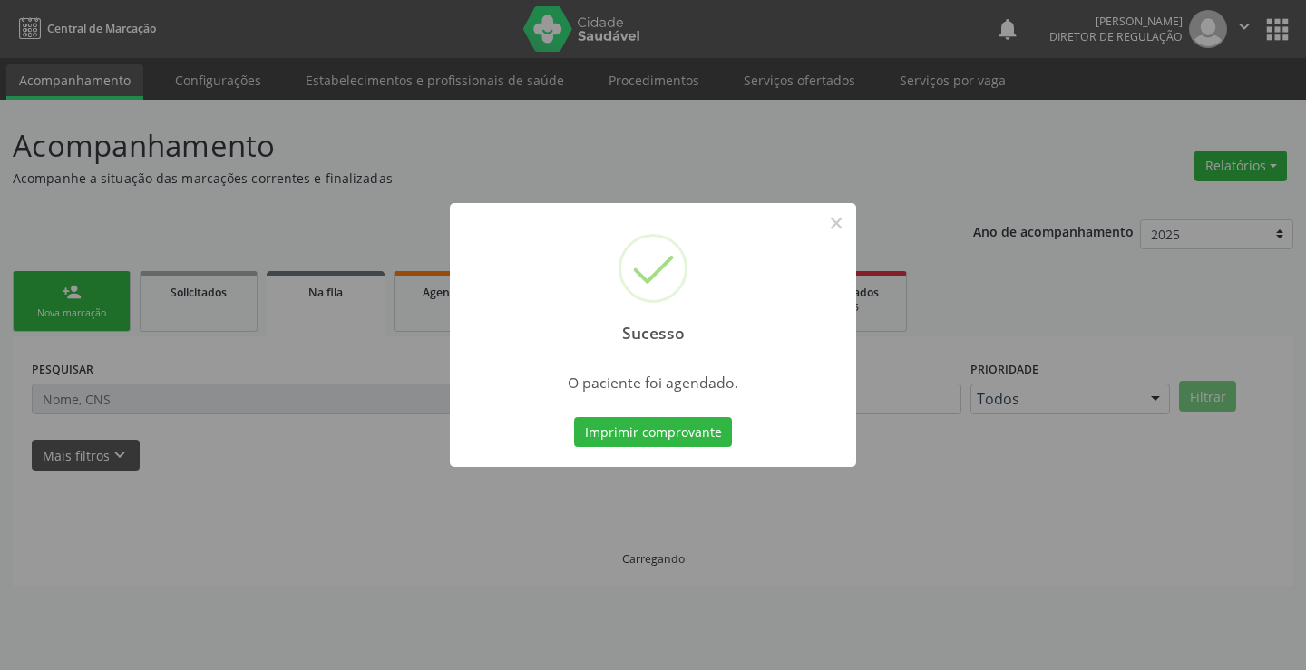
click at [574, 417] on button "Imprimir comprovante" at bounding box center [653, 432] width 158 height 31
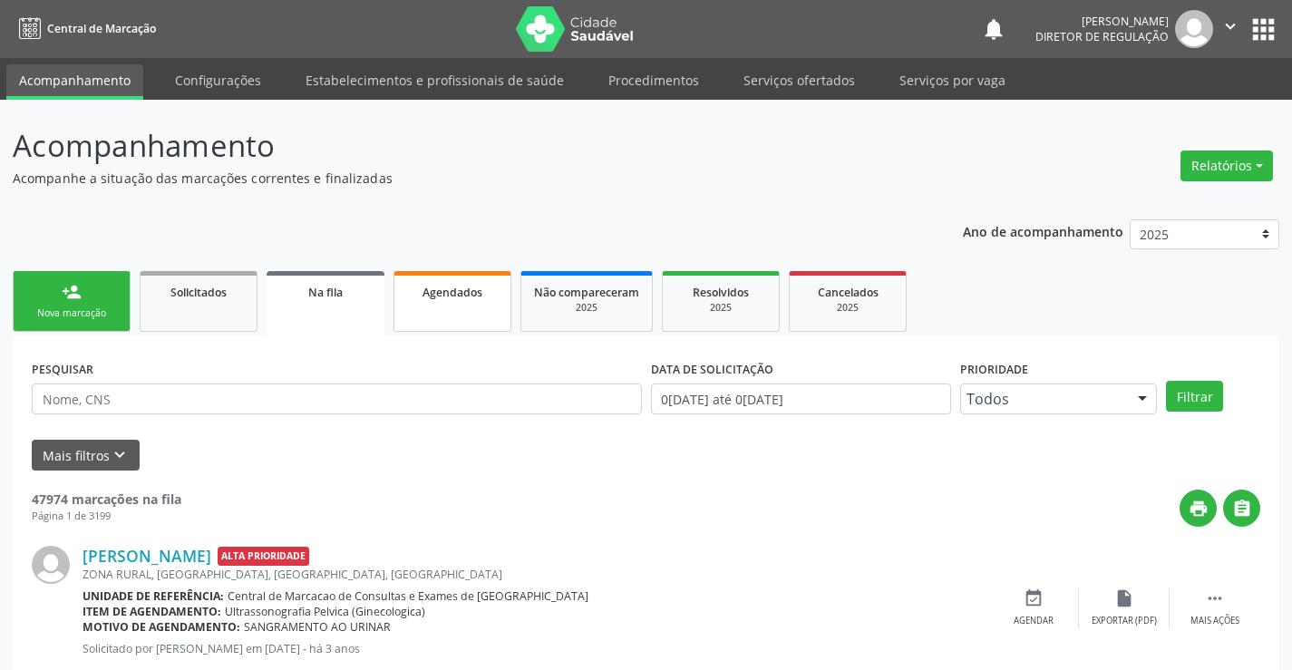
click at [471, 295] on span "Agendados" at bounding box center [453, 292] width 60 height 15
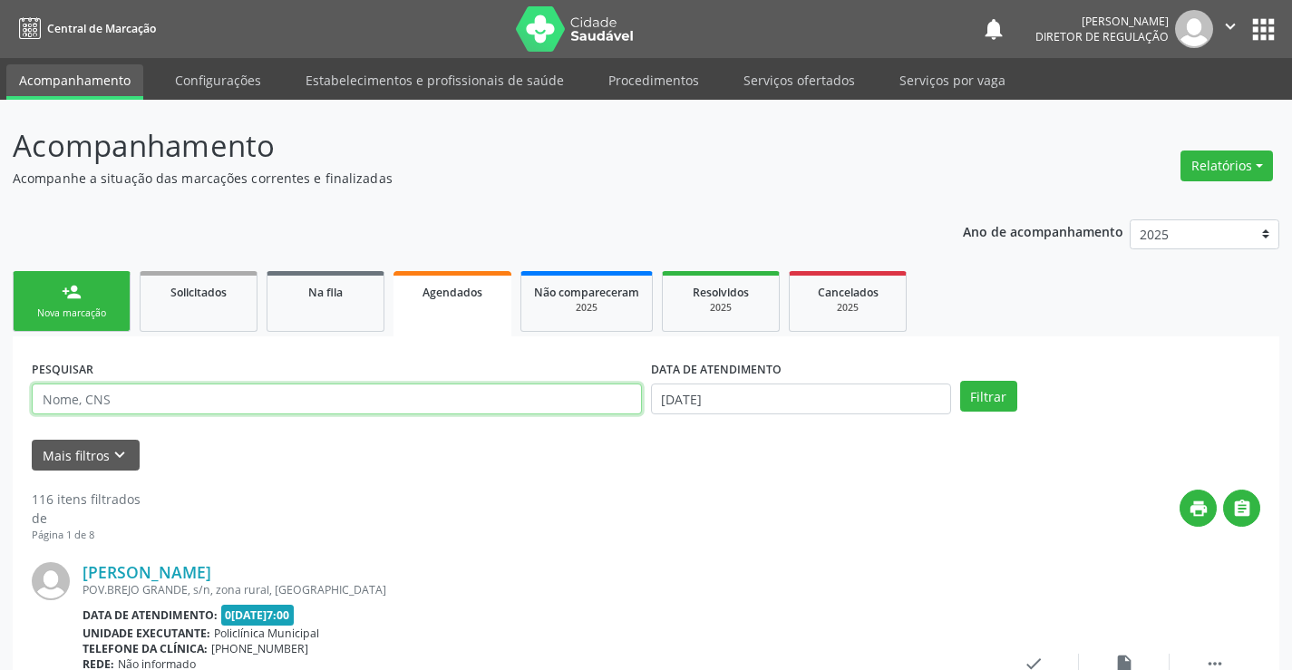
click at [60, 405] on input "text" at bounding box center [337, 399] width 610 height 31
paste input "707 4010 6576 4578"
type input "707 4010 6576 4578"
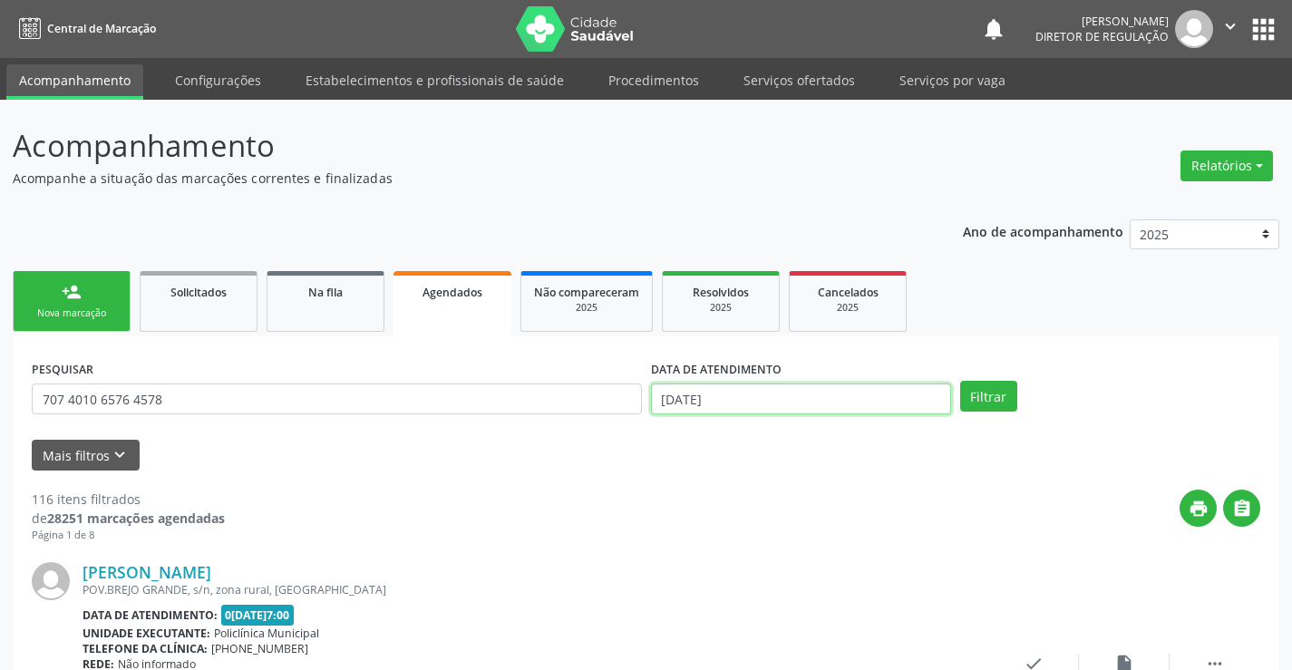
click at [846, 384] on input "0[DATE]" at bounding box center [801, 399] width 300 height 31
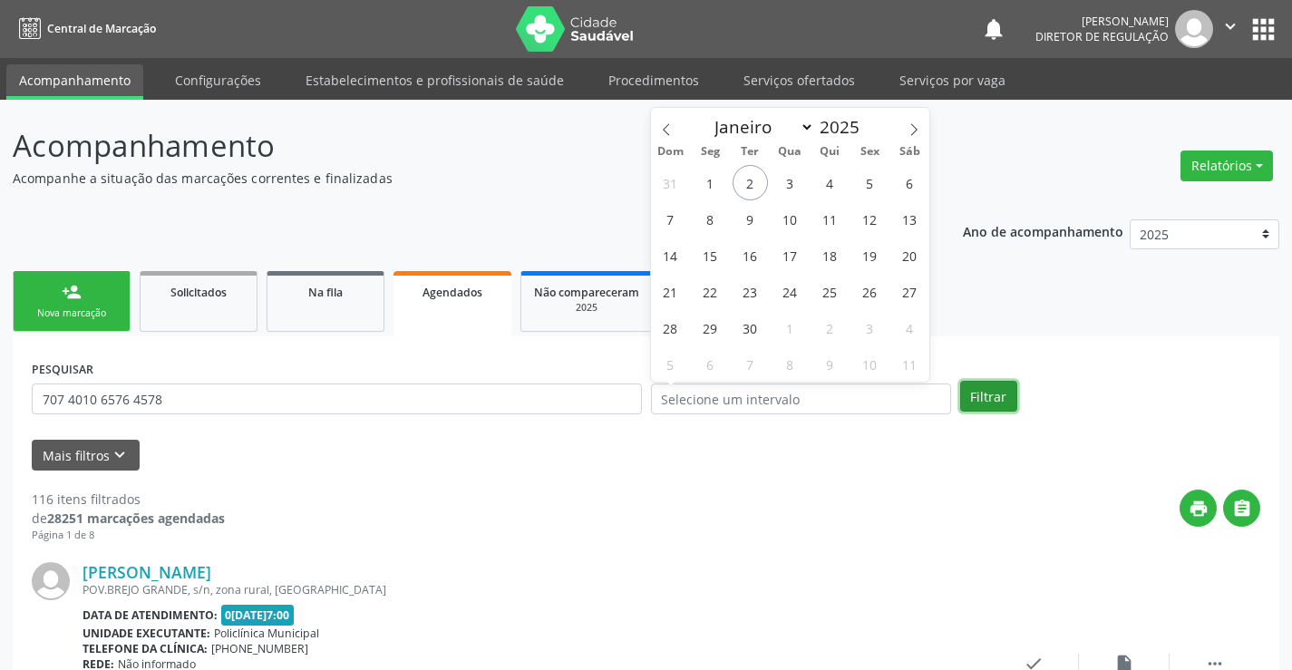
click at [1004, 402] on button "Filtrar" at bounding box center [988, 396] width 57 height 31
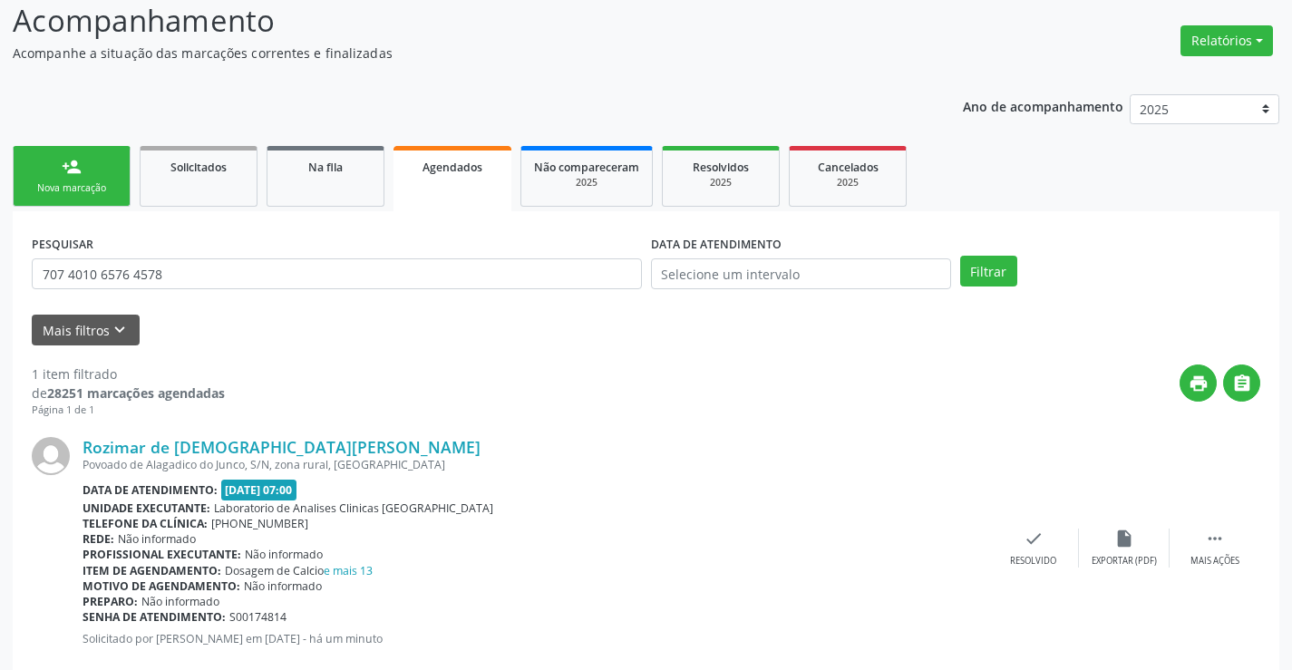
scroll to position [165, 0]
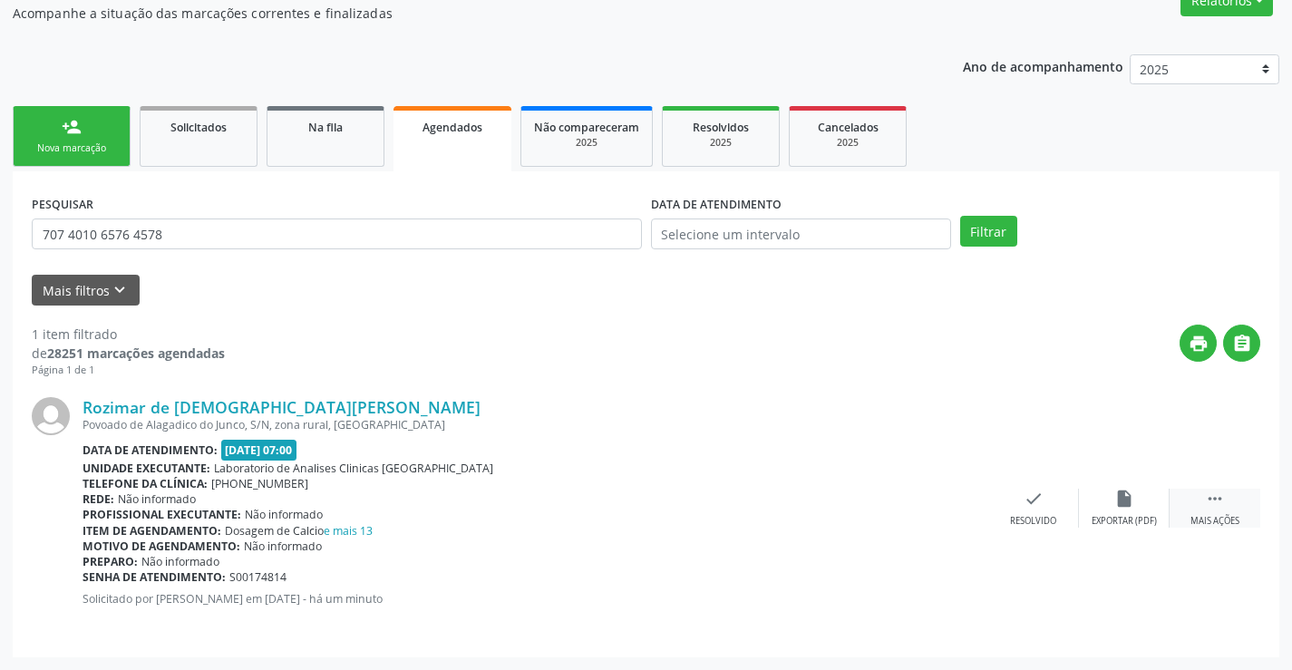
click at [1218, 512] on div " Mais ações" at bounding box center [1215, 508] width 91 height 39
click at [1100, 503] on div "edit Editar" at bounding box center [1124, 508] width 91 height 39
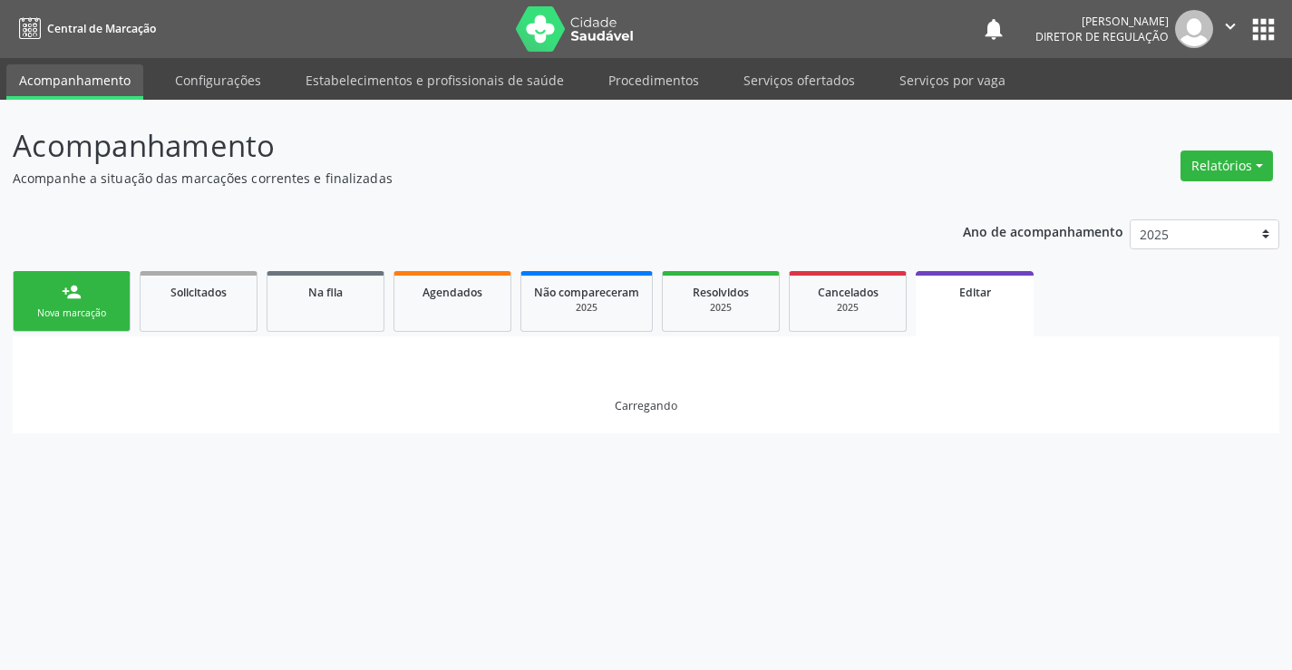
scroll to position [0, 0]
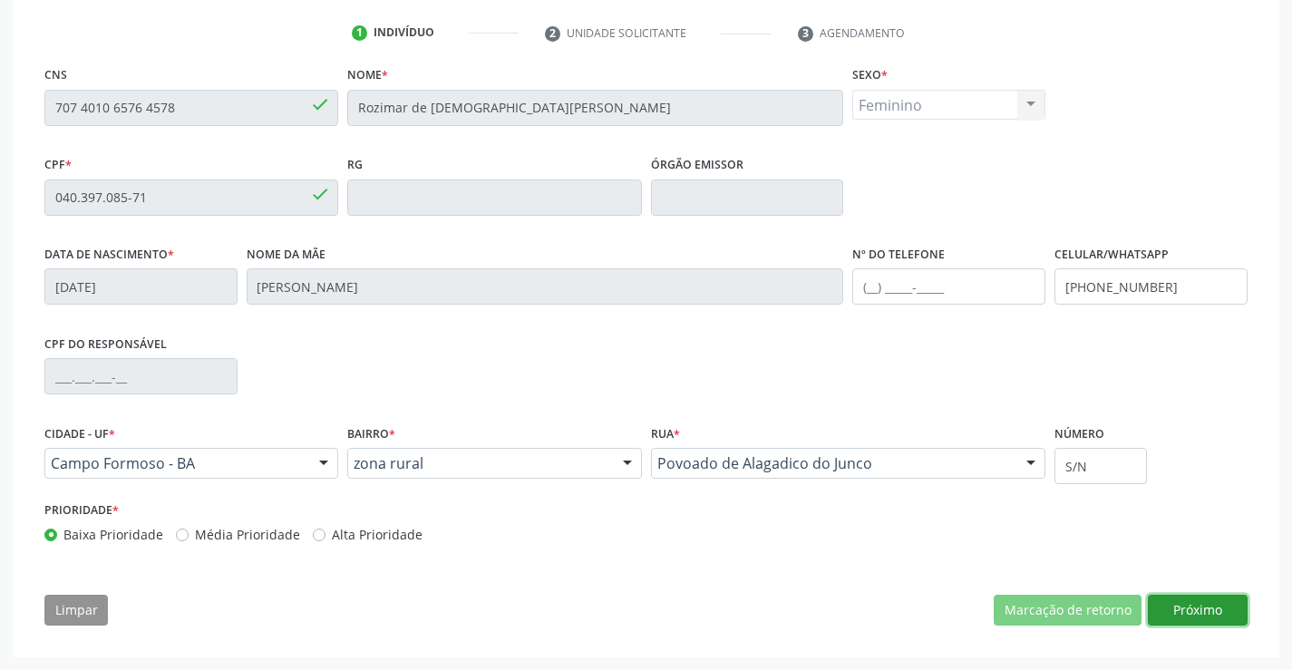
click at [1163, 605] on button "Próximo" at bounding box center [1198, 610] width 100 height 31
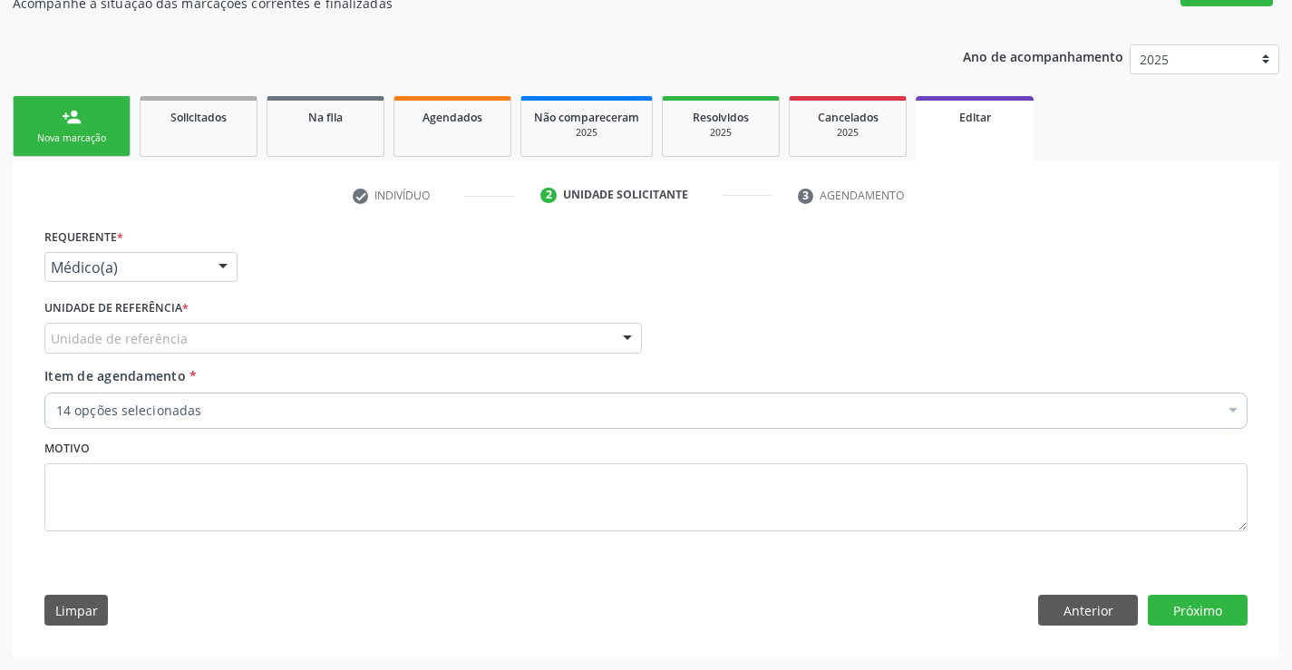
click at [227, 336] on div "Unidade de referência" at bounding box center [343, 338] width 598 height 31
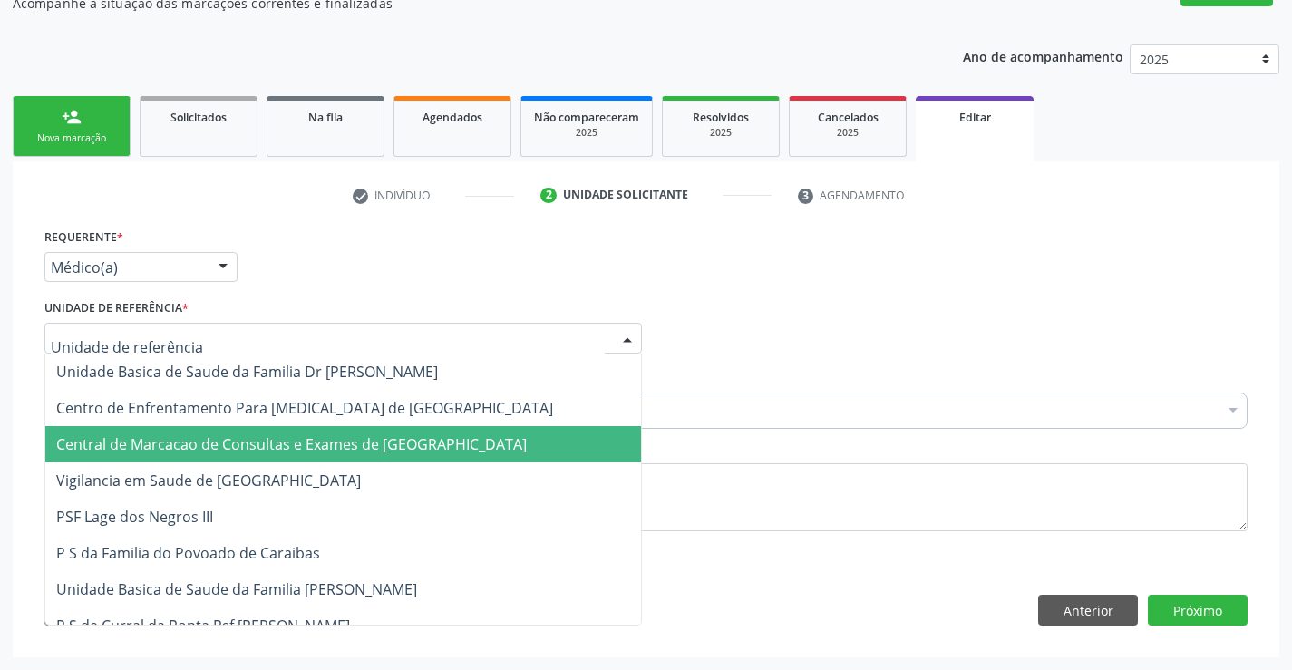
click at [255, 455] on span "Central de Marcacao de Consultas e Exames de [GEOGRAPHIC_DATA]" at bounding box center [343, 444] width 596 height 36
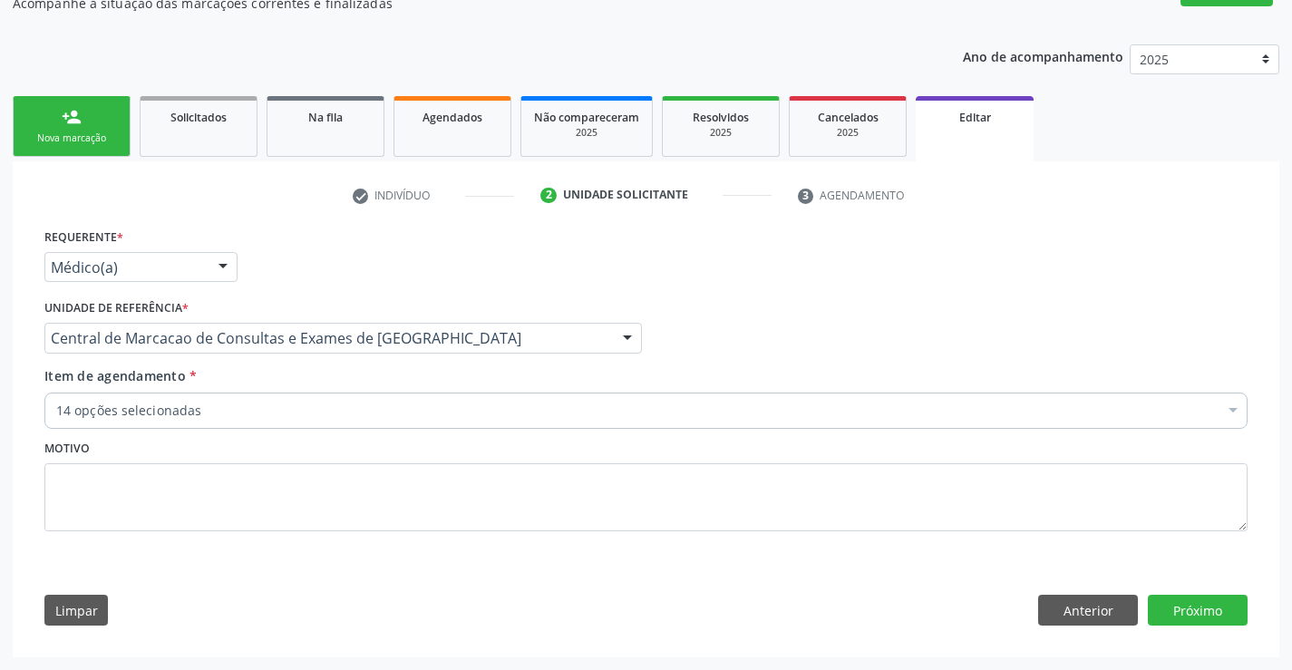
click at [336, 422] on div "14 opções selecionadas" at bounding box center [645, 411] width 1203 height 36
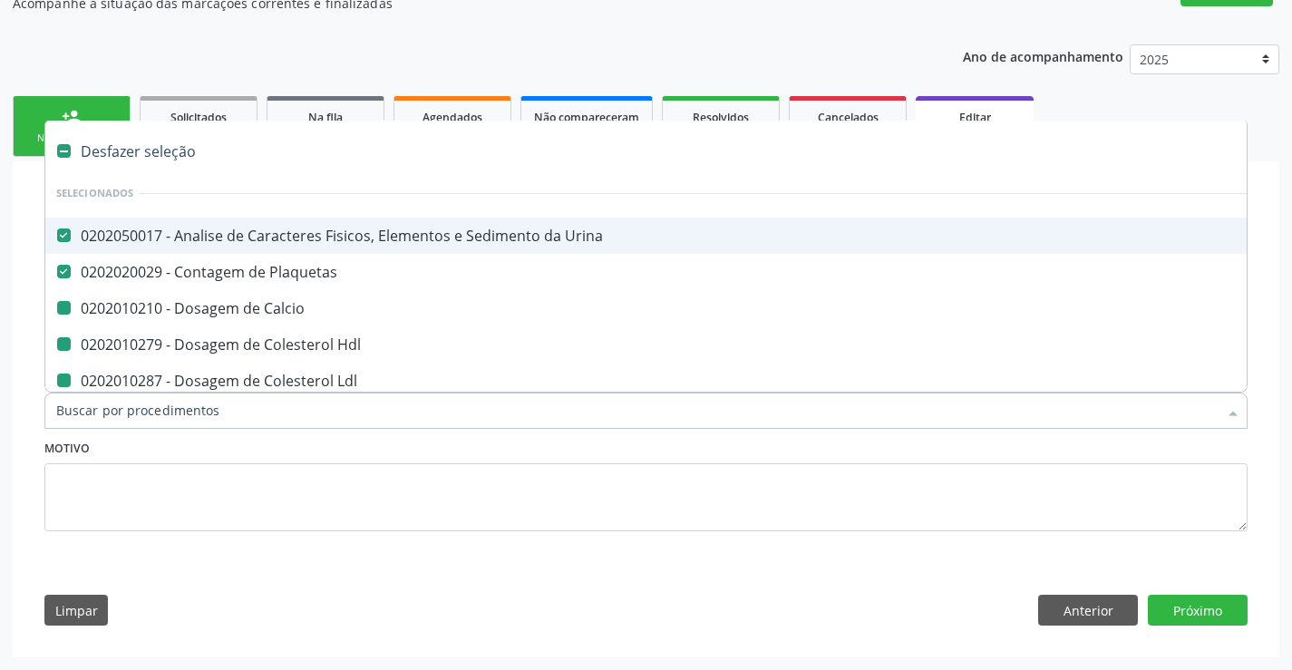
type input "f"
checkbox Calcio "false"
checkbox Hdl "false"
checkbox Ldl "false"
checkbox Total "false"
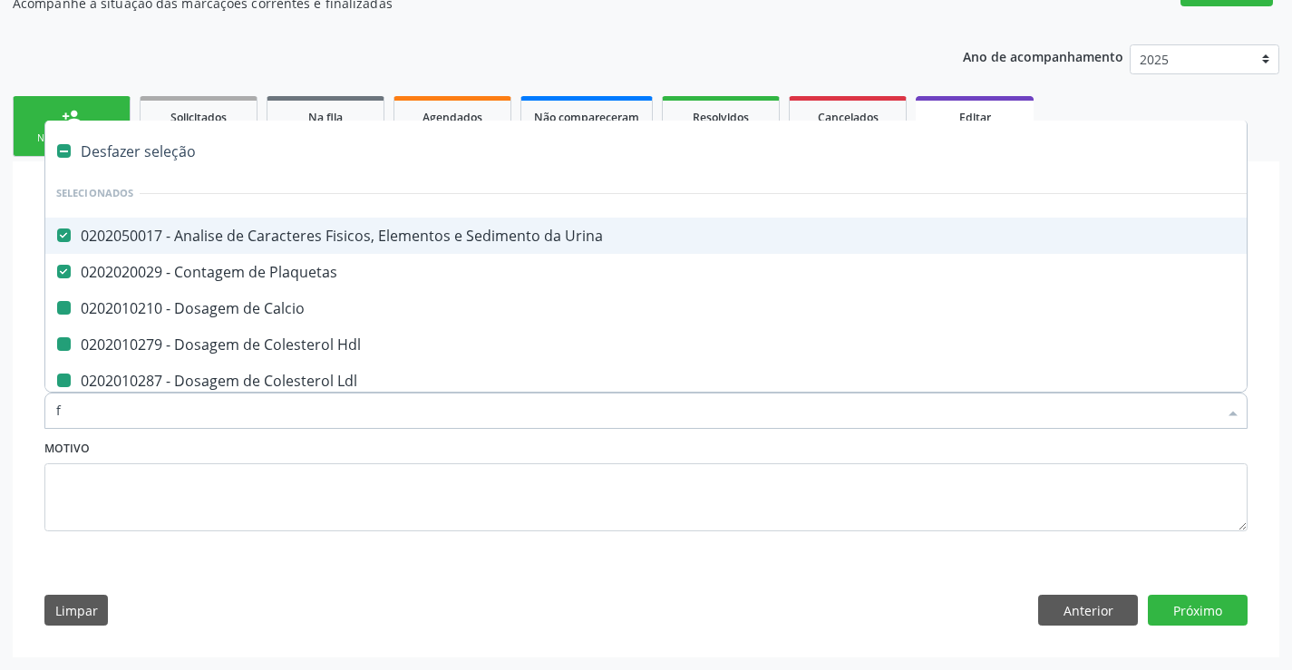
checkbox Creatinina "false"
checkbox Glicose "false"
checkbox Magnesio "false"
checkbox \(Tgo\) "false"
checkbox \(Tgp\) "false"
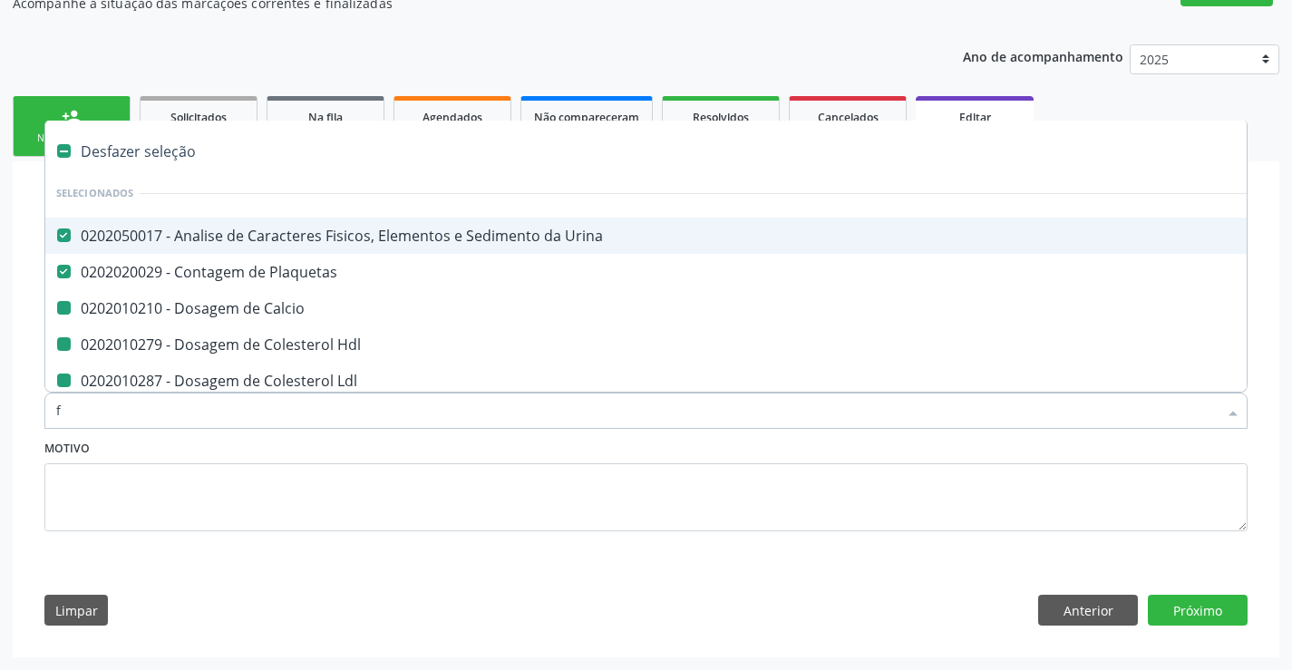
checkbox Triglicerideos "false"
checkbox Ureia "false"
checkbox Completo "false"
type input "fe"
checkbox Urina "false"
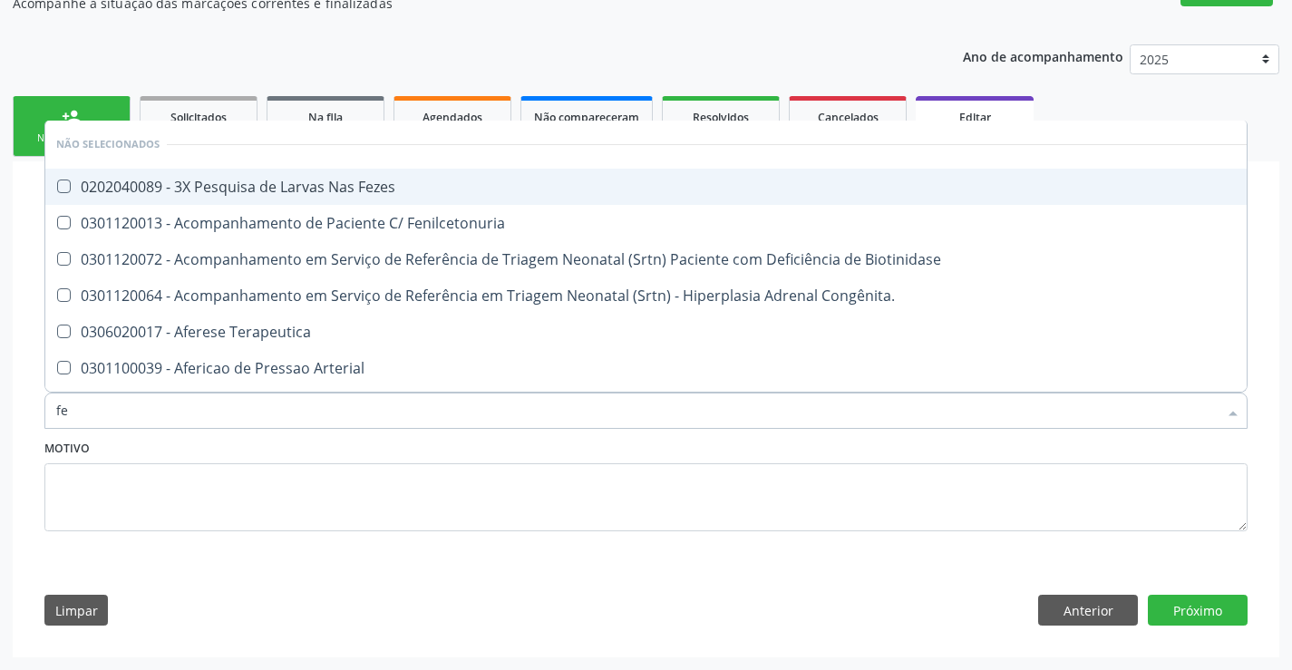
type input "fez"
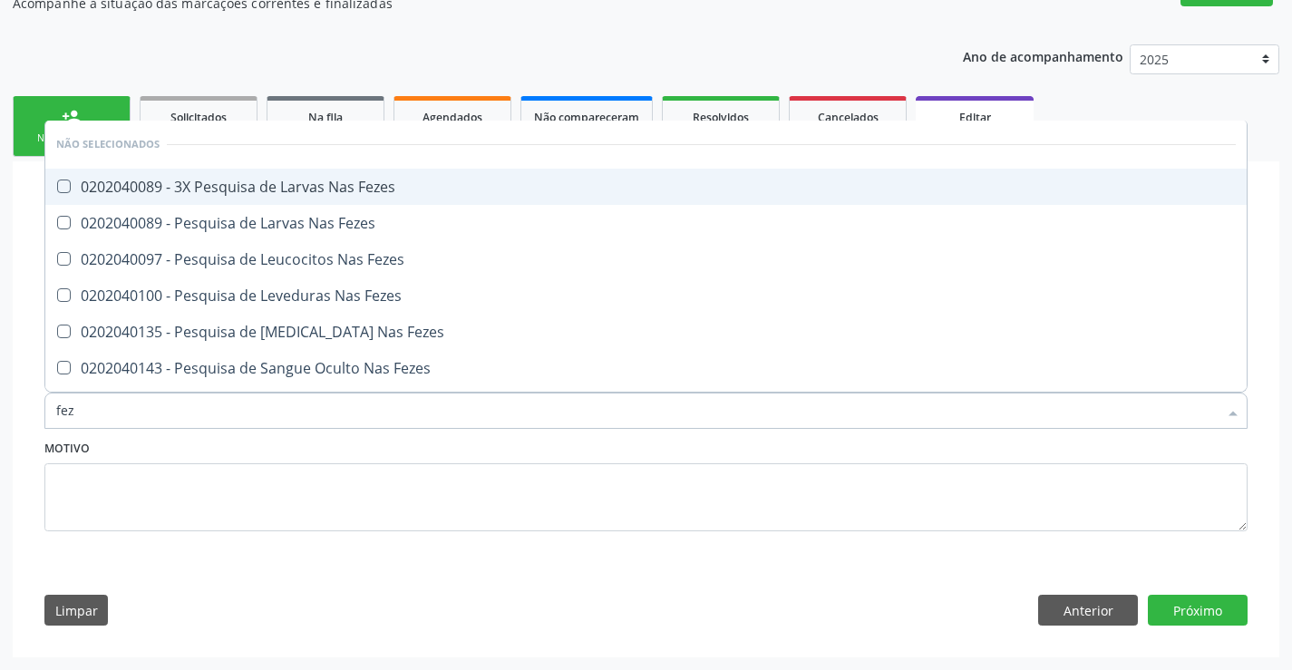
click at [388, 184] on div "0202040089 - 3X Pesquisa de Larvas Nas Fezes" at bounding box center [646, 187] width 1180 height 15
checkbox Fezes "true"
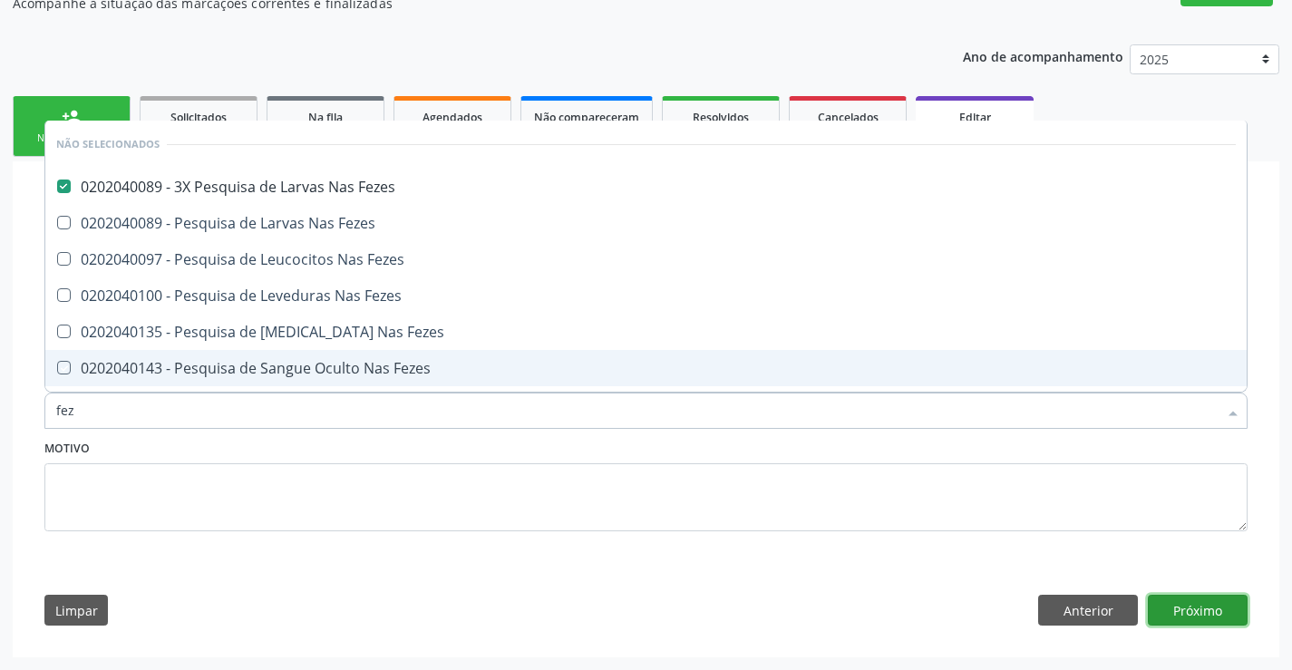
click at [1198, 608] on button "Próximo" at bounding box center [1198, 610] width 100 height 31
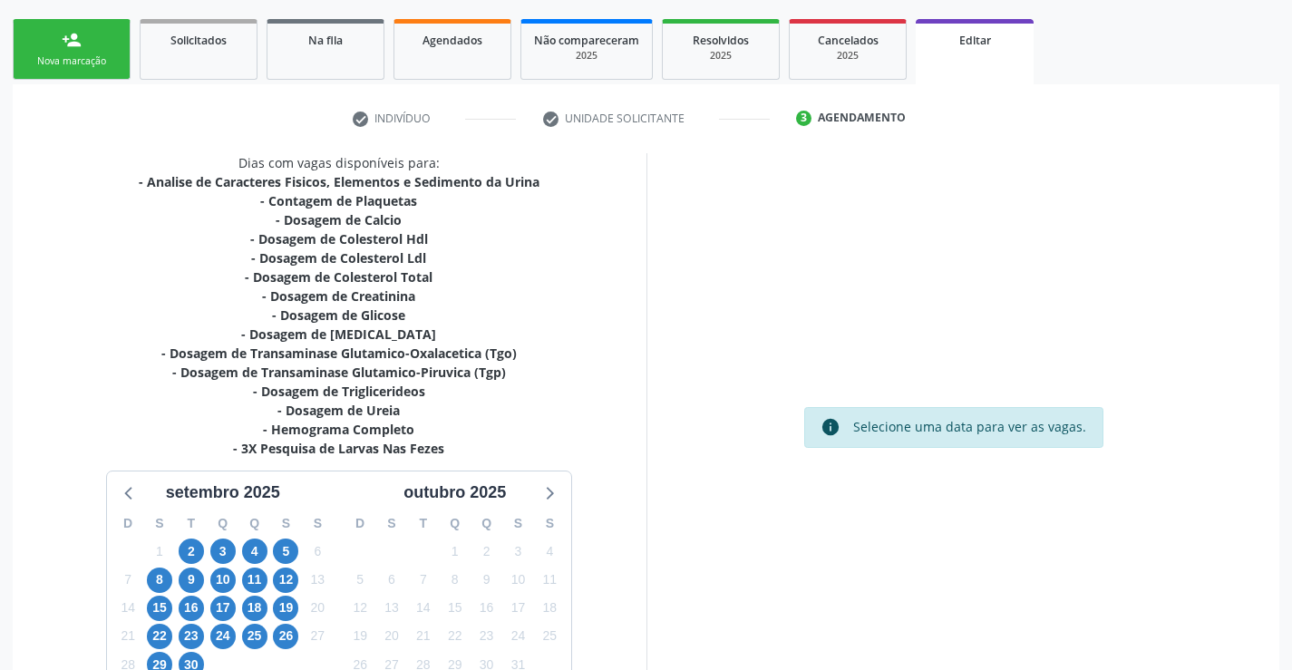
scroll to position [409, 0]
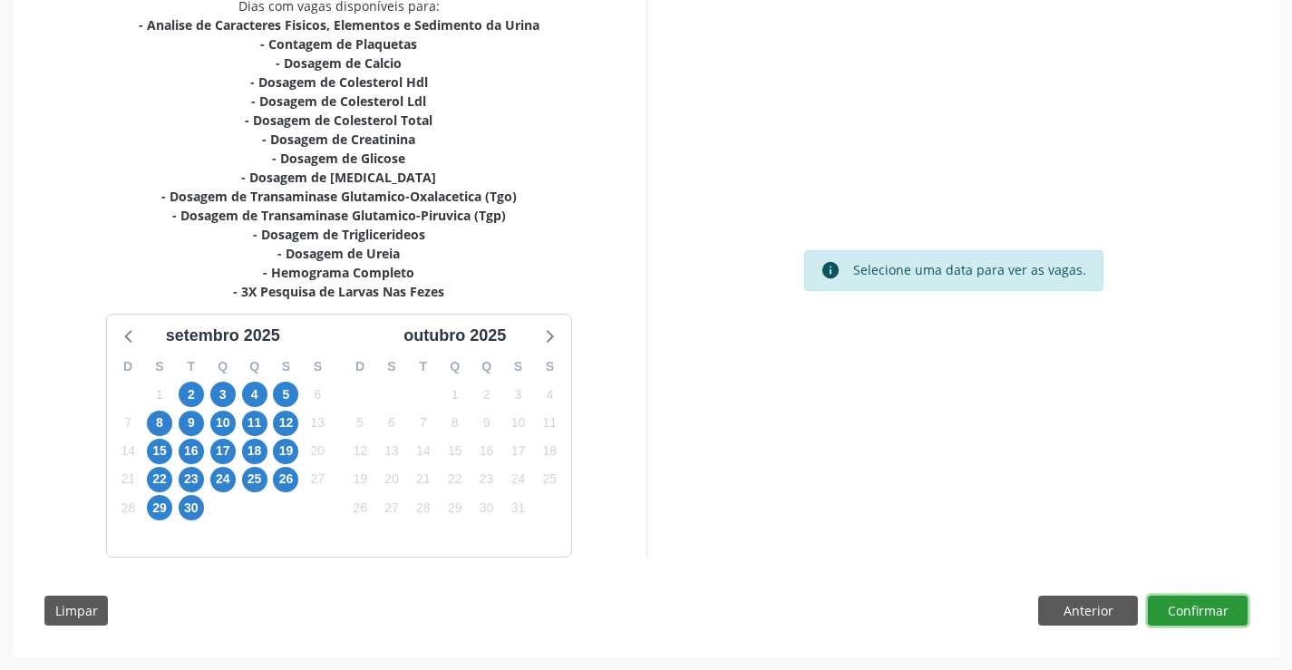
click at [1204, 608] on button "Confirmar" at bounding box center [1198, 611] width 100 height 31
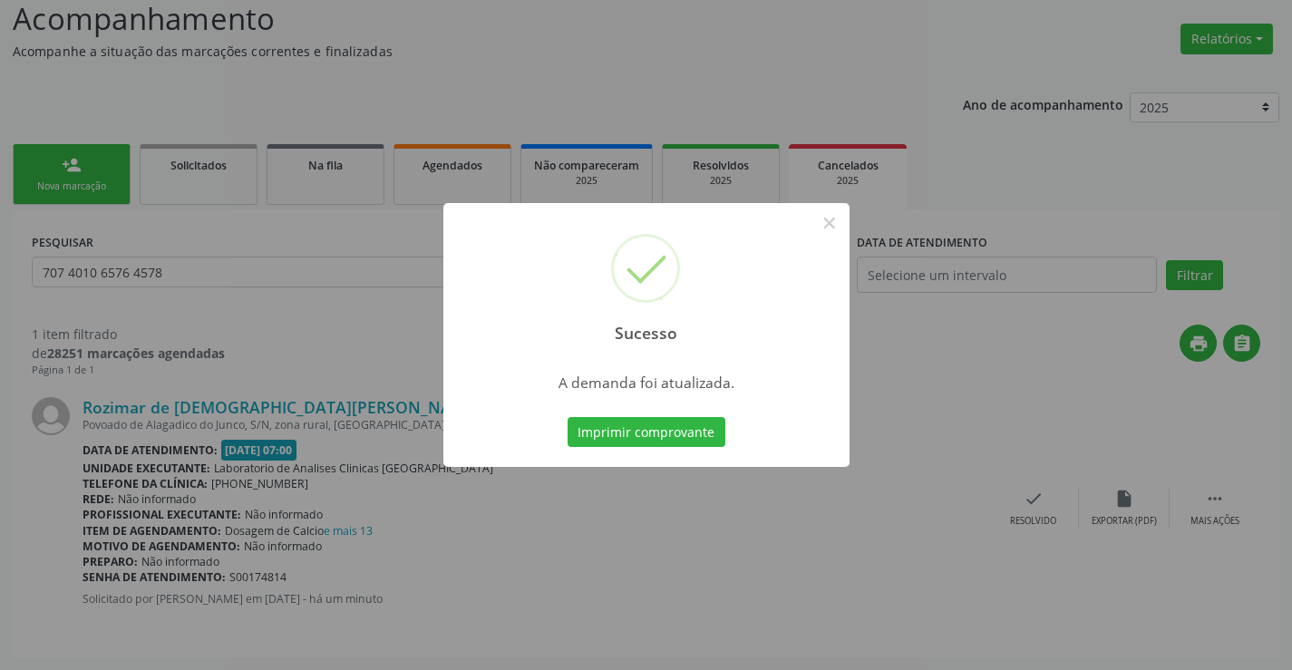
scroll to position [0, 0]
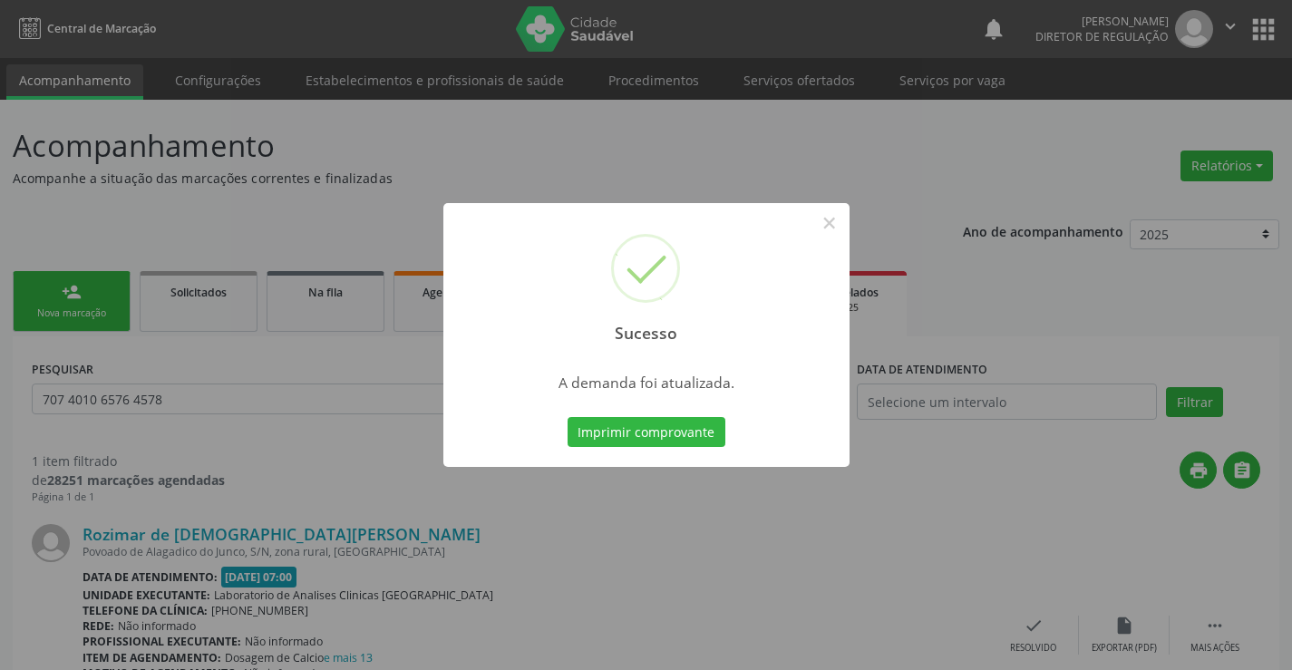
click at [568, 417] on button "Imprimir comprovante" at bounding box center [647, 432] width 158 height 31
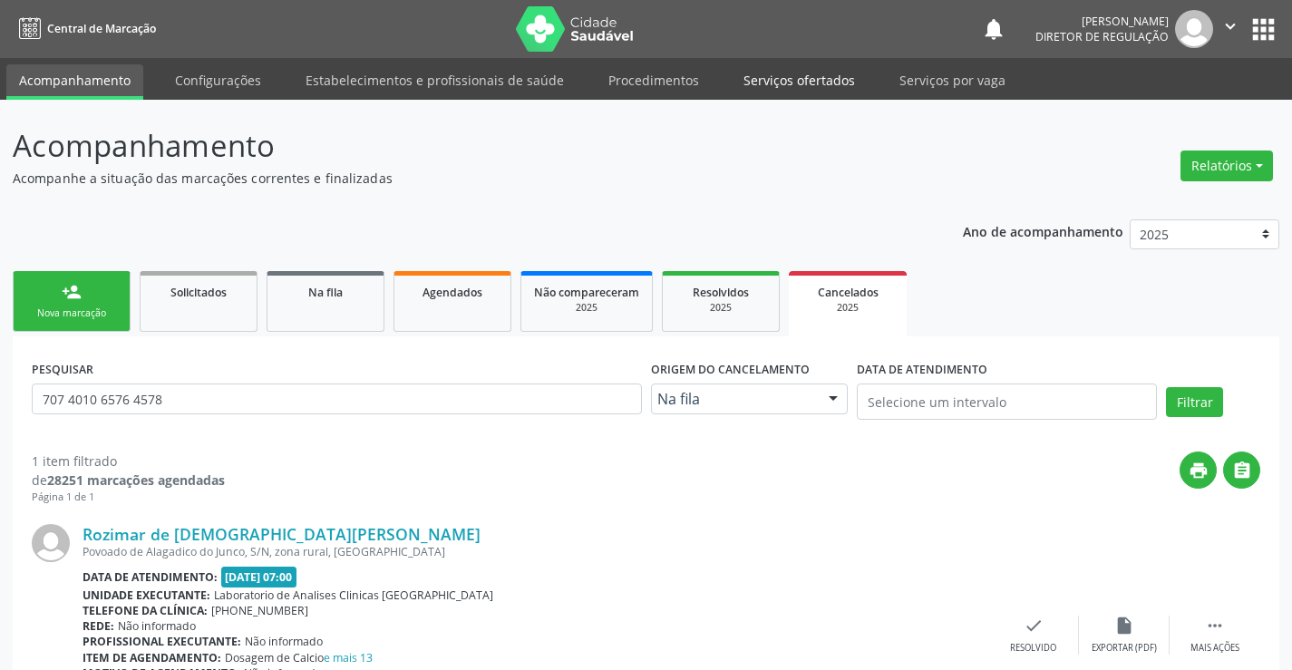
click at [816, 68] on link "Serviços ofertados" at bounding box center [799, 80] width 137 height 32
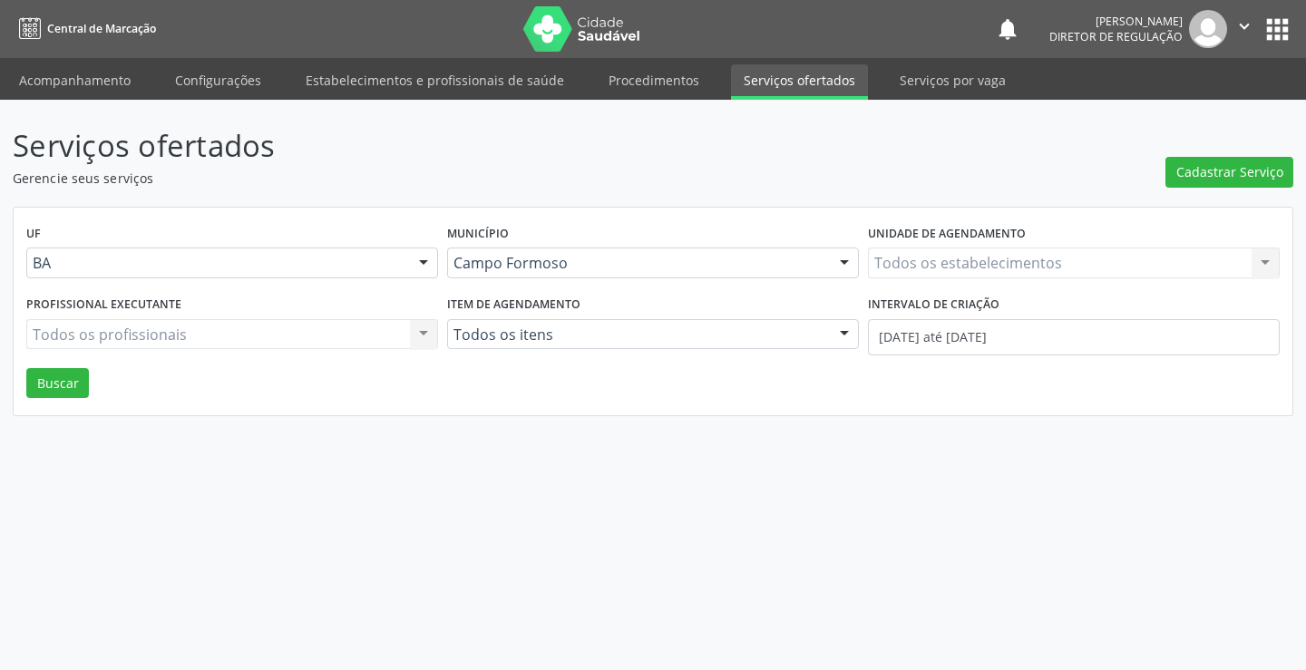
click at [962, 248] on label "Unidade de agendamento" at bounding box center [947, 234] width 158 height 28
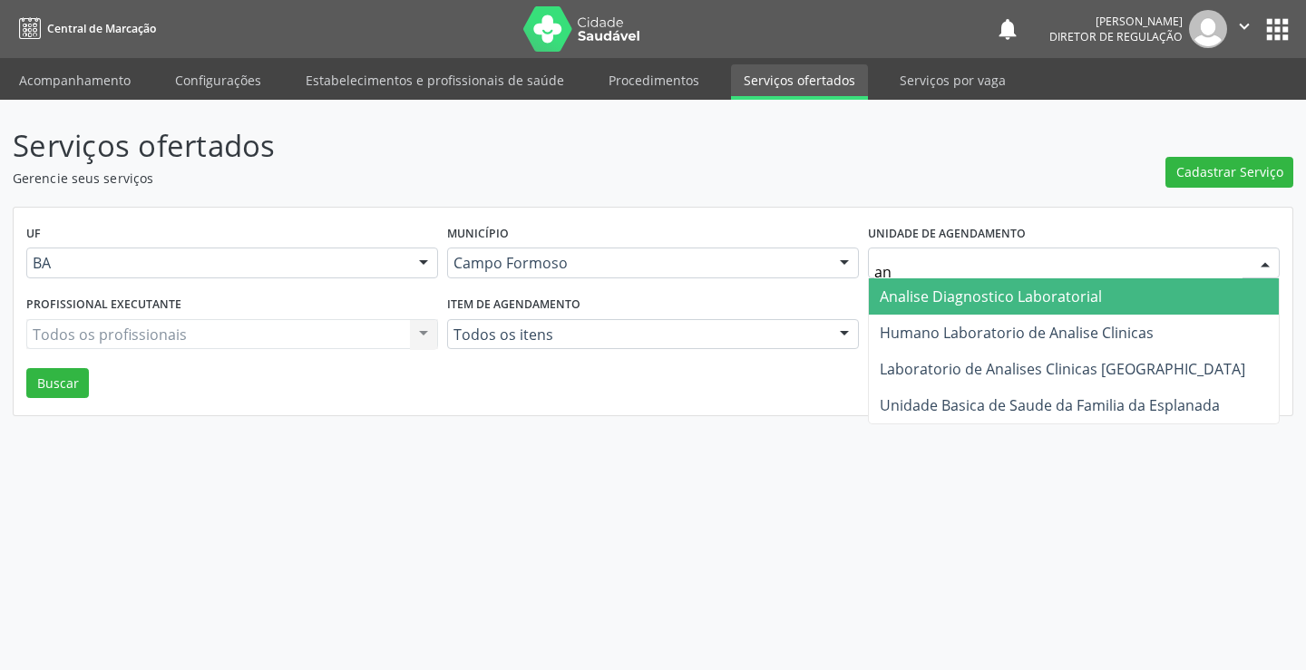
type input "ana"
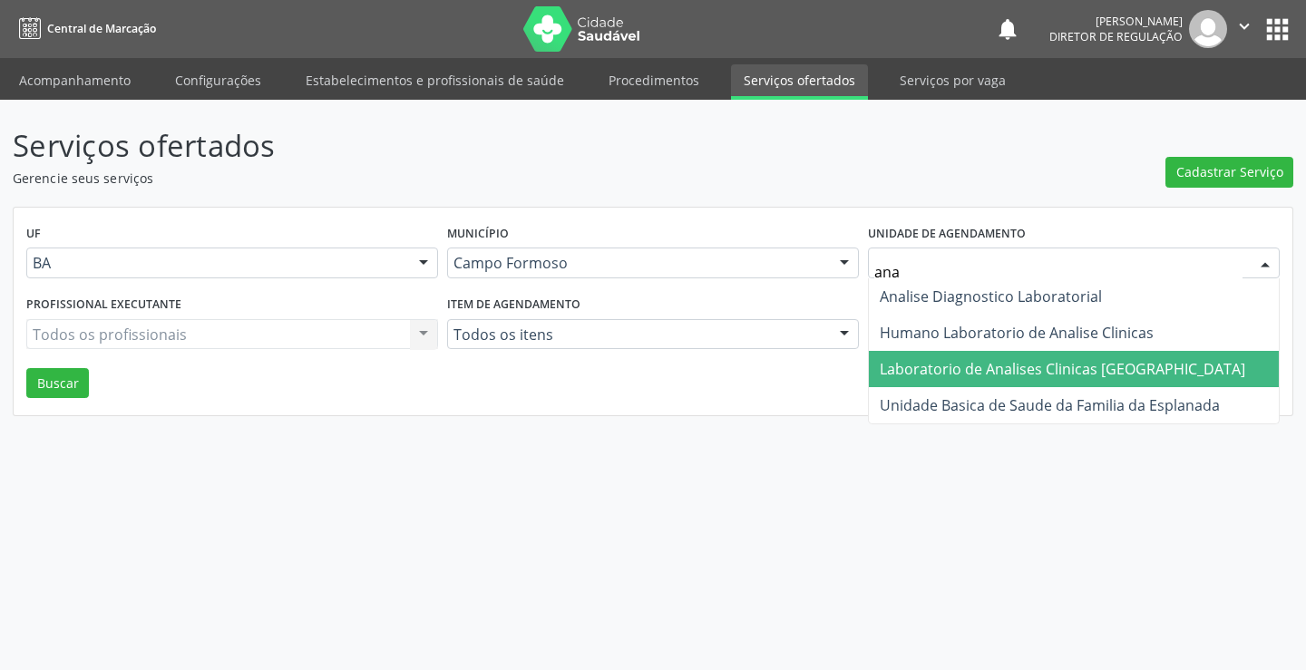
click at [943, 381] on span "Laboratorio de Analises Clinicas [GEOGRAPHIC_DATA]" at bounding box center [1074, 369] width 410 height 36
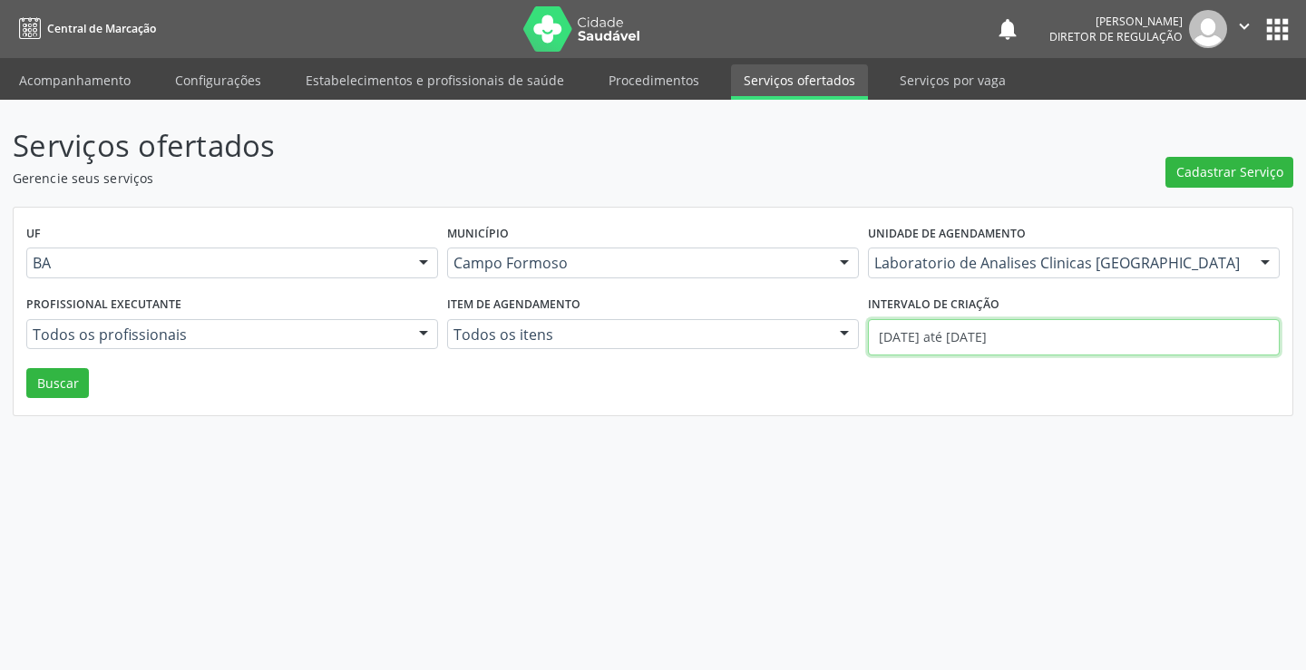
click at [933, 332] on input "01/09/2025 até 02/09/2025" at bounding box center [1074, 337] width 412 height 36
click at [54, 384] on button "Buscar" at bounding box center [57, 383] width 63 height 31
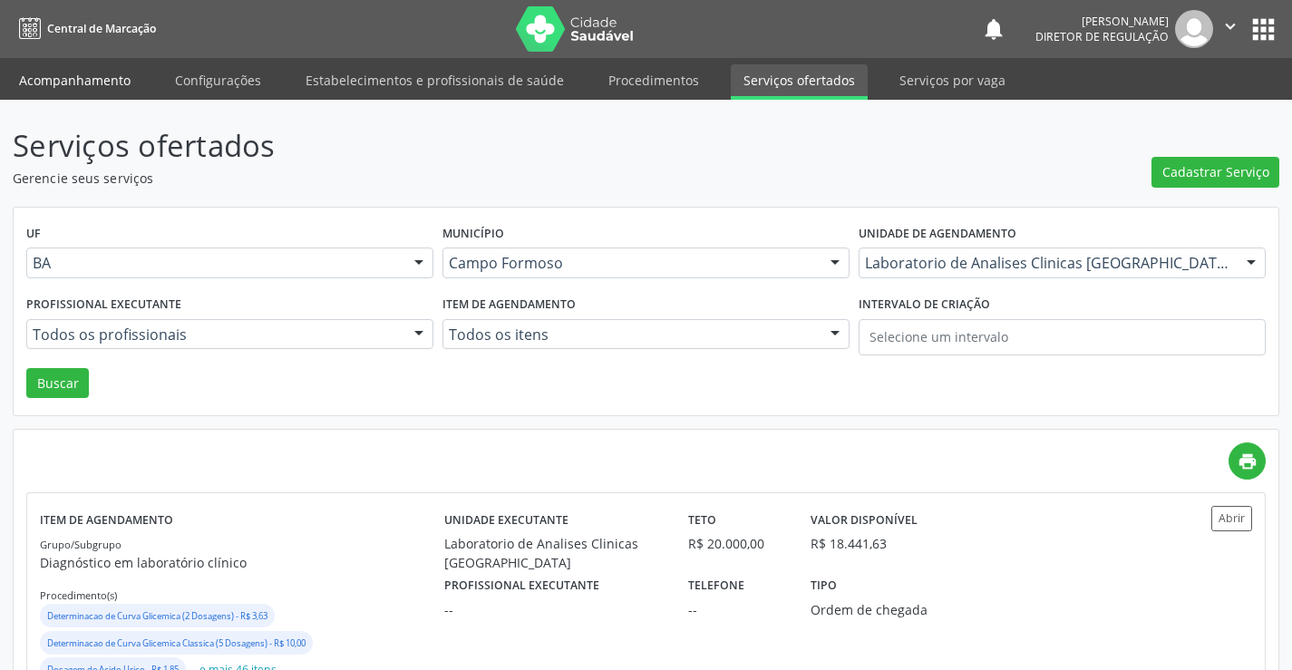
click at [85, 92] on link "Acompanhamento" at bounding box center [74, 80] width 137 height 32
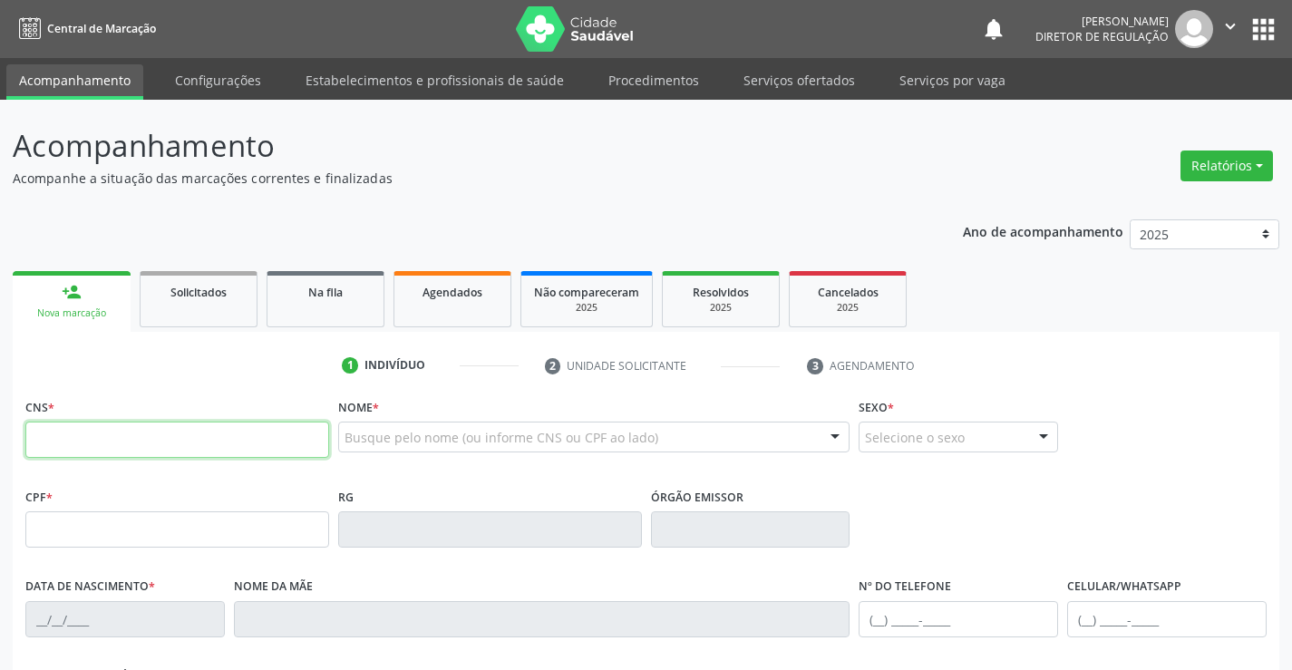
click at [127, 443] on input "text" at bounding box center [177, 440] width 304 height 36
type input "700 0074 5941 2303"
type input "1278231234"
type input "26/05/1978"
type input "(74) 98853-1665"
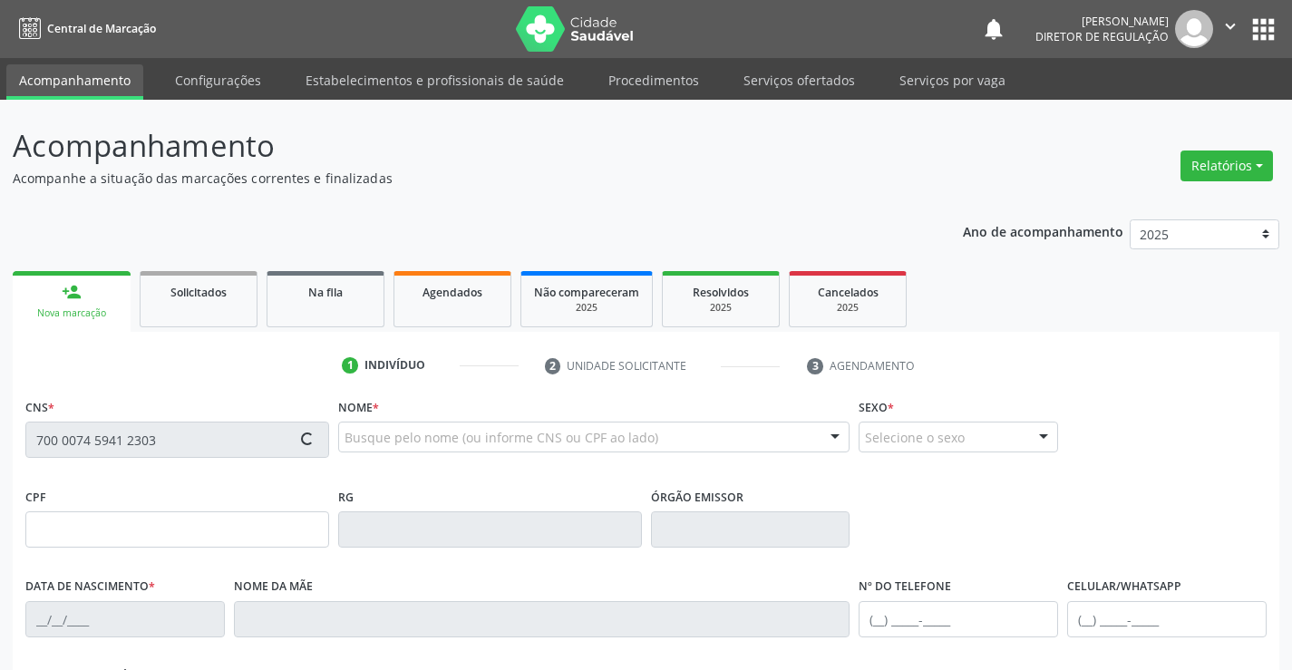
type input "S/N"
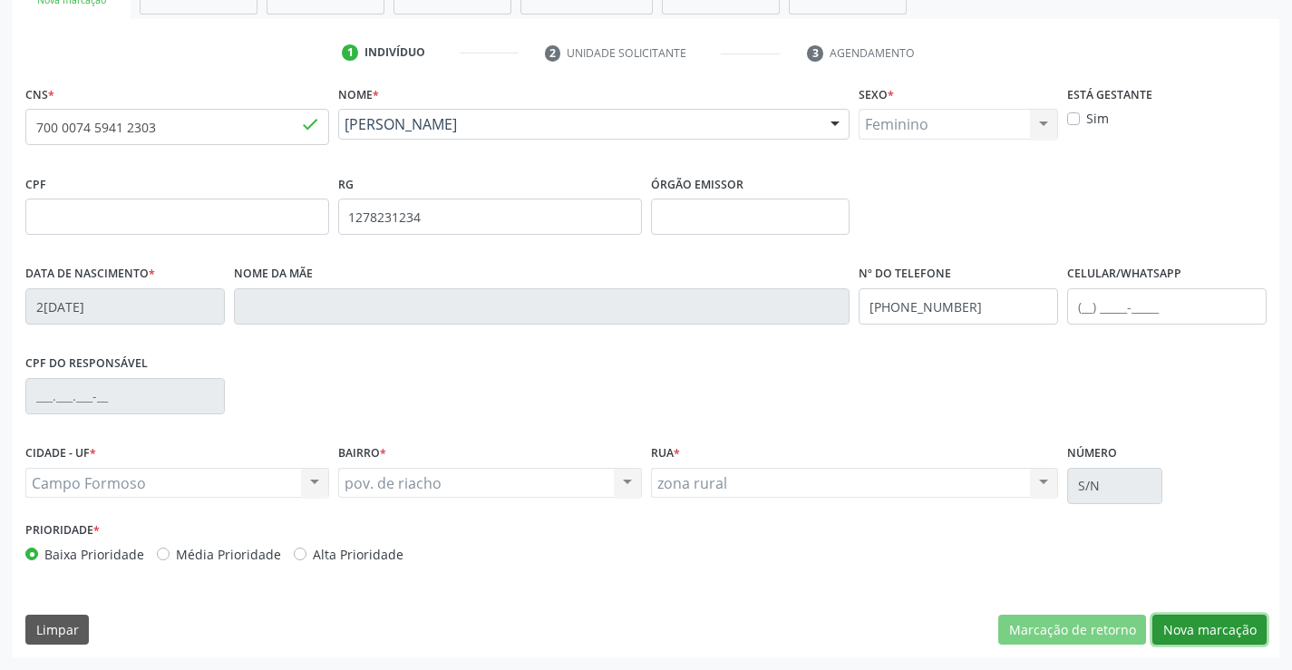
click at [1194, 620] on button "Nova marcação" at bounding box center [1210, 630] width 114 height 31
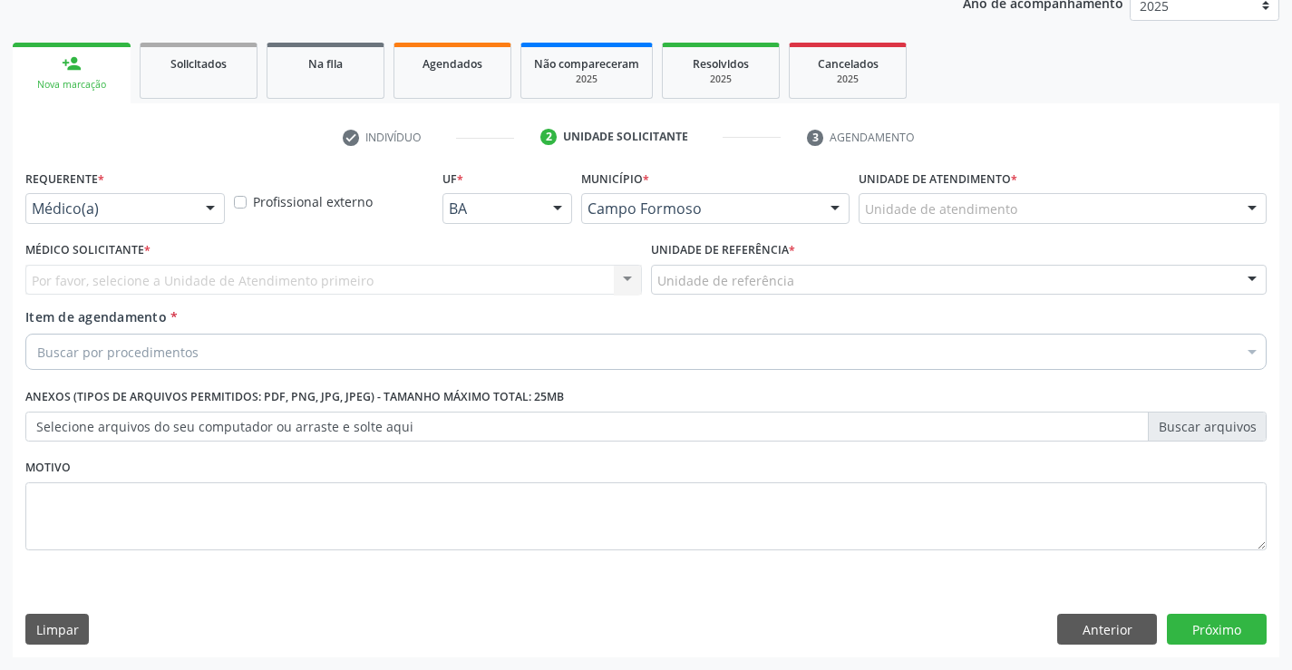
scroll to position [229, 0]
click at [184, 197] on div "Médico(a)" at bounding box center [125, 208] width 200 height 31
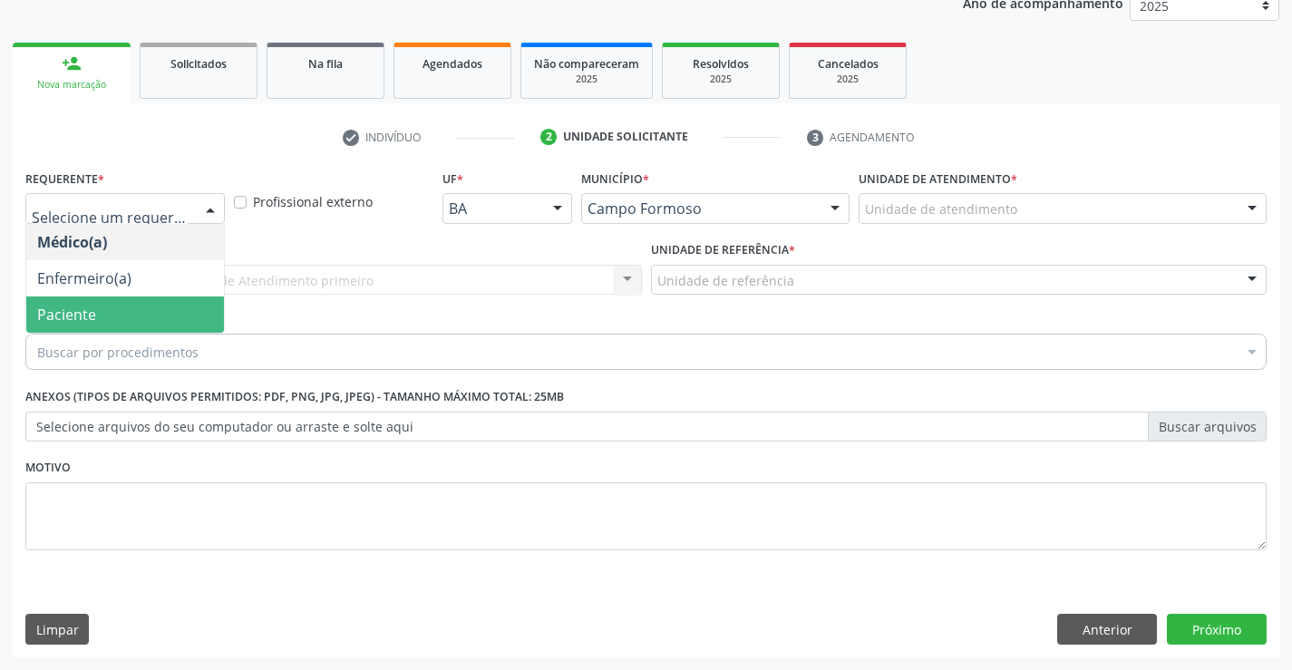
drag, startPoint x: 153, startPoint y: 296, endPoint x: 282, endPoint y: 288, distance: 129.0
click at [155, 297] on span "Paciente" at bounding box center [125, 315] width 198 height 36
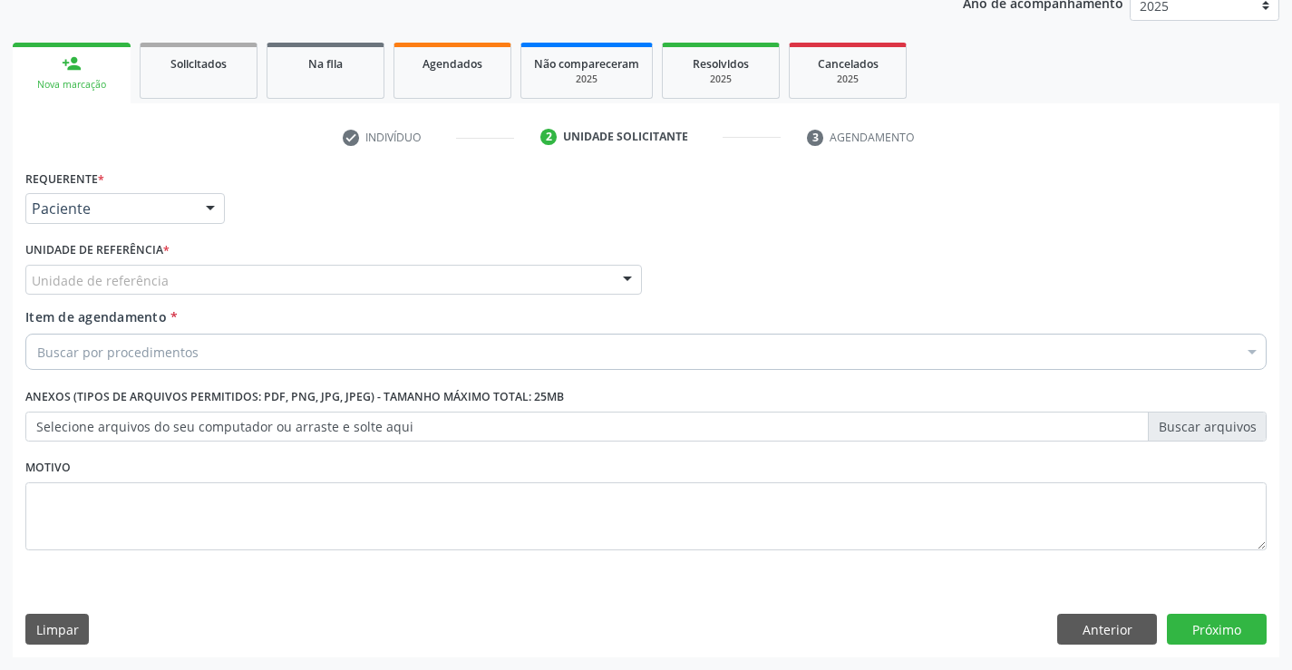
click at [283, 287] on div "Unidade de referência" at bounding box center [333, 280] width 617 height 31
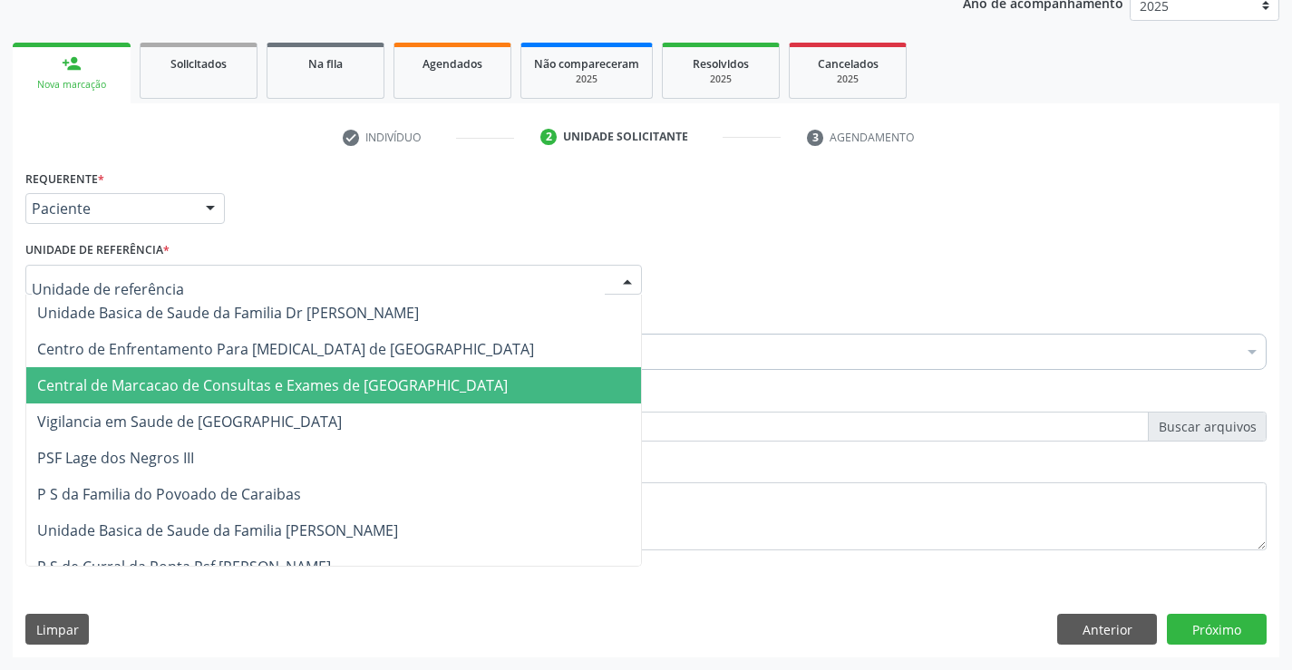
click at [287, 379] on span "Central de Marcacao de Consultas e Exames de [GEOGRAPHIC_DATA]" at bounding box center [272, 385] width 471 height 20
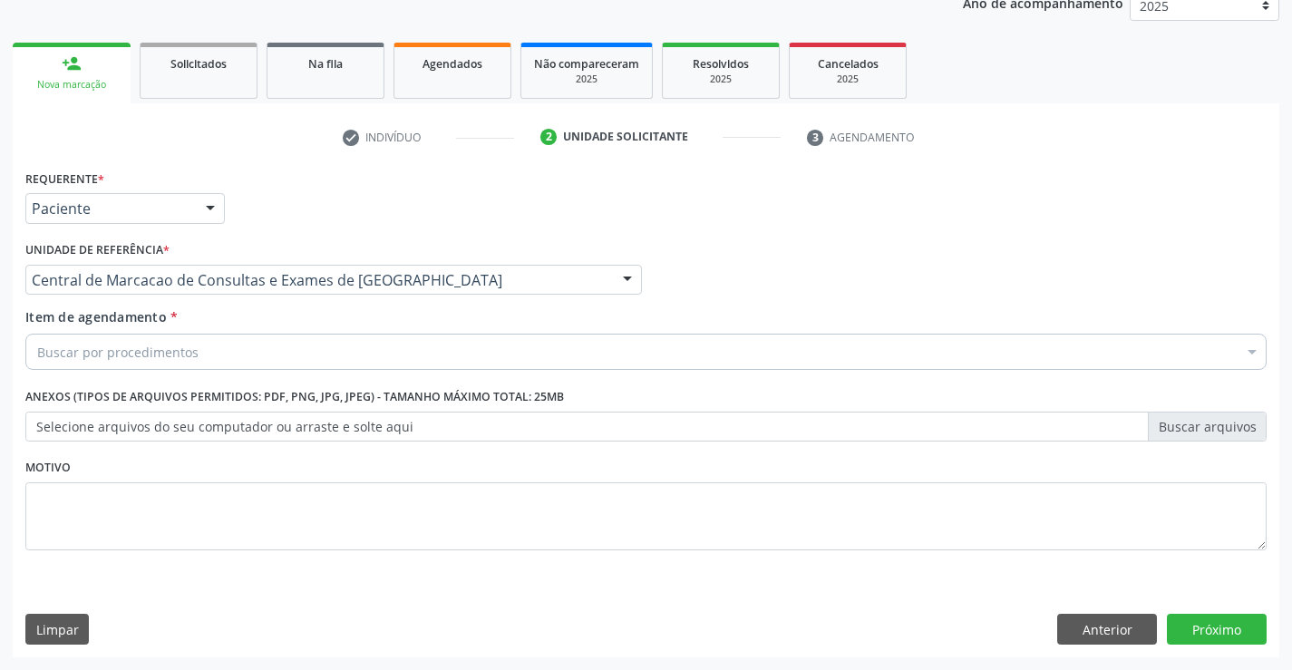
click at [310, 356] on div "Buscar por procedimentos" at bounding box center [645, 352] width 1241 height 36
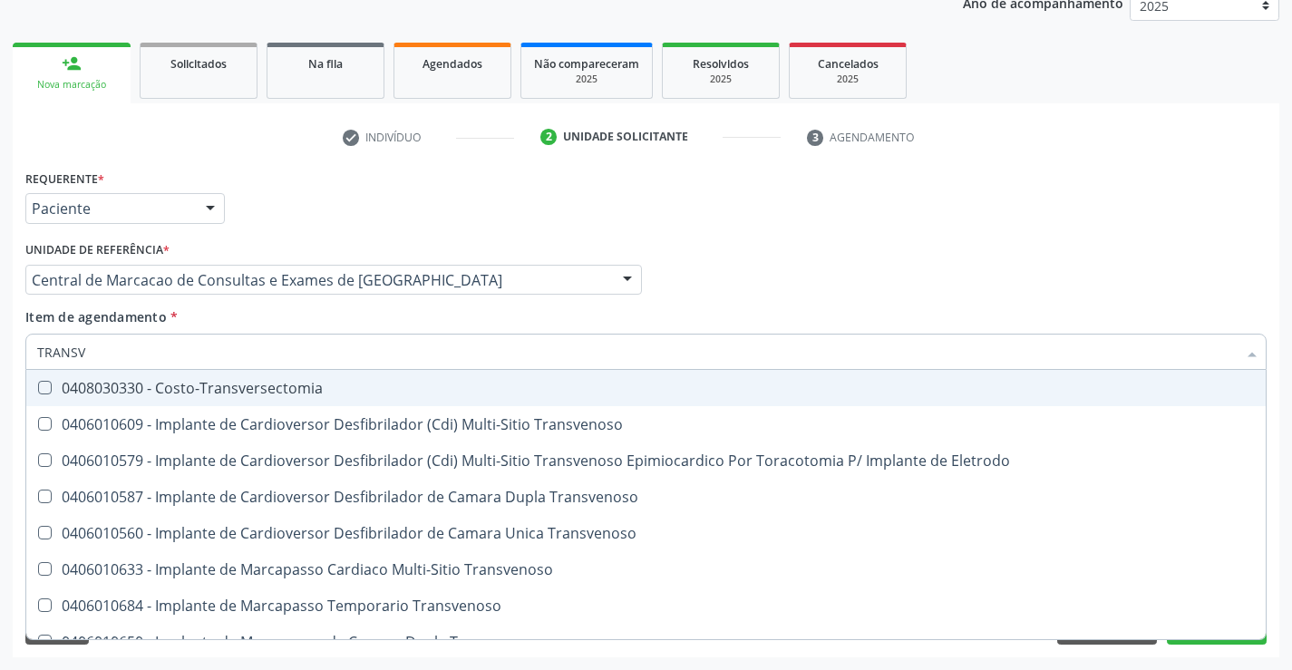
type input "TRANSVA"
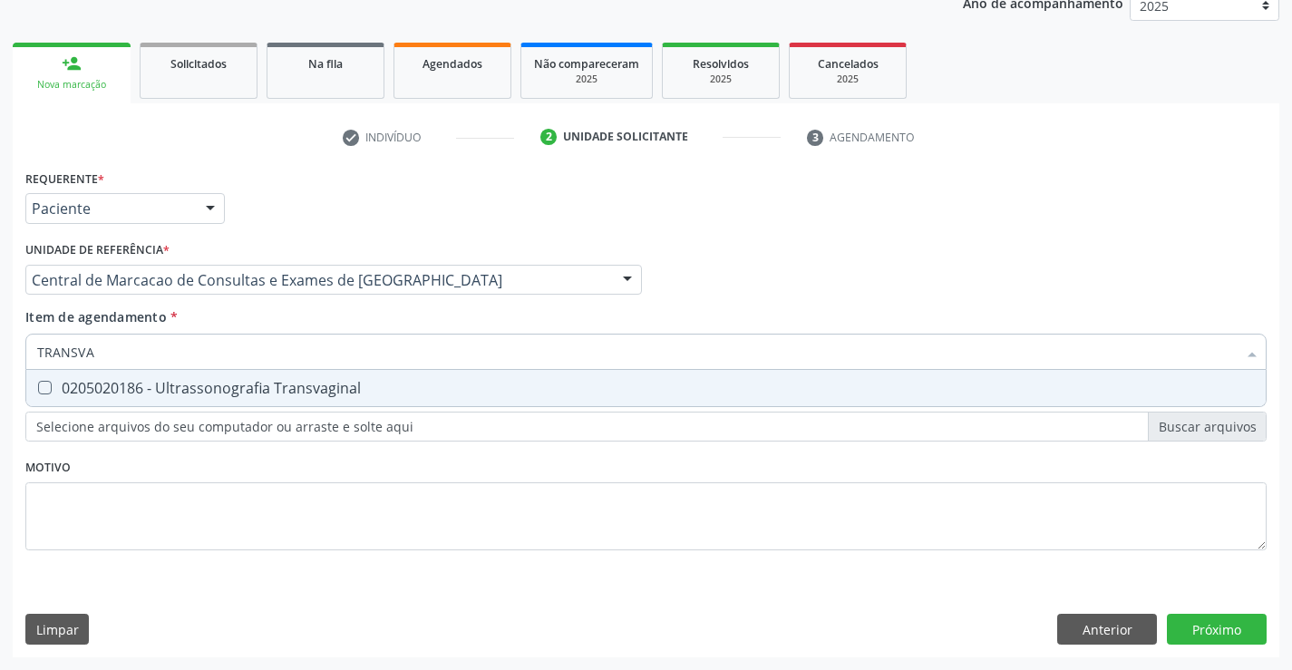
click at [298, 385] on div "0205020186 - Ultrassonografia Transvaginal" at bounding box center [646, 388] width 1218 height 15
checkbox Transvaginal "true"
click at [1238, 627] on div "Requerente * Paciente Médico(a) Enfermeiro(a) Paciente Nenhum resultado encontr…" at bounding box center [646, 411] width 1267 height 492
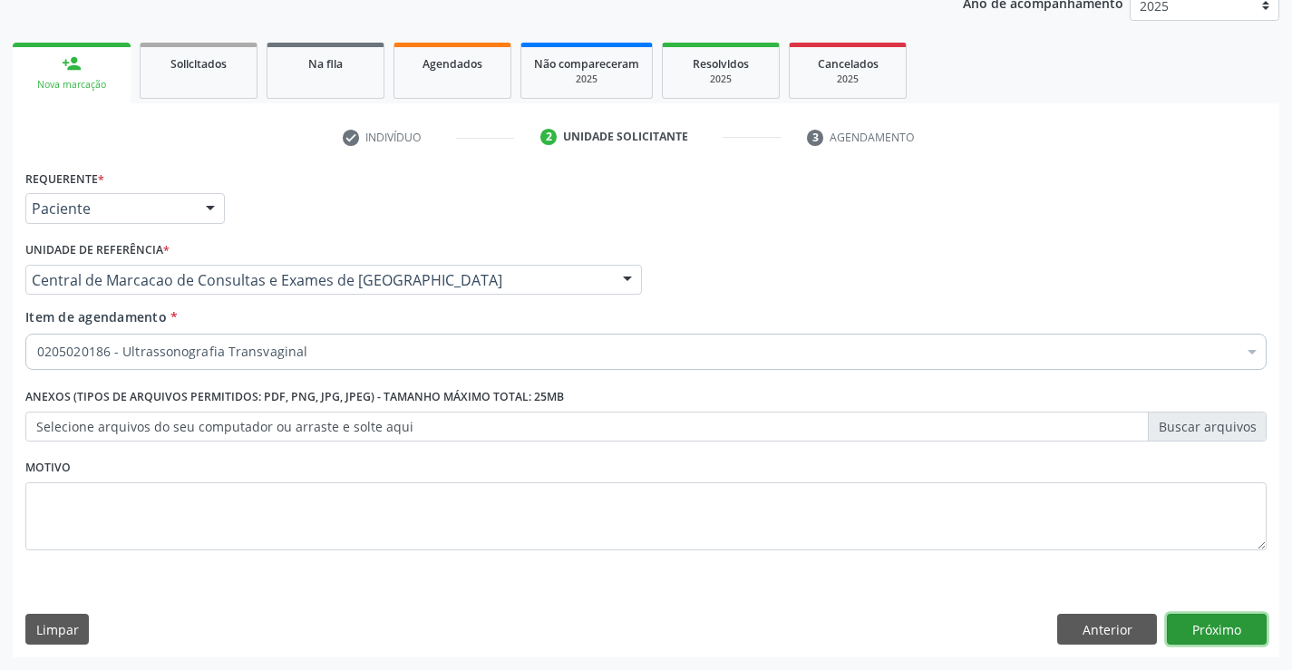
click at [1189, 635] on button "Próximo" at bounding box center [1217, 629] width 100 height 31
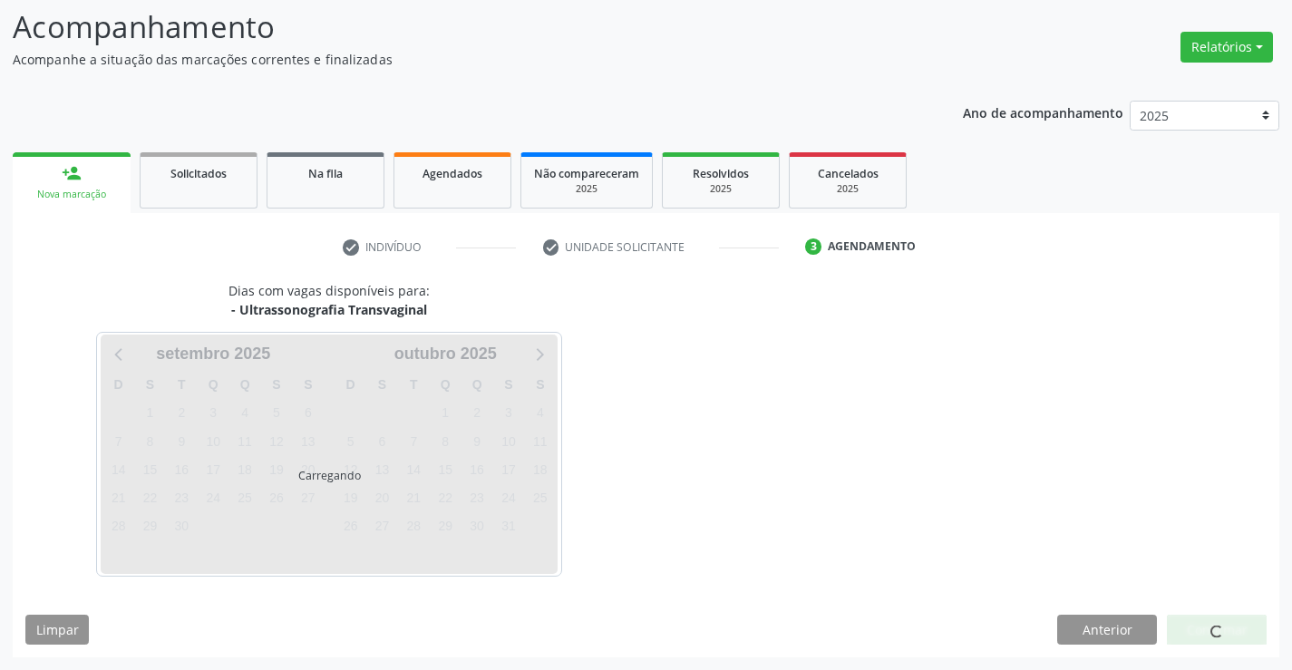
scroll to position [119, 0]
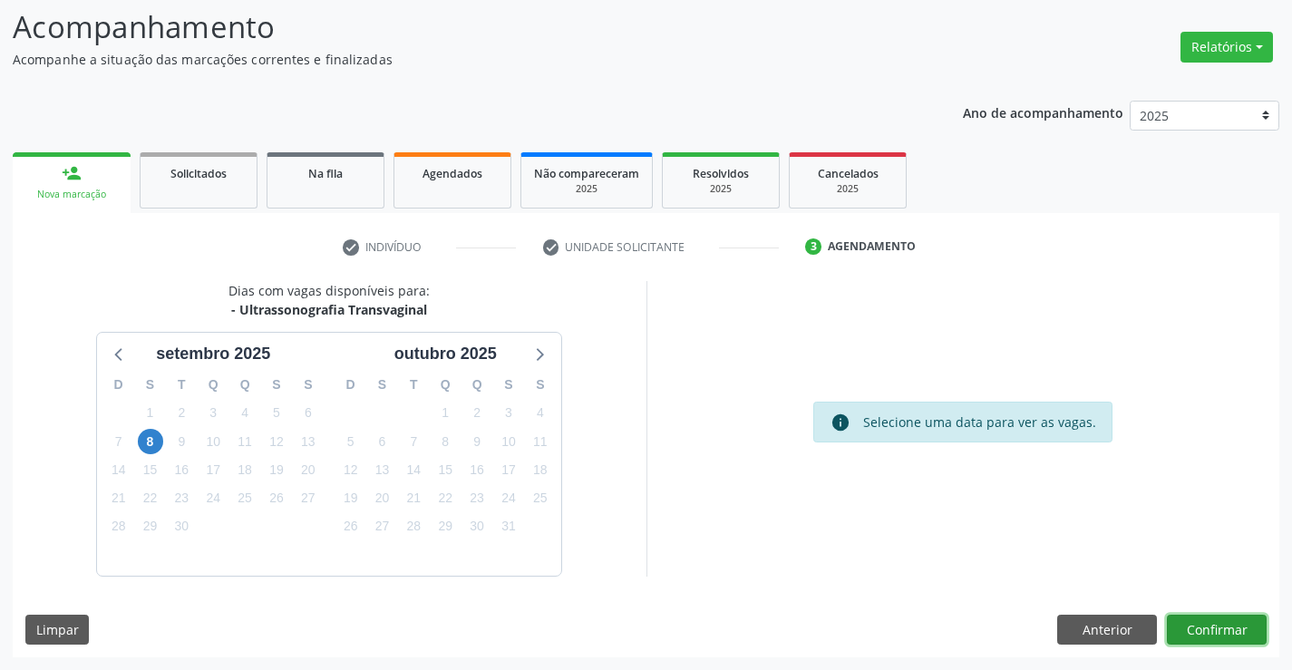
click at [1191, 640] on button "Confirmar" at bounding box center [1217, 630] width 100 height 31
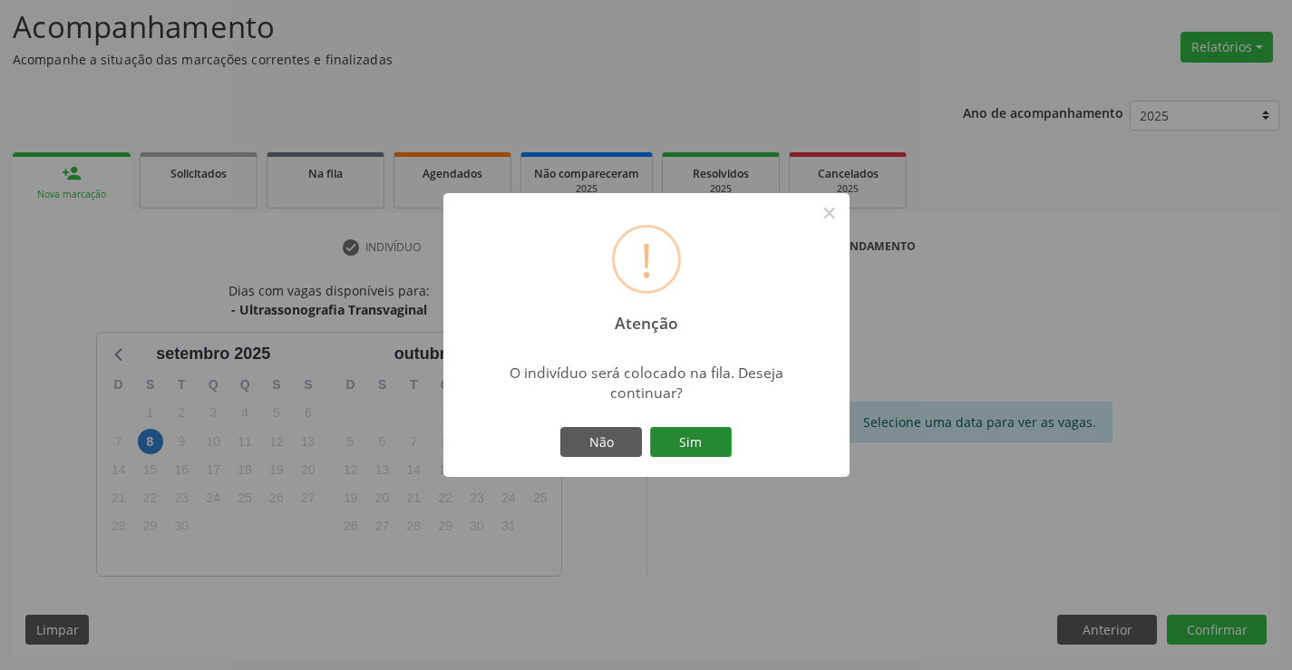
click at [725, 441] on button "Sim" at bounding box center [691, 442] width 82 height 31
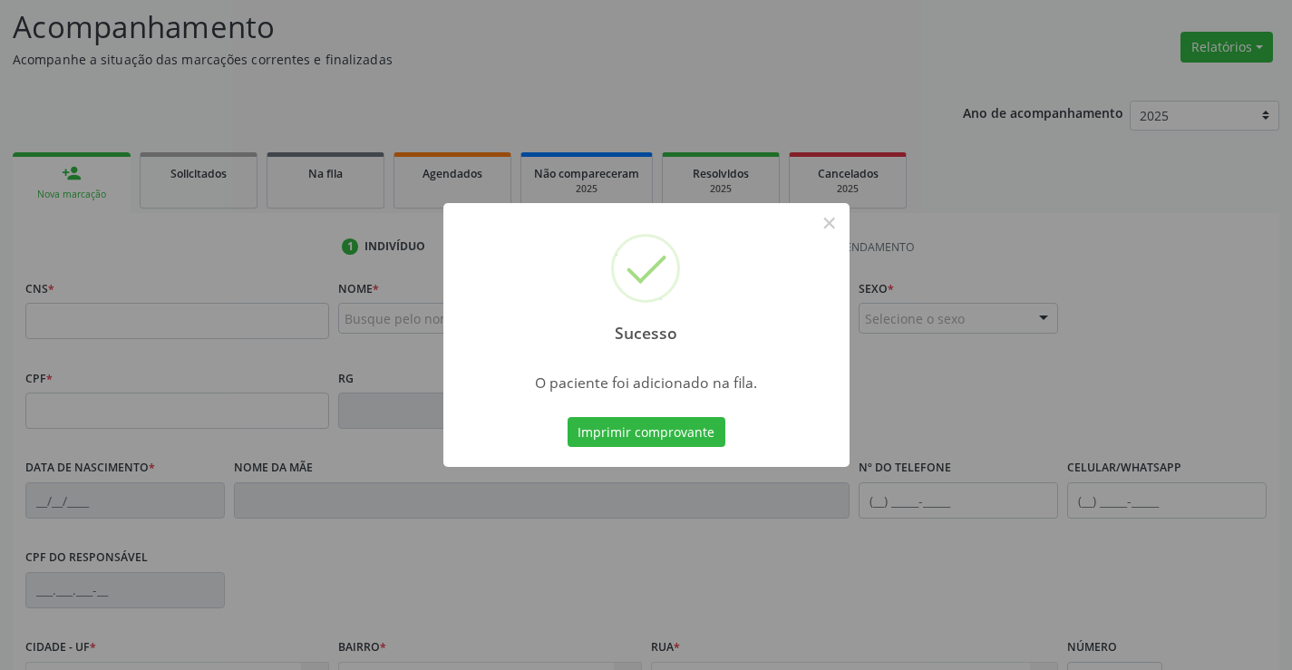
click at [568, 417] on button "Imprimir comprovante" at bounding box center [647, 432] width 158 height 31
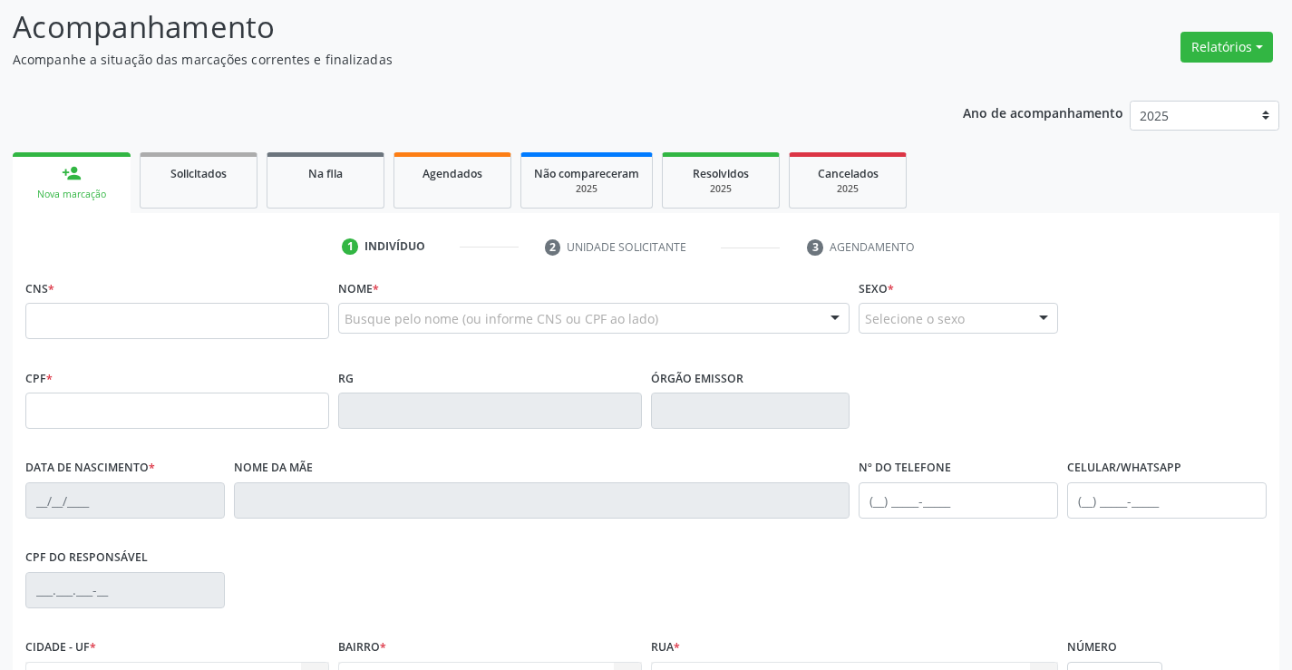
scroll to position [0, 0]
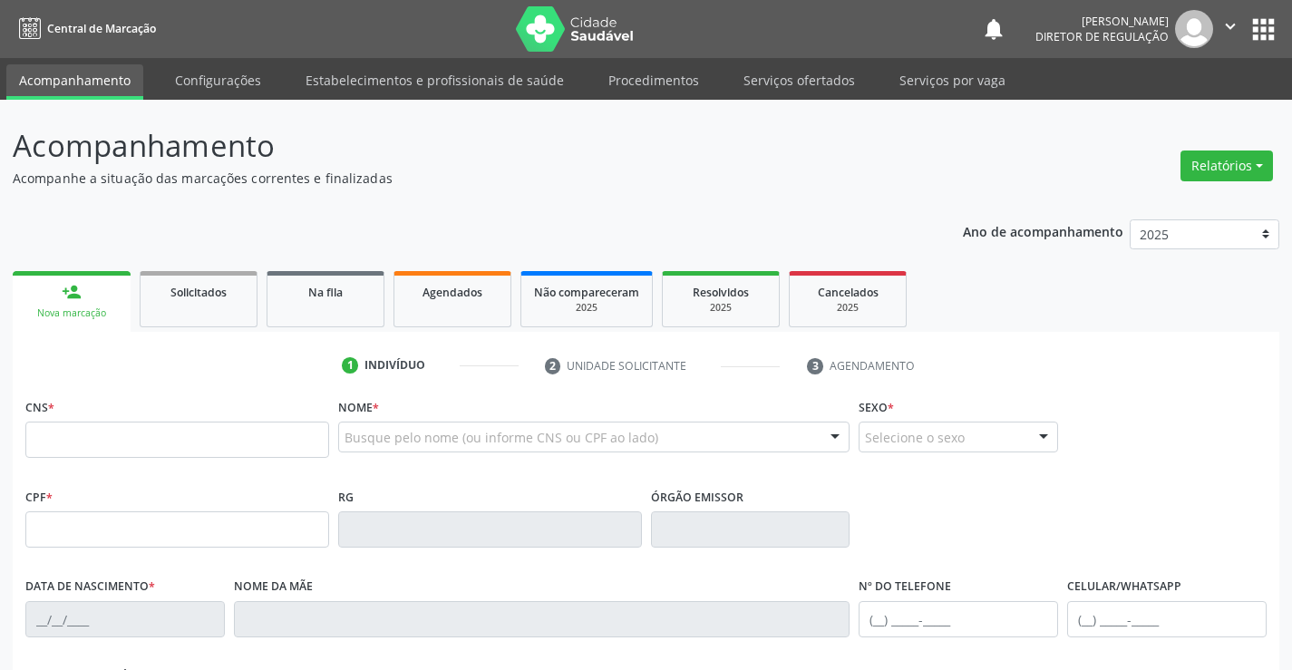
click at [1231, 26] on icon "" at bounding box center [1231, 26] width 20 height 20
drag, startPoint x: 1181, startPoint y: 108, endPoint x: 1161, endPoint y: 103, distance: 20.5
click at [1178, 108] on link "Sair" at bounding box center [1184, 110] width 125 height 25
